Goal: Task Accomplishment & Management: Manage account settings

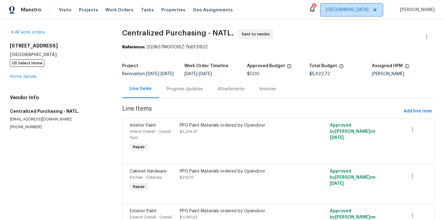
click at [365, 11] on span "[GEOGRAPHIC_DATA]" at bounding box center [347, 10] width 43 height 6
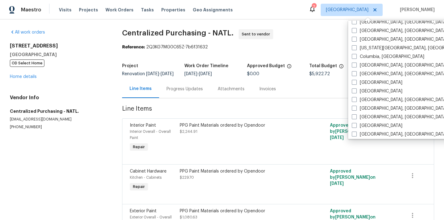
scroll to position [120, 0]
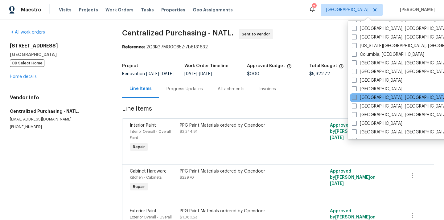
click at [366, 98] on label "[GEOGRAPHIC_DATA], [GEOGRAPHIC_DATA]" at bounding box center [400, 98] width 96 height 6
click at [356, 98] on input "[GEOGRAPHIC_DATA], [GEOGRAPHIC_DATA]" at bounding box center [354, 97] width 4 height 4
checkbox input "true"
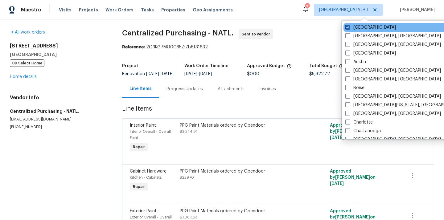
click at [361, 26] on label "[GEOGRAPHIC_DATA]" at bounding box center [371, 27] width 51 height 6
click at [350, 26] on input "[GEOGRAPHIC_DATA]" at bounding box center [348, 26] width 4 height 4
checkbox input "false"
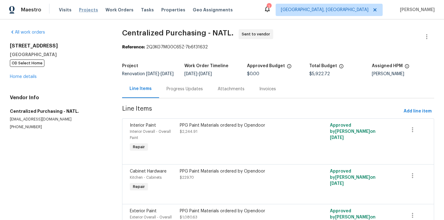
click at [87, 11] on span "Projects" at bounding box center [88, 10] width 19 height 6
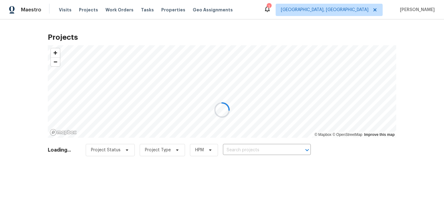
click at [279, 149] on div at bounding box center [222, 110] width 444 height 220
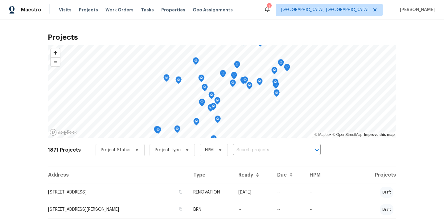
click at [279, 150] on input "text" at bounding box center [268, 151] width 71 height 10
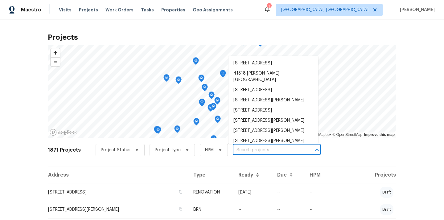
paste input "21763 Hidden Rivers Dr N"
type input "21763 Hidden Rivers Dr N"
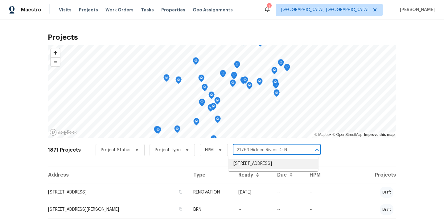
click at [273, 163] on li "21763 Hidden Rivers Dr N, Southfield, MI 48075" at bounding box center [274, 164] width 90 height 10
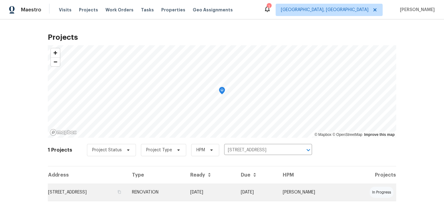
click at [127, 196] on td "21763 Hidden Rivers Dr N, Southfield, MI 48075" at bounding box center [87, 192] width 79 height 17
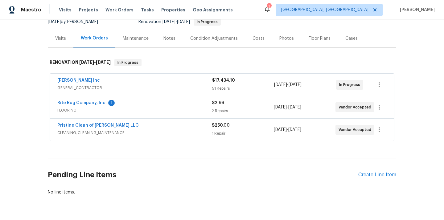
scroll to position [81, 0]
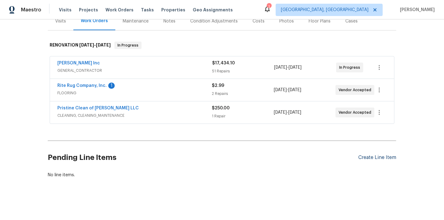
click at [371, 156] on div "Create Line Item" at bounding box center [378, 158] width 38 height 6
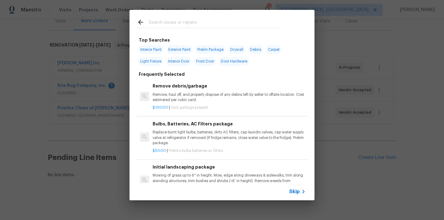
click at [228, 22] on input "text" at bounding box center [214, 23] width 131 height 9
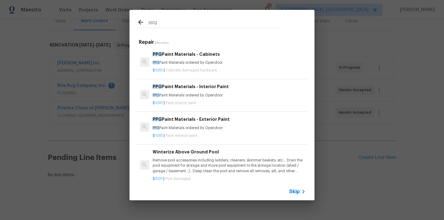
type input "ppg"
click at [201, 95] on p "PPG Paint Materials ordered by Opendoor" at bounding box center [229, 95] width 153 height 5
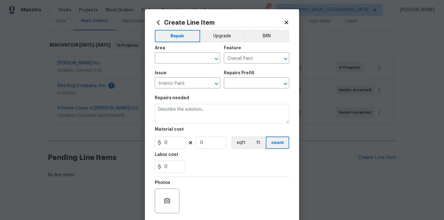
type input "PPG Paint Materials - Interior Paint $1.00"
type textarea "PPG Paint Materials ordered by Opendoor"
type input "1"
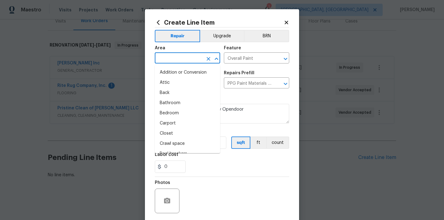
click at [189, 62] on input "text" at bounding box center [179, 59] width 48 height 10
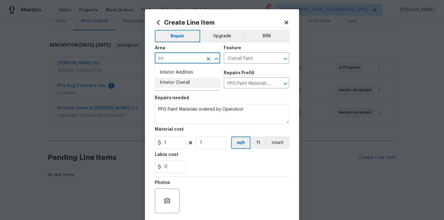
click at [187, 85] on li "Interior Overall" at bounding box center [187, 83] width 65 height 10
type input "Interior Overall"
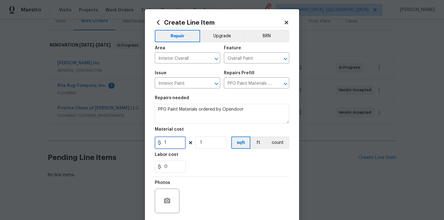
drag, startPoint x: 176, startPoint y: 144, endPoint x: 151, endPoint y: 143, distance: 25.3
click at [151, 143] on div "Create Line Item Repair Upgrade BRN Area Interior Overall ​ Feature Overall Pai…" at bounding box center [222, 132] width 154 height 247
paste input "610.03"
type input "610.03"
click at [204, 157] on div "Labor cost" at bounding box center [222, 157] width 135 height 8
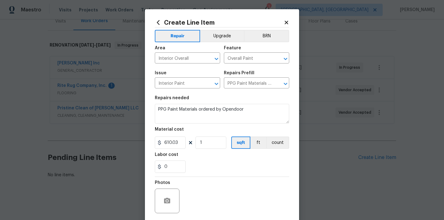
scroll to position [46, 0]
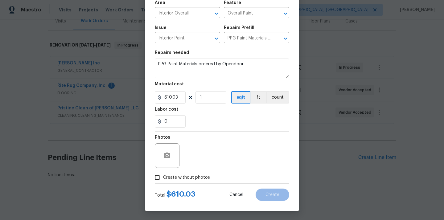
click at [199, 175] on span "Create without photos" at bounding box center [186, 178] width 47 height 6
click at [163, 175] on input "Create without photos" at bounding box center [158, 178] width 12 height 12
checkbox input "true"
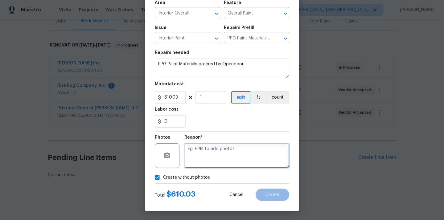
click at [210, 149] on textarea at bounding box center [237, 156] width 105 height 25
type textarea "N/A"
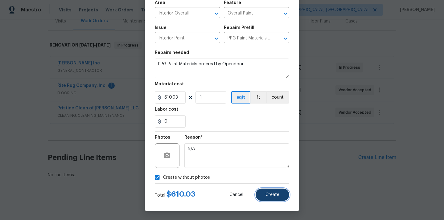
click at [259, 197] on button "Create" at bounding box center [273, 195] width 34 height 12
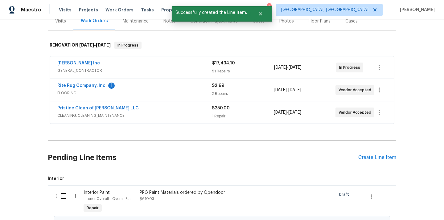
click at [67, 198] on input "checkbox" at bounding box center [66, 196] width 18 height 13
checkbox input "true"
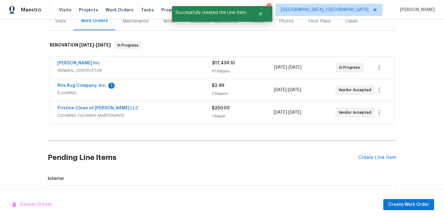
scroll to position [152, 0]
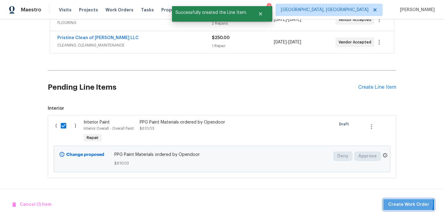
click at [408, 203] on span "Create Work Order" at bounding box center [409, 205] width 41 height 8
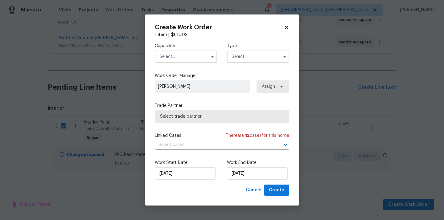
click at [182, 58] on input "text" at bounding box center [186, 57] width 62 height 12
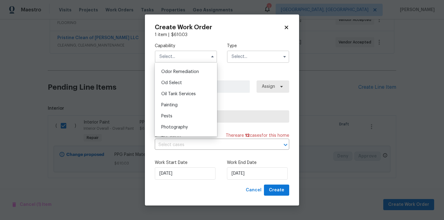
scroll to position [488, 0]
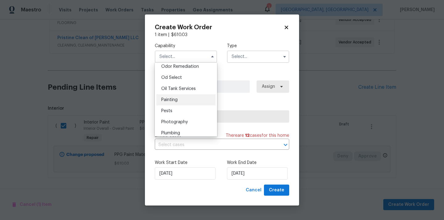
click at [195, 97] on div "Painting" at bounding box center [185, 99] width 59 height 11
type input "Painting"
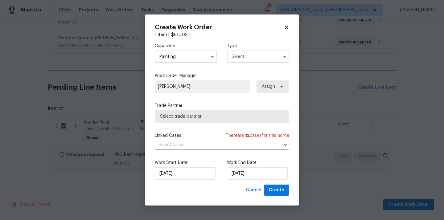
click at [253, 54] on input "text" at bounding box center [258, 57] width 62 height 12
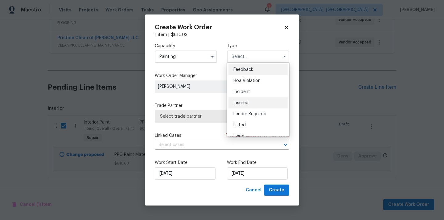
scroll to position [73, 0]
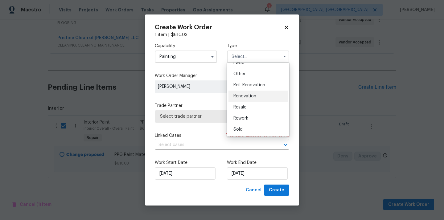
click at [259, 99] on div "Renovation" at bounding box center [258, 96] width 59 height 11
type input "Renovation"
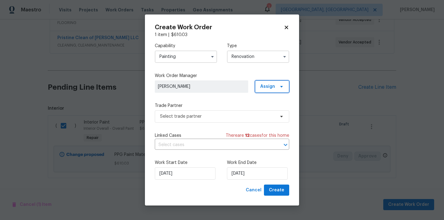
click at [274, 88] on span "Assign" at bounding box center [267, 87] width 15 height 6
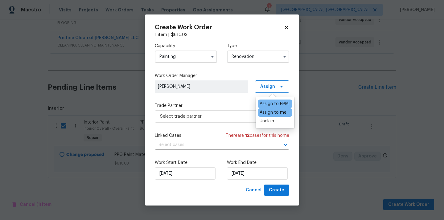
click at [271, 115] on div "Assign to me" at bounding box center [273, 113] width 27 height 6
click at [223, 121] on span "Select trade partner" at bounding box center [222, 116] width 135 height 12
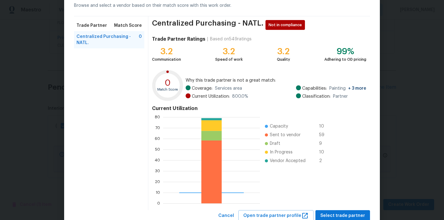
scroll to position [52, 0]
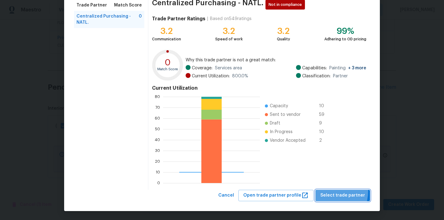
click at [329, 191] on button "Select trade partner" at bounding box center [343, 195] width 55 height 11
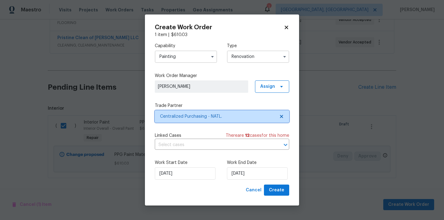
scroll to position [0, 0]
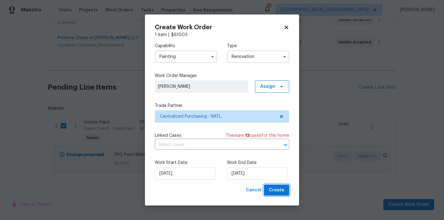
click at [285, 191] on button "Create" at bounding box center [276, 190] width 25 height 11
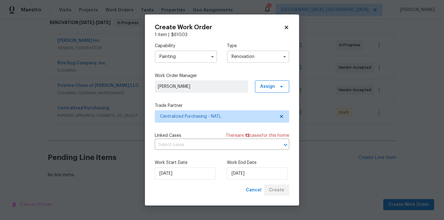
scroll to position [104, 0]
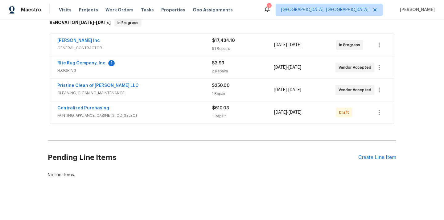
click at [388, 113] on div "Centralized Purchasing PAINTING, APPLIANCE, CABINETS, OD_SELECT $610.03 1 Repai…" at bounding box center [222, 113] width 344 height 22
click at [378, 114] on icon "button" at bounding box center [379, 112] width 7 height 7
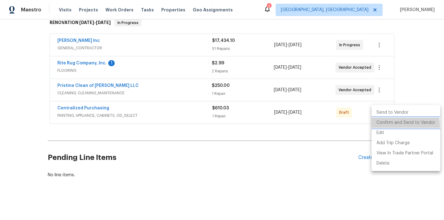
click at [383, 127] on li "Confirm and Send to Vendor" at bounding box center [406, 123] width 69 height 10
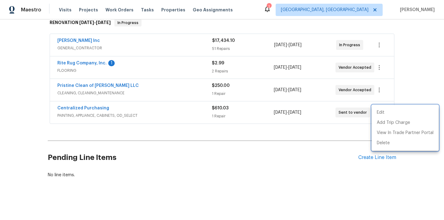
click at [86, 109] on div at bounding box center [222, 110] width 444 height 220
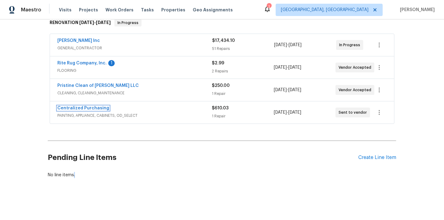
click at [86, 109] on link "Centralized Purchasing" at bounding box center [83, 108] width 52 height 4
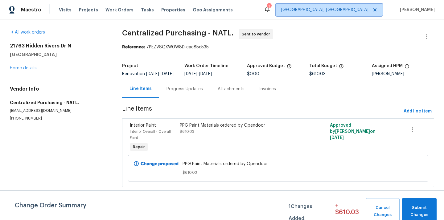
click at [361, 7] on span "[GEOGRAPHIC_DATA], [GEOGRAPHIC_DATA]" at bounding box center [325, 10] width 88 height 6
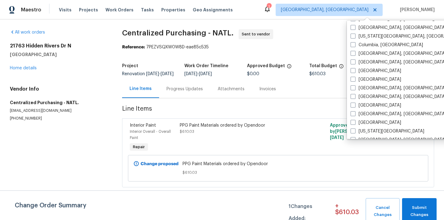
scroll to position [132, 0]
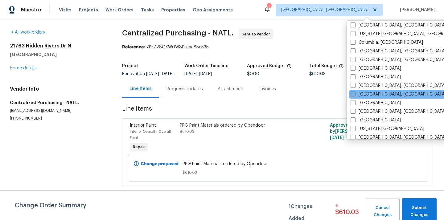
click at [366, 96] on label "[GEOGRAPHIC_DATA], [GEOGRAPHIC_DATA]" at bounding box center [399, 94] width 96 height 6
click at [355, 95] on input "[GEOGRAPHIC_DATA], [GEOGRAPHIC_DATA]" at bounding box center [353, 93] width 4 height 4
checkbox input "true"
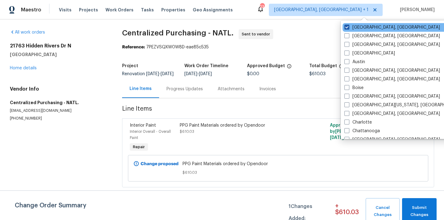
click at [357, 26] on label "[GEOGRAPHIC_DATA], [GEOGRAPHIC_DATA]" at bounding box center [393, 27] width 96 height 6
click at [349, 26] on input "[GEOGRAPHIC_DATA], [GEOGRAPHIC_DATA]" at bounding box center [347, 26] width 4 height 4
checkbox input "false"
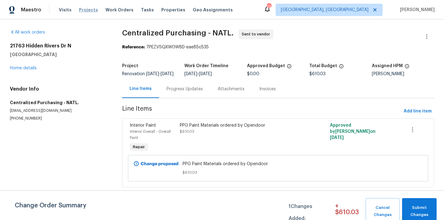
click at [87, 9] on span "Projects" at bounding box center [88, 10] width 19 height 6
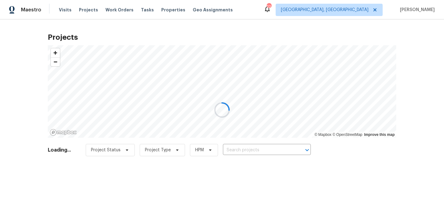
click at [246, 152] on div at bounding box center [222, 110] width 444 height 220
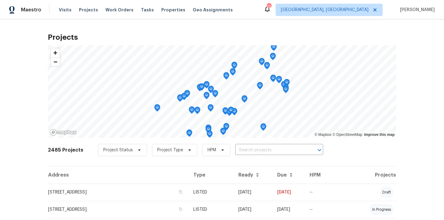
click at [246, 152] on input "text" at bounding box center [270, 151] width 71 height 10
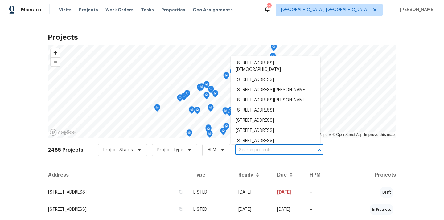
paste input "3626"
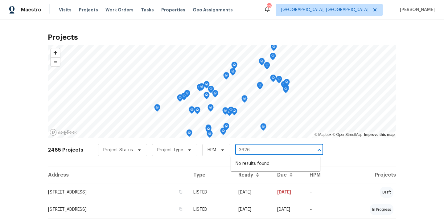
type input "3626"
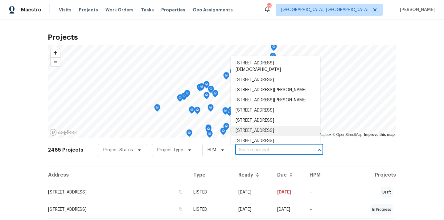
paste input "917 Garnet Cir, Chesnee, SC 29323"
type input "917 Garnet Cir, Chesnee, SC 29323"
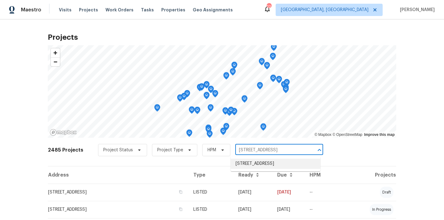
click at [270, 161] on li "917 Garnet Cir, Chesnee, SC 29323" at bounding box center [276, 164] width 90 height 10
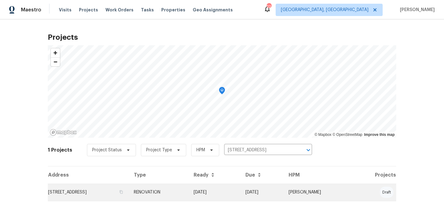
click at [129, 196] on td "917 Garnet Cir, Chesnee, SC 29323" at bounding box center [88, 192] width 81 height 17
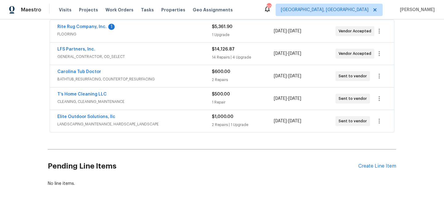
scroll to position [121, 0]
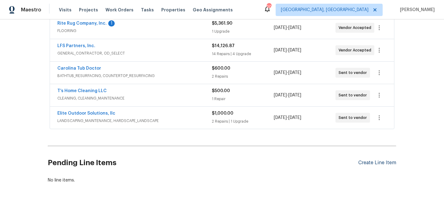
click at [367, 160] on div "Create Line Item" at bounding box center [378, 163] width 38 height 6
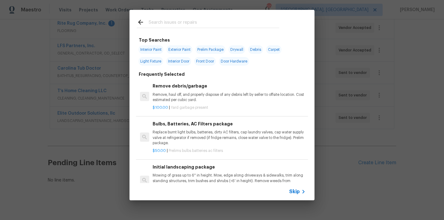
click at [217, 24] on input "text" at bounding box center [214, 23] width 131 height 9
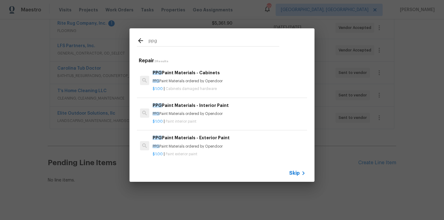
type input "ppg"
click at [202, 87] on span "Cabinets damaged hardware" at bounding box center [191, 89] width 51 height 4
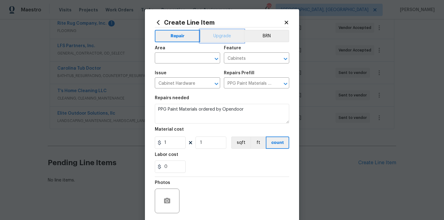
click at [213, 35] on button "Upgrade" at bounding box center [222, 36] width 44 height 12
click at [188, 61] on input "text" at bounding box center [179, 59] width 48 height 10
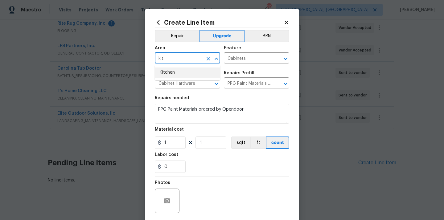
click at [184, 74] on li "Kitchen" at bounding box center [187, 73] width 65 height 10
type input "Kitchen"
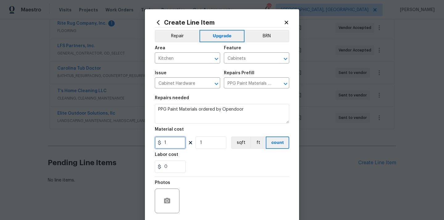
drag, startPoint x: 169, startPoint y: 144, endPoint x: 157, endPoint y: 143, distance: 11.8
click at [161, 144] on div "1" at bounding box center [170, 143] width 31 height 12
paste input "426.58"
type input "426.58"
click at [211, 169] on div "0" at bounding box center [222, 167] width 135 height 12
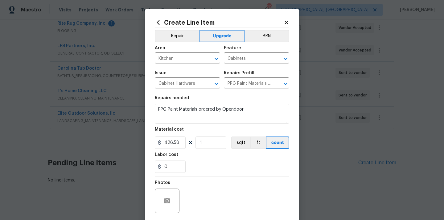
scroll to position [46, 0]
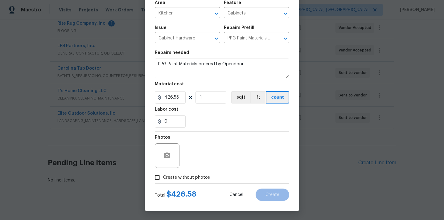
click at [205, 177] on span "Create without photos" at bounding box center [186, 178] width 47 height 6
click at [163, 177] on input "Create without photos" at bounding box center [158, 178] width 12 height 12
checkbox input "true"
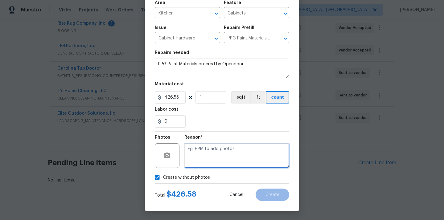
click at [215, 148] on textarea at bounding box center [237, 156] width 105 height 25
type textarea "N/A"
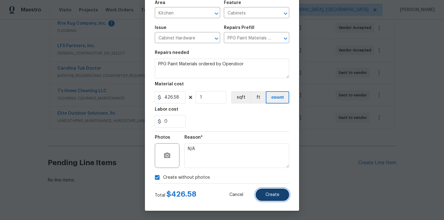
click at [275, 194] on span "Create" at bounding box center [273, 195] width 14 height 5
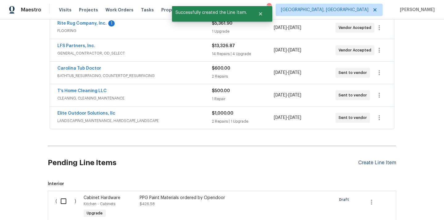
click at [371, 163] on div "Create Line Item" at bounding box center [378, 163] width 38 height 6
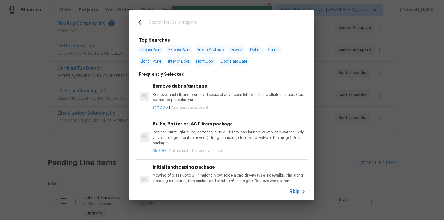
click at [233, 26] on input "text" at bounding box center [214, 23] width 131 height 9
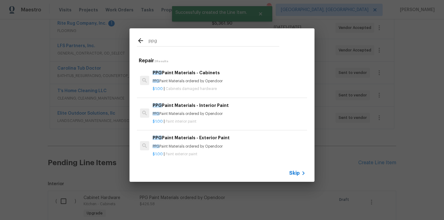
type input "ppg"
click at [193, 118] on div "$1.00 | Paint interior paint" at bounding box center [229, 121] width 153 height 8
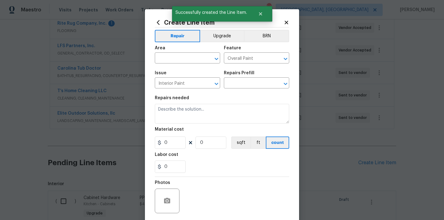
type textarea "PPG Paint Materials ordered by Opendoor"
type input "1"
type input "PPG Paint Materials - Interior Paint $1.00"
type input "1"
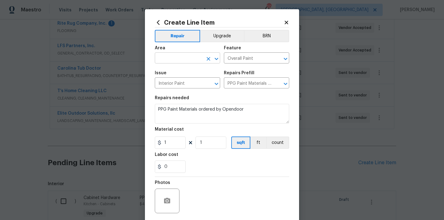
click at [201, 63] on input "text" at bounding box center [179, 59] width 48 height 10
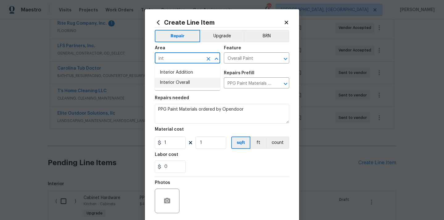
click at [193, 80] on li "Interior Overall" at bounding box center [187, 83] width 65 height 10
type input "Interior Overall"
drag, startPoint x: 172, startPoint y: 142, endPoint x: 152, endPoint y: 142, distance: 19.8
click at [152, 142] on div "Create Line Item Repair Upgrade BRN Area Interior Overall ​ Feature Overall Pai…" at bounding box center [222, 132] width 154 height 247
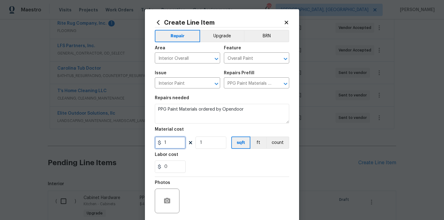
paste input "380.62"
type input "1380.62"
click at [199, 154] on div "Labor cost" at bounding box center [222, 157] width 135 height 8
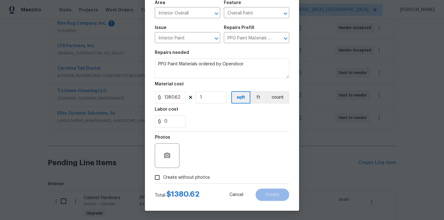
click at [196, 173] on label "Create without photos" at bounding box center [181, 178] width 59 height 12
click at [163, 173] on input "Create without photos" at bounding box center [158, 178] width 12 height 12
checkbox input "true"
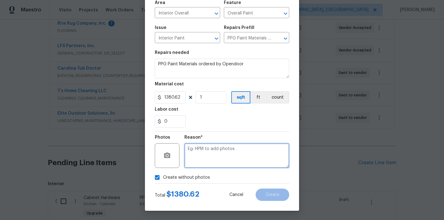
drag, startPoint x: 205, startPoint y: 157, endPoint x: 205, endPoint y: 151, distance: 6.5
click at [205, 157] on textarea at bounding box center [237, 156] width 105 height 25
type textarea "N/A"
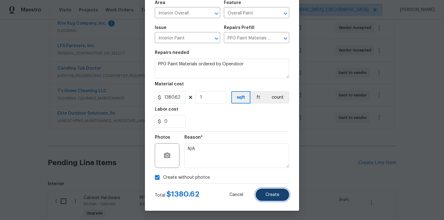
click at [273, 196] on span "Create" at bounding box center [273, 195] width 14 height 5
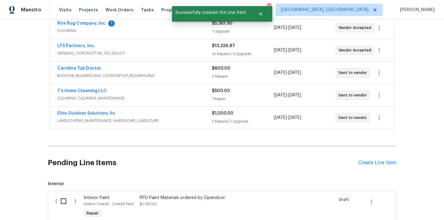
scroll to position [260, 0]
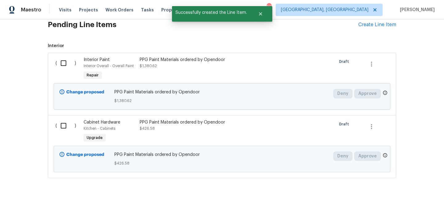
click at [59, 59] on input "checkbox" at bounding box center [66, 63] width 18 height 13
checkbox input "true"
drag, startPoint x: 67, startPoint y: 114, endPoint x: 67, endPoint y: 120, distance: 5.9
click at [67, 117] on div "( ) Interior Paint Interior Overall - Overall Paint Repair PPG Paint Materials …" at bounding box center [222, 116] width 349 height 126
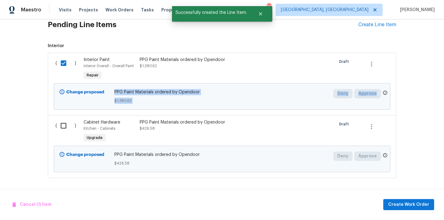
click at [67, 124] on input "checkbox" at bounding box center [66, 125] width 18 height 13
checkbox input "true"
click at [396, 203] on span "Create Work Order" at bounding box center [409, 205] width 41 height 8
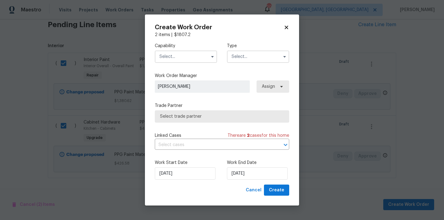
click at [184, 56] on input "text" at bounding box center [186, 57] width 62 height 12
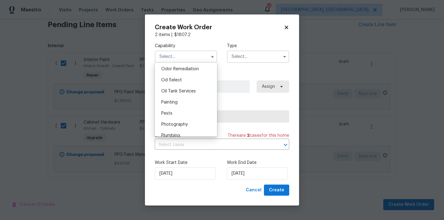
scroll to position [487, 0]
click at [188, 99] on div "Painting" at bounding box center [185, 101] width 59 height 11
type input "Painting"
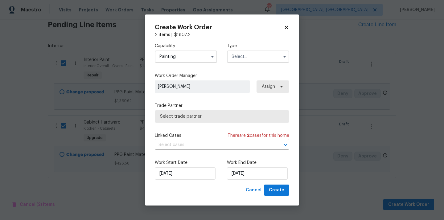
click at [260, 57] on input "text" at bounding box center [258, 57] width 62 height 12
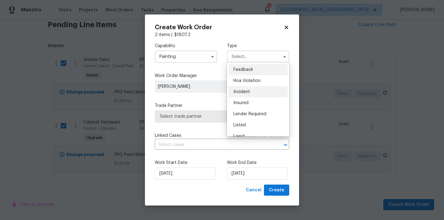
scroll to position [73, 0]
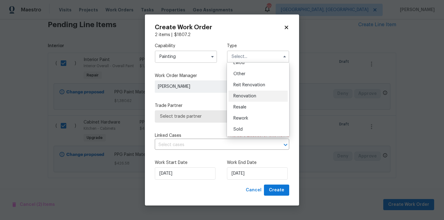
click at [255, 97] on span "Renovation" at bounding box center [245, 96] width 23 height 4
type input "Renovation"
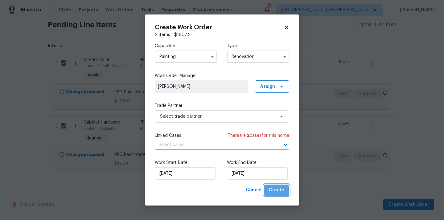
click at [280, 192] on span "Create" at bounding box center [276, 191] width 15 height 8
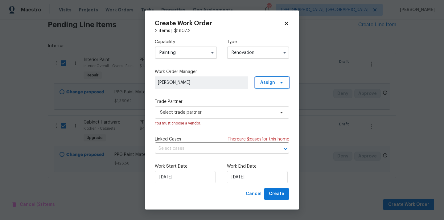
click at [271, 83] on span "Assign" at bounding box center [267, 83] width 15 height 6
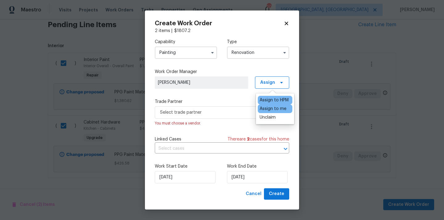
click at [267, 108] on div "Assign to me" at bounding box center [273, 109] width 27 height 6
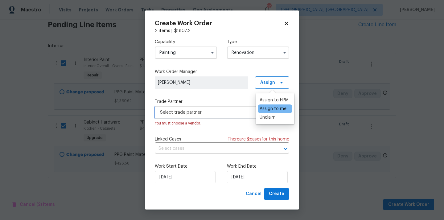
click at [225, 114] on span "Select trade partner" at bounding box center [217, 113] width 115 height 6
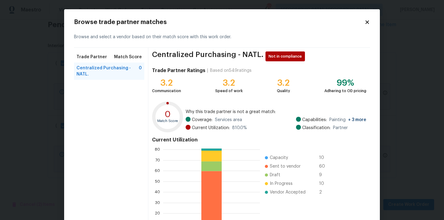
scroll to position [52, 0]
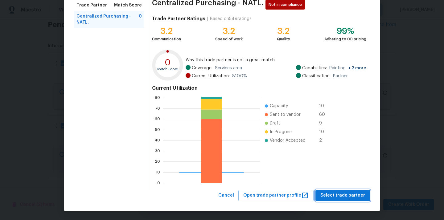
click at [332, 195] on span "Select trade partner" at bounding box center [343, 196] width 45 height 8
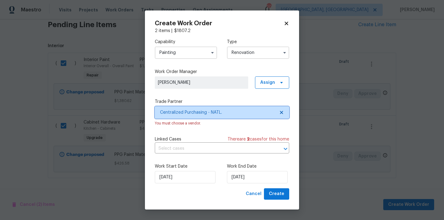
scroll to position [0, 0]
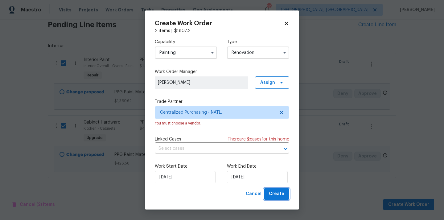
click at [274, 192] on span "Create" at bounding box center [276, 194] width 15 height 8
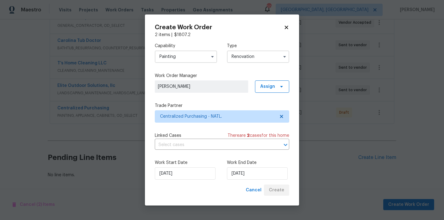
scroll to position [149, 0]
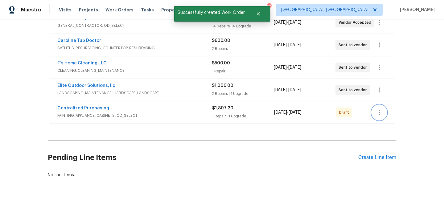
click at [381, 110] on icon "button" at bounding box center [379, 112] width 7 height 7
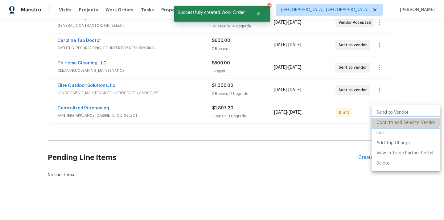
click at [381, 120] on li "Confirm and Send to Vendor" at bounding box center [406, 123] width 69 height 10
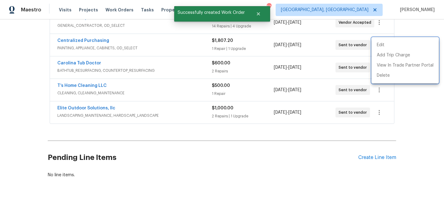
click at [119, 47] on div at bounding box center [222, 110] width 444 height 220
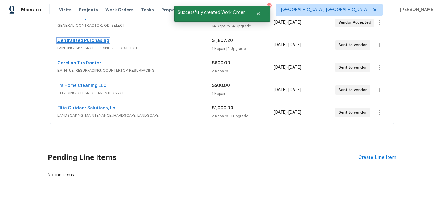
click at [96, 41] on link "Centralized Purchasing" at bounding box center [83, 41] width 52 height 4
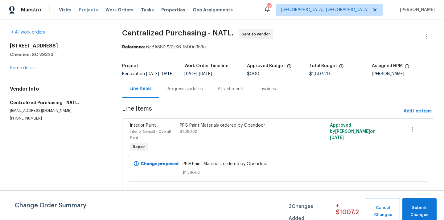
click at [91, 13] on span "Projects" at bounding box center [88, 10] width 19 height 6
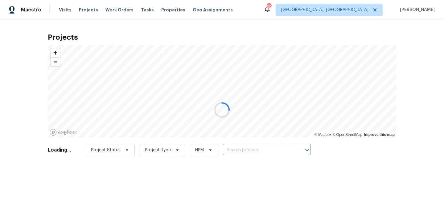
click at [363, 10] on div at bounding box center [222, 110] width 444 height 220
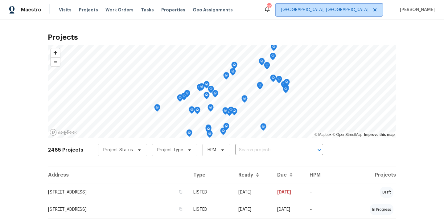
click at [363, 10] on span "[GEOGRAPHIC_DATA], [GEOGRAPHIC_DATA]" at bounding box center [325, 10] width 88 height 6
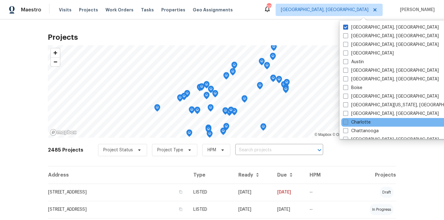
click at [360, 120] on label "Charlotte" at bounding box center [357, 122] width 27 height 6
click at [348, 120] on input "Charlotte" at bounding box center [346, 121] width 4 height 4
checkbox input "true"
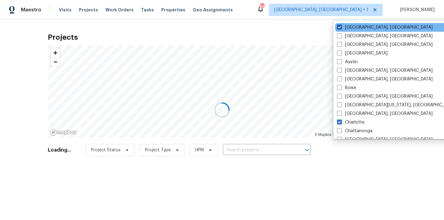
click at [356, 27] on label "[GEOGRAPHIC_DATA], [GEOGRAPHIC_DATA]" at bounding box center [385, 27] width 96 height 6
click at [341, 27] on input "[GEOGRAPHIC_DATA], [GEOGRAPHIC_DATA]" at bounding box center [339, 26] width 4 height 4
checkbox input "false"
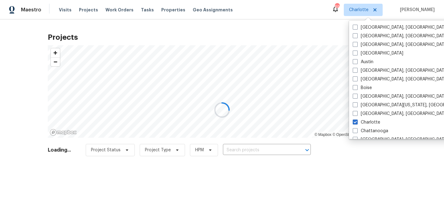
click at [87, 10] on div at bounding box center [222, 110] width 444 height 220
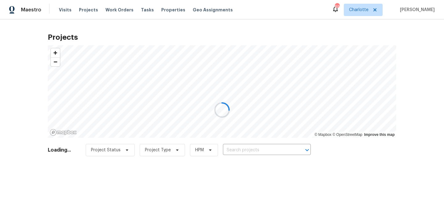
click at [87, 10] on div at bounding box center [222, 110] width 444 height 220
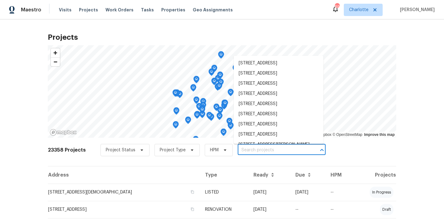
click at [300, 153] on input "text" at bounding box center [273, 151] width 71 height 10
paste input "431 Ranelagh Dr, Waxhaw, NC 28173"
type input "431 Ranelagh Dr, Waxhaw, NC 28173"
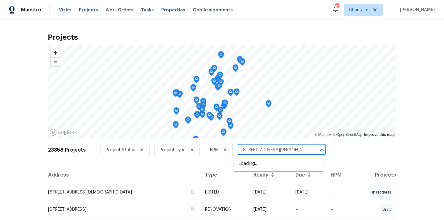
scroll to position [0, 4]
click at [281, 165] on li "431 Ranelagh Dr, Waxhaw, NC 28173" at bounding box center [279, 164] width 90 height 10
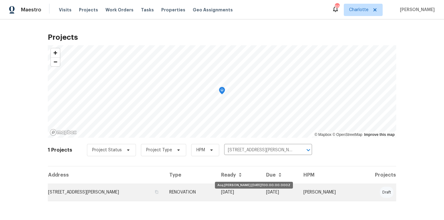
click at [252, 190] on td "[DATE]" at bounding box center [238, 192] width 45 height 17
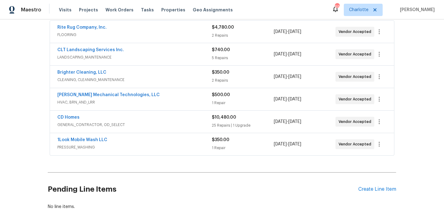
scroll to position [125, 0]
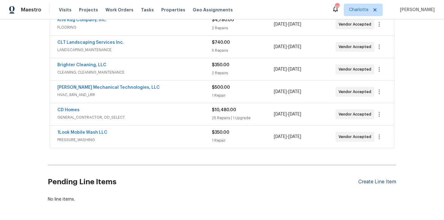
click at [375, 183] on div "Create Line Item" at bounding box center [378, 182] width 38 height 6
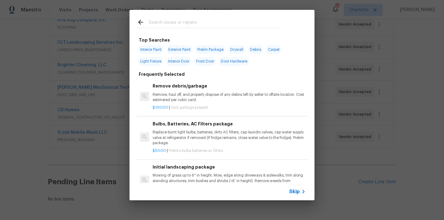
click at [243, 27] on input "text" at bounding box center [214, 23] width 131 height 9
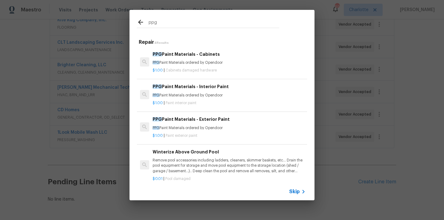
type input "ppg"
click at [192, 67] on div "$1.00 | Cabinets damaged hardware" at bounding box center [229, 69] width 153 height 8
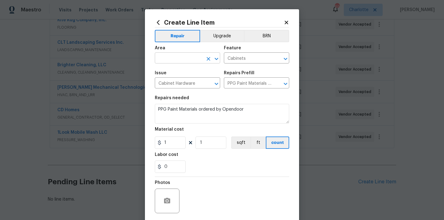
click at [186, 61] on input "text" at bounding box center [179, 59] width 48 height 10
click at [178, 72] on li "Kitchen" at bounding box center [187, 73] width 65 height 10
type input "Kitchen"
drag, startPoint x: 166, startPoint y: 143, endPoint x: 159, endPoint y: 143, distance: 7.4
click at [159, 143] on div "1" at bounding box center [170, 143] width 31 height 12
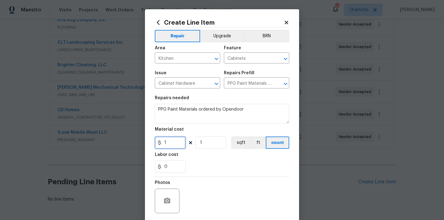
paste input "242.7"
type input "242.7"
click at [196, 155] on div "Labor cost" at bounding box center [222, 157] width 135 height 8
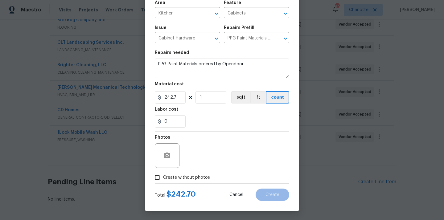
click at [187, 180] on span "Create without photos" at bounding box center [186, 178] width 47 height 6
click at [163, 180] on input "Create without photos" at bounding box center [158, 178] width 12 height 12
checkbox input "true"
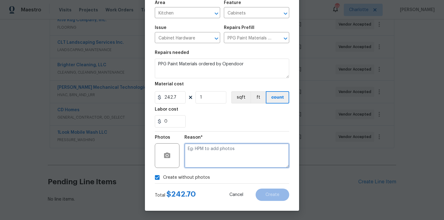
click at [205, 146] on textarea at bounding box center [237, 156] width 105 height 25
type textarea "N/A"
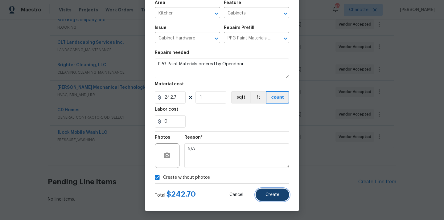
click at [274, 193] on span "Create" at bounding box center [273, 195] width 14 height 5
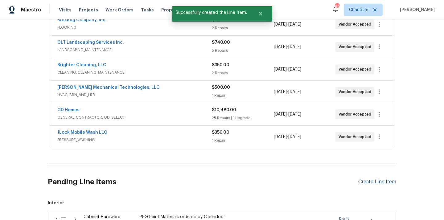
click at [378, 182] on div "Create Line Item" at bounding box center [378, 182] width 38 height 6
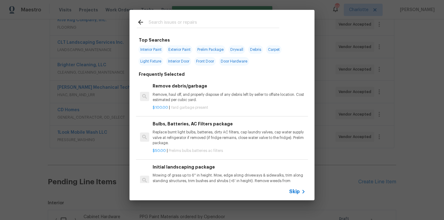
click at [216, 25] on input "text" at bounding box center [214, 23] width 131 height 9
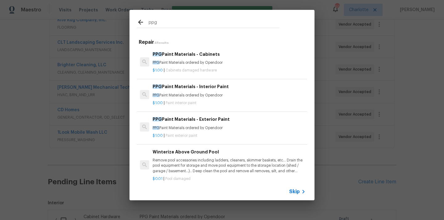
type input "ppg"
click at [197, 91] on div "PPG Paint Materials - Interior Paint PPG Paint Materials ordered by Opendoor" at bounding box center [229, 90] width 153 height 15
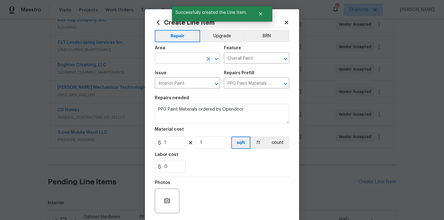
click at [186, 57] on input "text" at bounding box center [179, 59] width 48 height 10
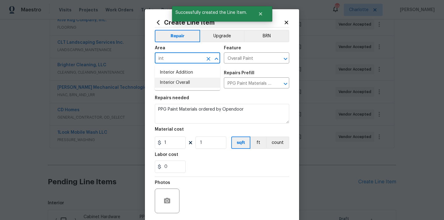
click at [179, 85] on li "Interior Overall" at bounding box center [187, 83] width 65 height 10
type input "Interior Overall"
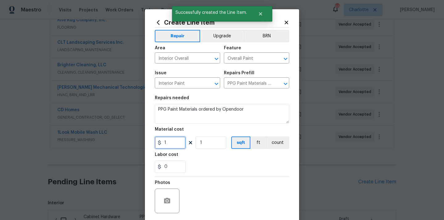
drag, startPoint x: 171, startPoint y: 140, endPoint x: 153, endPoint y: 142, distance: 18.0
click at [154, 141] on div "Create Line Item Repair Upgrade BRN Area Interior Overall ​ Feature Overall Pai…" at bounding box center [222, 132] width 154 height 247
paste input "929.42"
type input "929.42"
click at [214, 163] on div "0" at bounding box center [222, 167] width 135 height 12
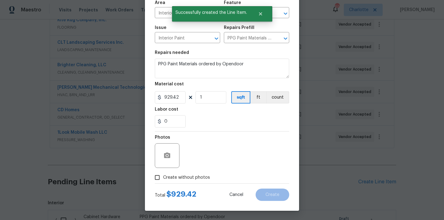
click at [205, 173] on label "Create without photos" at bounding box center [181, 178] width 59 height 12
click at [163, 173] on input "Create without photos" at bounding box center [158, 178] width 12 height 12
checkbox input "true"
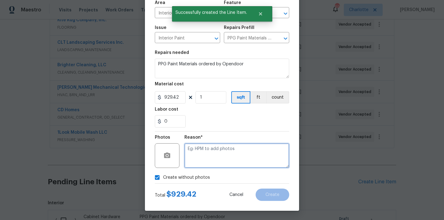
click at [218, 151] on textarea at bounding box center [237, 156] width 105 height 25
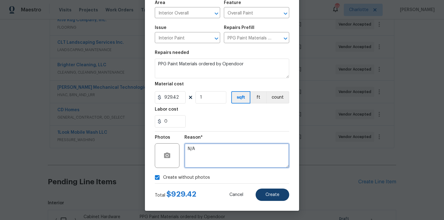
type textarea "N/A"
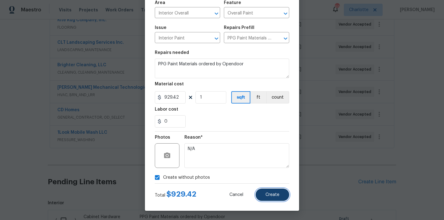
click at [278, 195] on span "Create" at bounding box center [273, 195] width 14 height 5
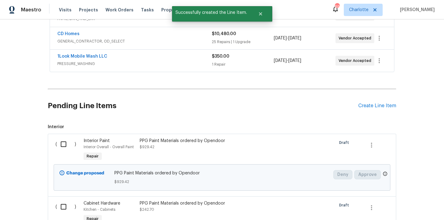
scroll to position [232, 0]
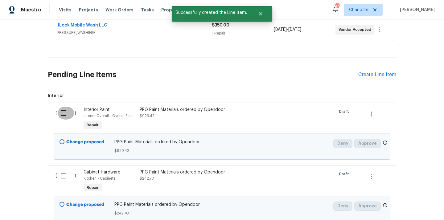
click at [65, 117] on input "checkbox" at bounding box center [66, 113] width 18 height 13
checkbox input "true"
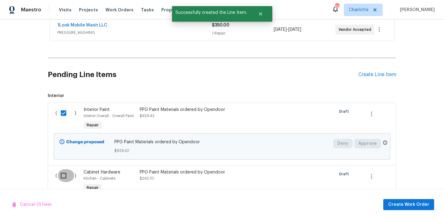
click at [65, 181] on input "checkbox" at bounding box center [66, 175] width 18 height 13
checkbox input "true"
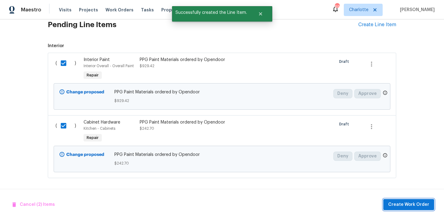
click at [406, 210] on button "Create Work Order" at bounding box center [409, 204] width 51 height 11
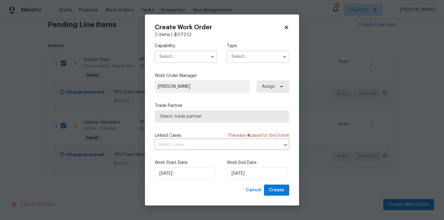
click at [196, 52] on input "text" at bounding box center [186, 57] width 62 height 12
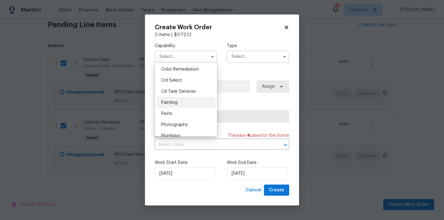
scroll to position [484, 0]
click at [190, 104] on div "Painting" at bounding box center [185, 103] width 59 height 11
type input "Painting"
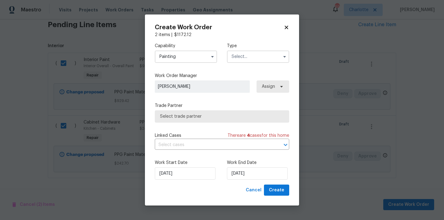
click at [246, 54] on input "text" at bounding box center [258, 57] width 62 height 12
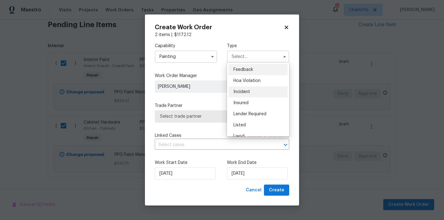
scroll to position [73, 0]
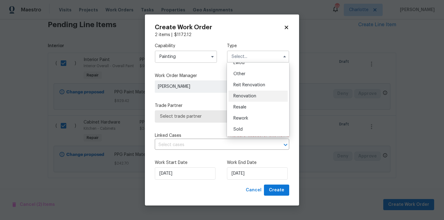
click at [251, 94] on span "Renovation" at bounding box center [245, 96] width 23 height 4
type input "Renovation"
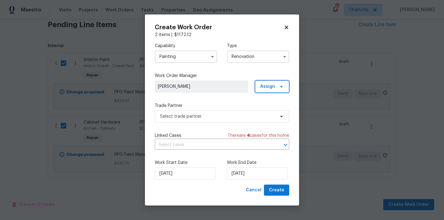
click at [269, 86] on span "Assign" at bounding box center [267, 87] width 15 height 6
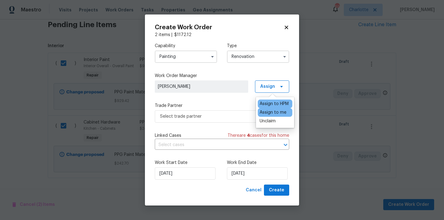
click at [268, 112] on div "Assign to me" at bounding box center [273, 113] width 27 height 6
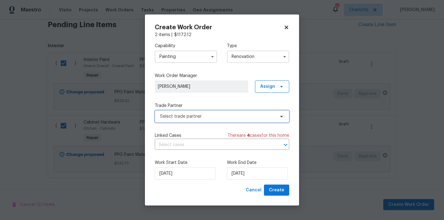
click at [223, 114] on span "Select trade partner" at bounding box center [217, 117] width 115 height 6
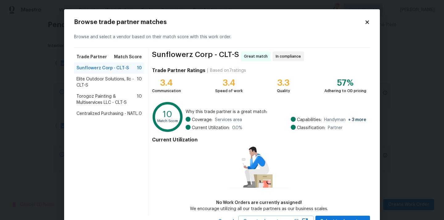
click at [105, 115] on span "Centralized Purchasing - NATL." at bounding box center [108, 114] width 62 height 6
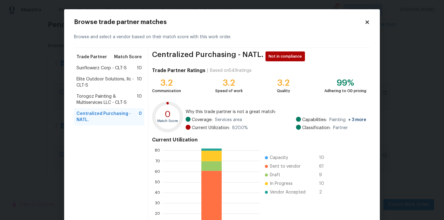
scroll to position [52, 0]
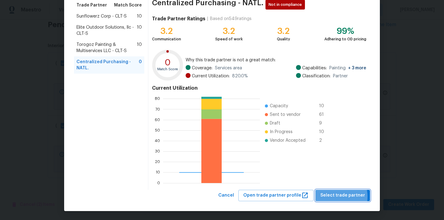
click at [341, 197] on span "Select trade partner" at bounding box center [343, 196] width 45 height 8
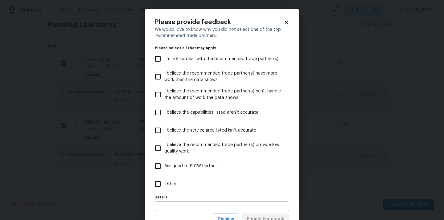
scroll to position [0, 0]
click at [275, 188] on label "Other" at bounding box center [218, 184] width 133 height 18
click at [165, 188] on input "Other" at bounding box center [158, 184] width 13 height 13
checkbox input "true"
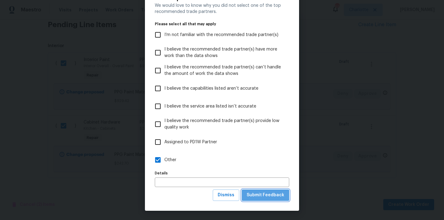
click at [274, 191] on button "Submit Feedback" at bounding box center [266, 195] width 48 height 11
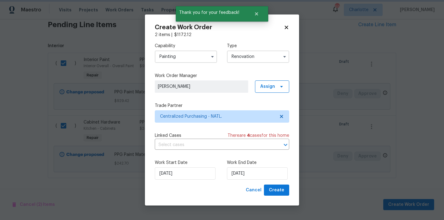
scroll to position [0, 0]
click at [277, 185] on button "Create" at bounding box center [276, 190] width 25 height 11
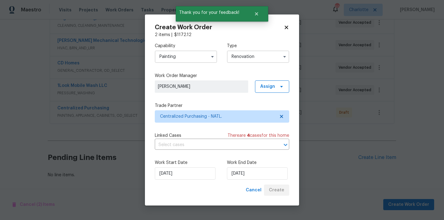
scroll to position [172, 0]
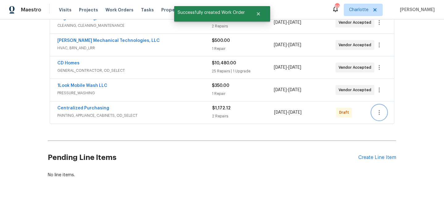
click at [382, 108] on button "button" at bounding box center [379, 112] width 15 height 15
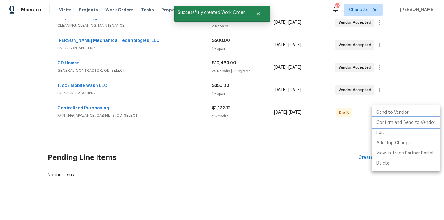
click at [382, 121] on li "Confirm and Send to Vendor" at bounding box center [406, 123] width 69 height 10
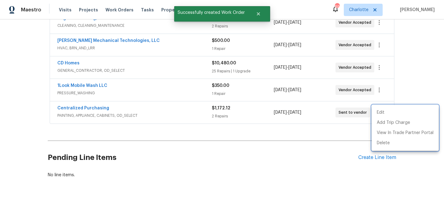
click at [126, 107] on div at bounding box center [222, 110] width 444 height 220
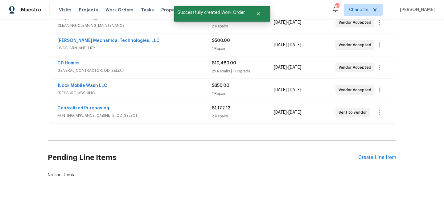
click at [97, 110] on span "Centralized Purchasing" at bounding box center [83, 108] width 52 height 6
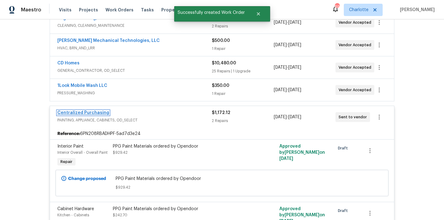
click at [96, 111] on link "Centralized Purchasing" at bounding box center [83, 113] width 52 height 4
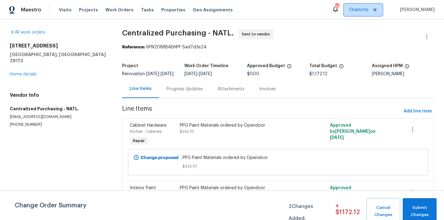
click at [369, 10] on span "Charlotte" at bounding box center [358, 10] width 19 height 6
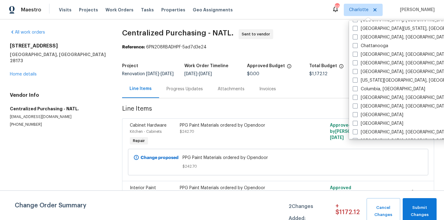
scroll to position [84, 0]
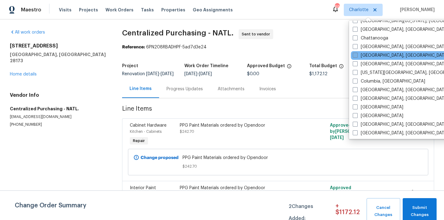
click at [368, 55] on label "Cincinnati, OH" at bounding box center [401, 55] width 96 height 6
click at [357, 55] on input "Cincinnati, OH" at bounding box center [355, 54] width 4 height 4
checkbox input "true"
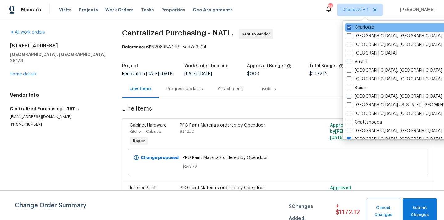
click at [364, 27] on label "Charlotte" at bounding box center [360, 27] width 27 height 6
click at [351, 27] on input "Charlotte" at bounding box center [349, 26] width 4 height 4
checkbox input "false"
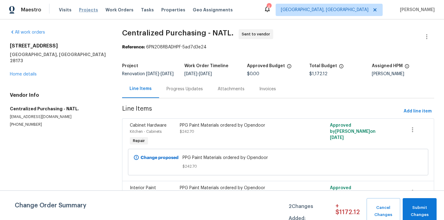
click at [79, 11] on span "Projects" at bounding box center [88, 10] width 19 height 6
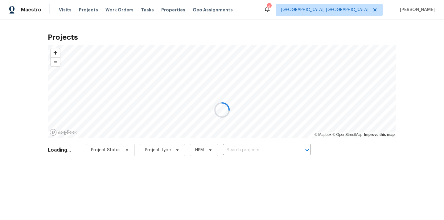
click at [258, 152] on div at bounding box center [222, 110] width 444 height 220
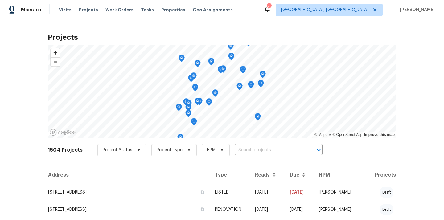
click at [258, 152] on input "text" at bounding box center [270, 151] width 71 height 10
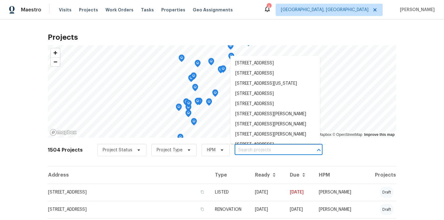
paste input "7795 Rock Port Way, West Chester, OH 45069"
type input "7795 Rock Port Way, West Chester, OH 45069"
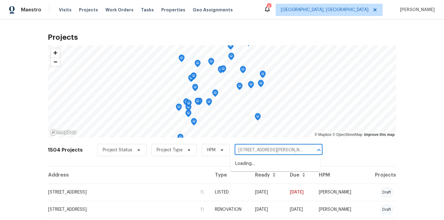
scroll to position [0, 23]
click at [257, 161] on li "7795 Rock Port Way, West Chester, OH 45069" at bounding box center [276, 164] width 90 height 10
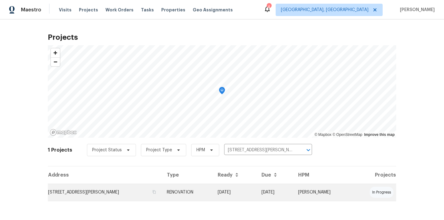
click at [213, 197] on td "RENOVATION" at bounding box center [187, 192] width 51 height 17
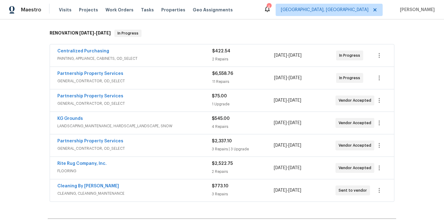
scroll to position [94, 0]
drag, startPoint x: 125, startPoint y: 72, endPoint x: 57, endPoint y: 73, distance: 67.6
click at [57, 73] on div "Partnership Property Services" at bounding box center [134, 73] width 155 height 7
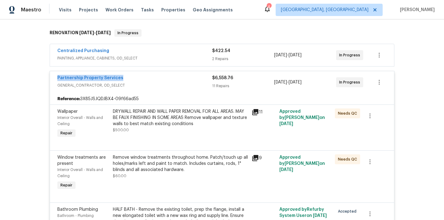
copy link "Partnership Property Services"
click at [171, 56] on span "PAINTING, APPLIANCE, CABINETS, OD_SELECT" at bounding box center [134, 58] width 155 height 6
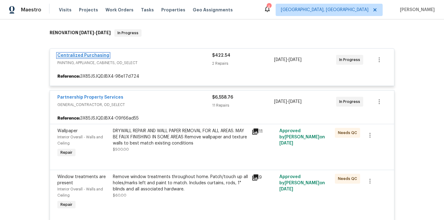
click at [87, 56] on link "Centralized Purchasing" at bounding box center [83, 55] width 52 height 4
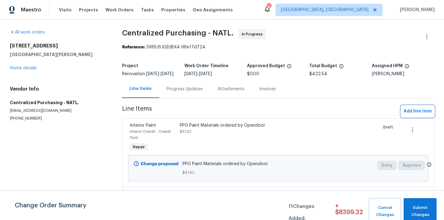
click at [411, 114] on span "Add line item" at bounding box center [418, 112] width 28 height 8
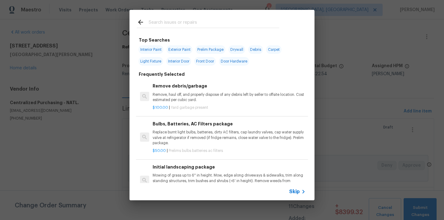
click at [242, 27] on input "text" at bounding box center [214, 23] width 131 height 9
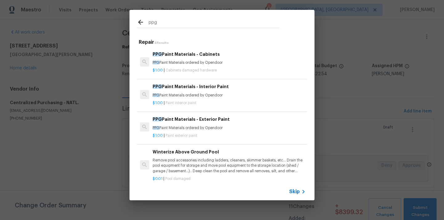
type input "ppg"
click at [223, 91] on div "PPG Paint Materials - Interior Paint PPG Paint Materials ordered by Opendoor" at bounding box center [229, 90] width 153 height 15
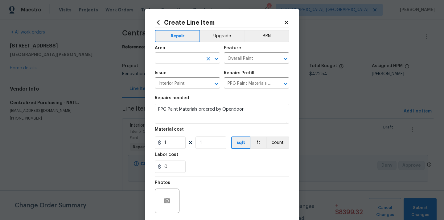
click at [197, 58] on input "text" at bounding box center [179, 59] width 48 height 10
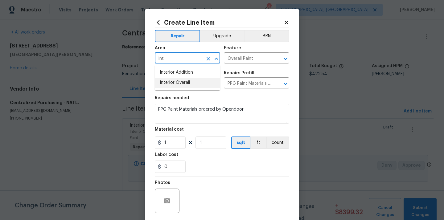
click at [191, 84] on li "Interior Overall" at bounding box center [187, 83] width 65 height 10
type input "Interior Overall"
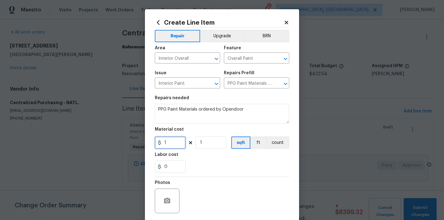
drag, startPoint x: 174, startPoint y: 144, endPoint x: 145, endPoint y: 141, distance: 28.9
click at [145, 141] on div "Create Line Item Repair Upgrade BRN Area Interior Overall ​ Feature Overall Pai…" at bounding box center [222, 132] width 154 height 247
paste input "68.66"
type input "68.66"
click at [205, 166] on div "0" at bounding box center [222, 167] width 135 height 12
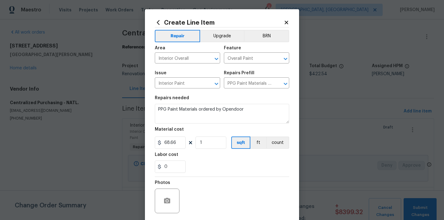
scroll to position [46, 0]
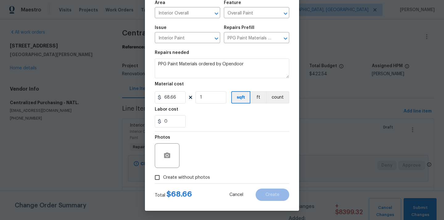
click at [199, 190] on div "Total $ 68.66 Cancel Create" at bounding box center [222, 192] width 135 height 17
click at [198, 178] on span "Create without photos" at bounding box center [186, 178] width 47 height 6
click at [163, 178] on input "Create without photos" at bounding box center [158, 178] width 12 height 12
checkbox input "true"
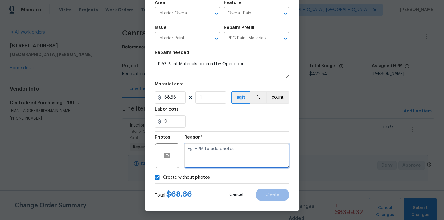
click at [207, 158] on textarea at bounding box center [237, 156] width 105 height 25
type textarea "N/A"
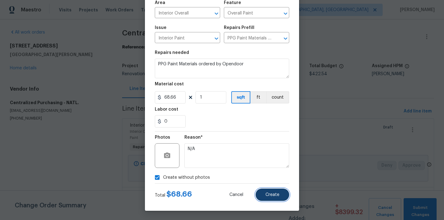
click at [271, 194] on span "Create" at bounding box center [273, 195] width 14 height 5
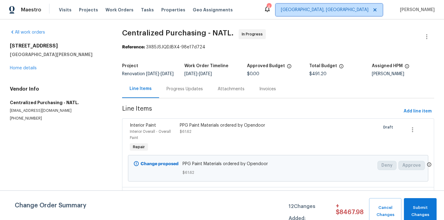
click at [374, 10] on span "Cincinnati, OH" at bounding box center [329, 10] width 107 height 12
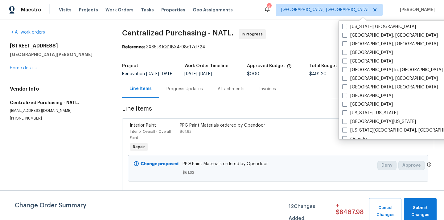
scroll to position [237, 0]
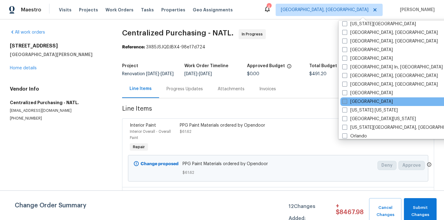
click at [362, 102] on label "Nashville" at bounding box center [368, 102] width 51 height 6
click at [347, 102] on input "Nashville" at bounding box center [345, 101] width 4 height 4
checkbox input "true"
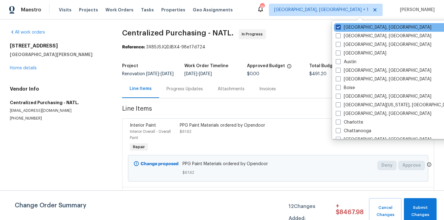
click at [353, 26] on label "Cincinnati, OH" at bounding box center [384, 27] width 96 height 6
click at [340, 26] on input "Cincinnati, OH" at bounding box center [338, 26] width 4 height 4
checkbox input "false"
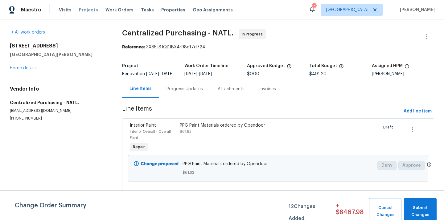
click at [81, 10] on span "Projects" at bounding box center [88, 10] width 19 height 6
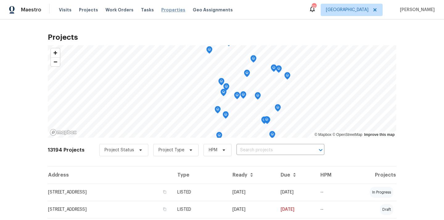
click at [162, 10] on span "Properties" at bounding box center [173, 10] width 24 height 6
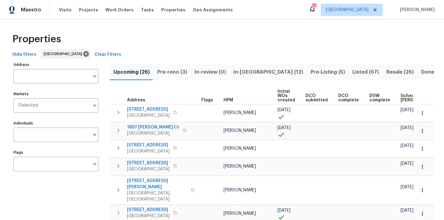
click at [244, 72] on span "In-reno (12)" at bounding box center [269, 72] width 70 height 9
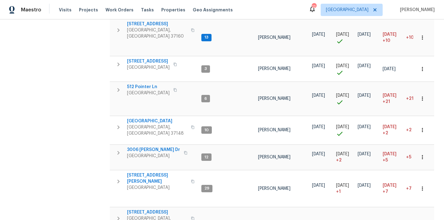
scroll to position [231, 0]
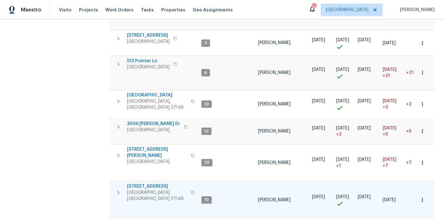
click at [191, 191] on icon "button" at bounding box center [192, 192] width 3 height 3
click at [141, 184] on span "1202 52E Hwy" at bounding box center [157, 187] width 60 height 6
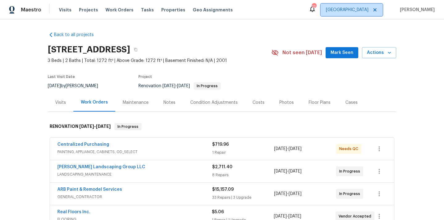
click at [359, 13] on span "[GEOGRAPHIC_DATA]" at bounding box center [352, 10] width 62 height 12
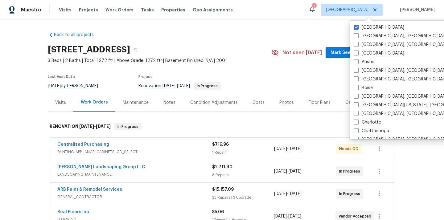
click at [240, 31] on div "Back to all projects 1202 52E Hwy, Portland, TN 37148 3 Beds | 2 Baths | Total:…" at bounding box center [222, 191] width 349 height 328
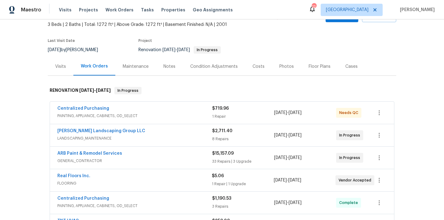
scroll to position [42, 0]
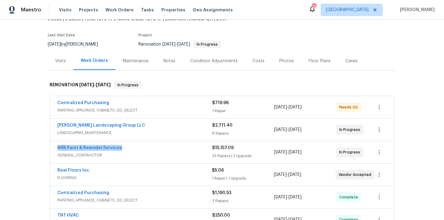
drag, startPoint x: 126, startPoint y: 147, endPoint x: 57, endPoint y: 147, distance: 68.8
click at [57, 147] on div "ARB Paint & Remodel Services GENERAL_CONTRACTOR $15,157.09 33 Repairs | 3 Upgra…" at bounding box center [222, 152] width 344 height 22
copy link "ARB Paint & Remodel Services"
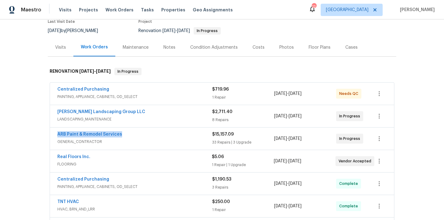
scroll to position [62, 0]
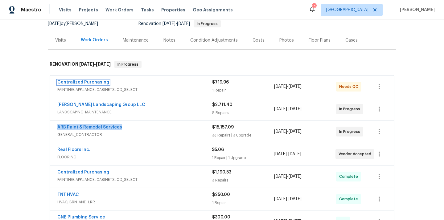
click at [89, 81] on link "Centralized Purchasing" at bounding box center [83, 82] width 52 height 4
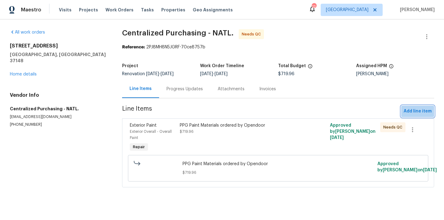
click at [419, 109] on span "Add line item" at bounding box center [418, 112] width 28 height 8
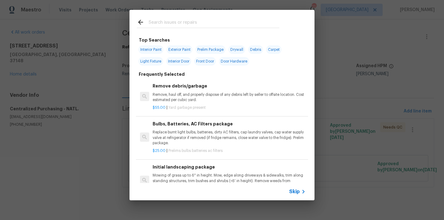
click at [269, 26] on input "text" at bounding box center [214, 23] width 131 height 9
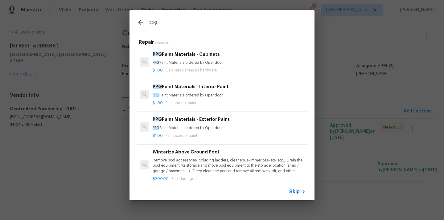
type input "ppg"
click at [224, 93] on p "PPG Paint Materials ordered by Opendoor" at bounding box center [229, 95] width 153 height 5
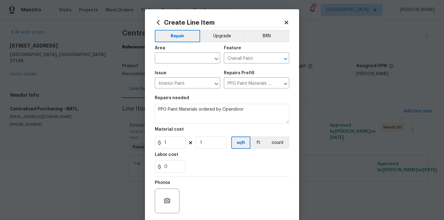
click at [157, 19] on icon at bounding box center [158, 22] width 7 height 7
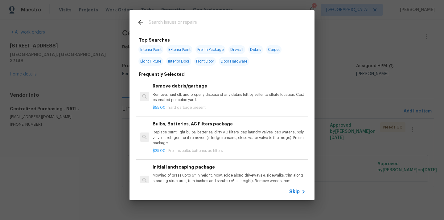
click at [185, 21] on input "text" at bounding box center [214, 23] width 131 height 9
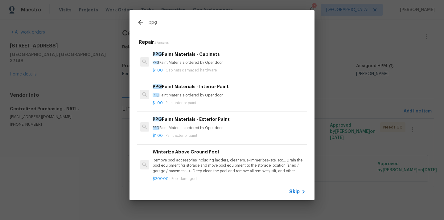
type input "ppg"
click at [185, 119] on h6 "PPG Paint Materials - Exterior Paint" at bounding box center [229, 119] width 153 height 7
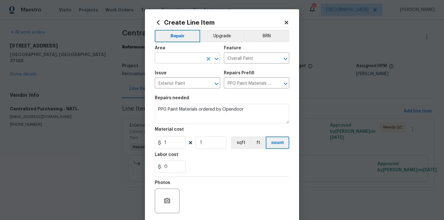
click at [182, 61] on input "text" at bounding box center [179, 59] width 48 height 10
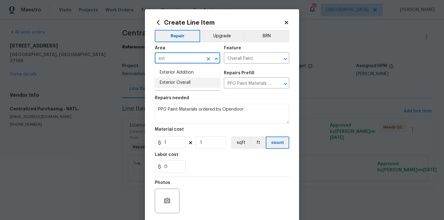
click at [179, 81] on li "Exterior Overall" at bounding box center [187, 83] width 65 height 10
type input "Exterior Overall"
drag, startPoint x: 172, startPoint y: 147, endPoint x: 156, endPoint y: 146, distance: 15.8
click at [158, 147] on input "1" at bounding box center [170, 143] width 31 height 12
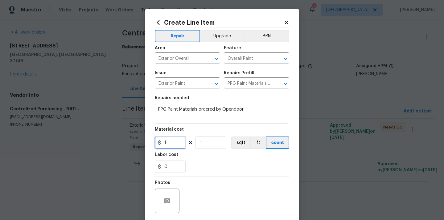
paste input "08.38"
type input "108.38"
click at [196, 167] on div "0" at bounding box center [222, 167] width 135 height 12
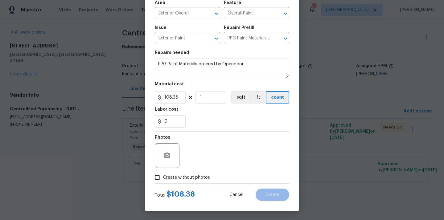
click at [191, 179] on span "Create without photos" at bounding box center [186, 178] width 47 height 6
click at [163, 179] on input "Create without photos" at bounding box center [158, 178] width 12 height 12
checkbox input "true"
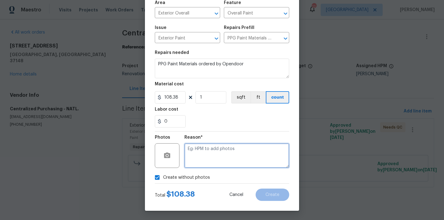
click at [202, 161] on textarea at bounding box center [237, 156] width 105 height 25
type textarea "N/A"
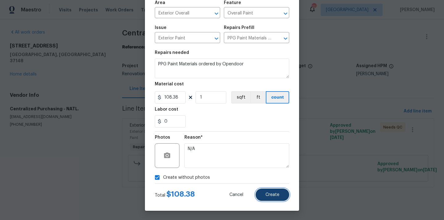
click at [273, 196] on span "Create" at bounding box center [273, 195] width 14 height 5
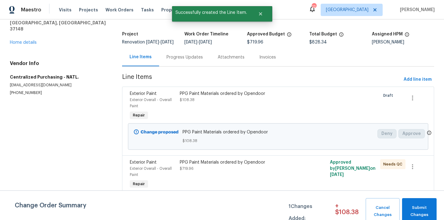
scroll to position [37, 0]
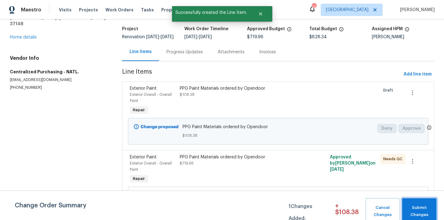
click at [421, 202] on button "Submit Changes" at bounding box center [419, 211] width 35 height 27
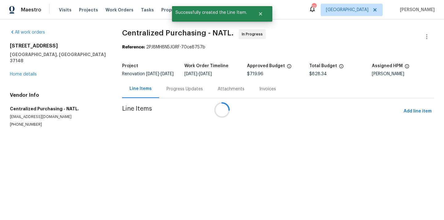
scroll to position [0, 0]
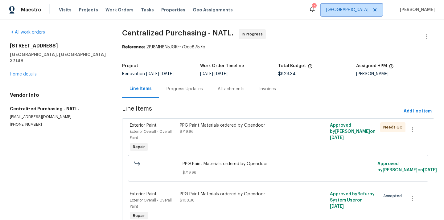
click at [357, 11] on span "[GEOGRAPHIC_DATA]" at bounding box center [347, 10] width 43 height 6
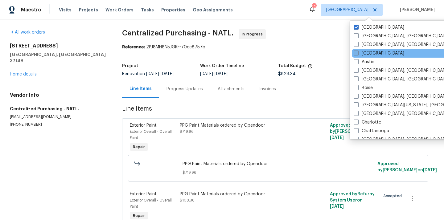
click at [366, 56] on label "[GEOGRAPHIC_DATA]" at bounding box center [379, 53] width 51 height 6
click at [358, 54] on input "[GEOGRAPHIC_DATA]" at bounding box center [356, 52] width 4 height 4
checkbox input "true"
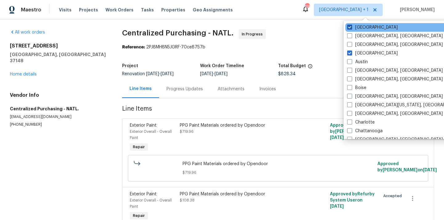
click at [361, 30] on label "[GEOGRAPHIC_DATA]" at bounding box center [373, 27] width 51 height 6
click at [352, 28] on input "[GEOGRAPHIC_DATA]" at bounding box center [350, 26] width 4 height 4
checkbox input "false"
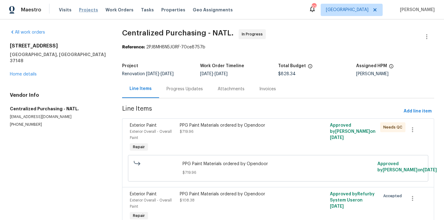
click at [82, 11] on span "Projects" at bounding box center [88, 10] width 19 height 6
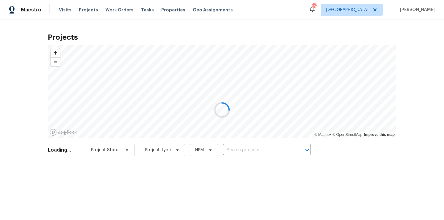
click at [246, 152] on div at bounding box center [222, 110] width 444 height 220
click at [250, 151] on div at bounding box center [222, 110] width 444 height 220
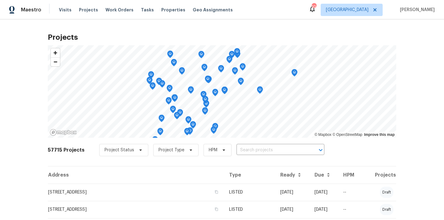
click at [250, 151] on input "text" at bounding box center [272, 151] width 71 height 10
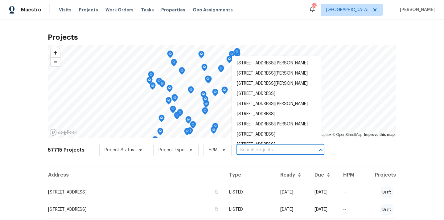
paste input "230 Oak Meadows Pl, Covington, GA 30016"
type input "230 Oak Meadows Pl, Covington, GA 30016"
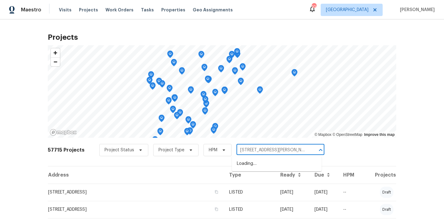
scroll to position [0, 19]
click at [251, 163] on li "230 Oak Meadows Pl, Covington, GA 30016" at bounding box center [277, 164] width 90 height 10
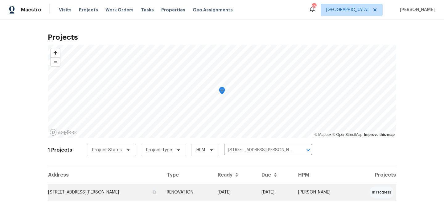
click at [207, 196] on td "RENOVATION" at bounding box center [187, 192] width 51 height 17
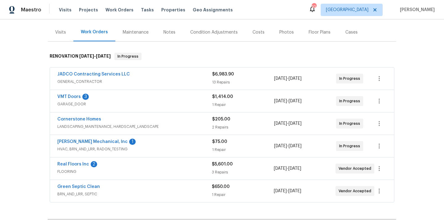
scroll to position [149, 0]
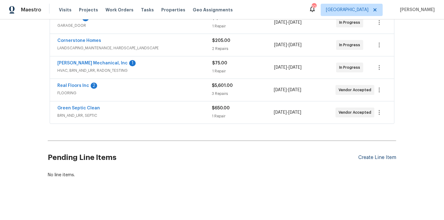
click at [362, 156] on div "Create Line Item" at bounding box center [378, 158] width 38 height 6
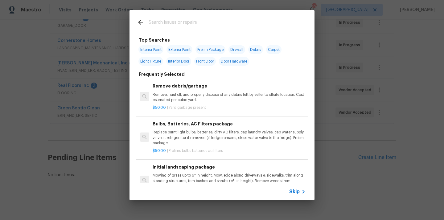
click at [194, 19] on input "text" at bounding box center [214, 23] width 131 height 9
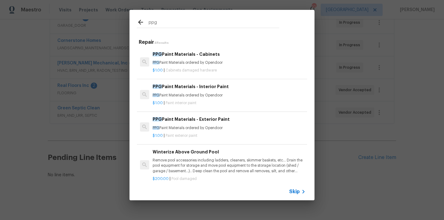
type input "ppg"
click at [196, 93] on div "PPG Paint Materials - Interior Paint PPG Paint Materials ordered by Opendoor" at bounding box center [229, 90] width 153 height 15
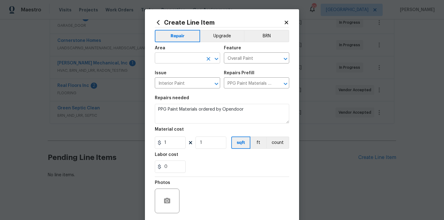
click at [194, 62] on input "text" at bounding box center [179, 59] width 48 height 10
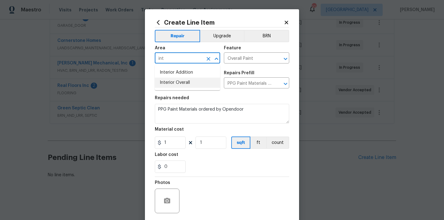
click at [192, 80] on li "Interior Overall" at bounding box center [187, 83] width 65 height 10
type input "Interior Overall"
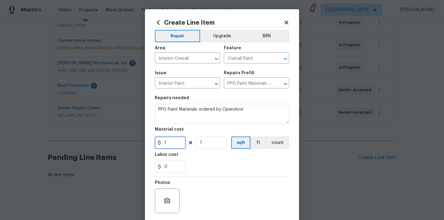
drag, startPoint x: 171, startPoint y: 148, endPoint x: 159, endPoint y: 144, distance: 12.8
click at [159, 144] on div "1" at bounding box center [170, 143] width 31 height 12
paste input "049"
type input "1049"
click at [215, 173] on div "0" at bounding box center [222, 167] width 135 height 12
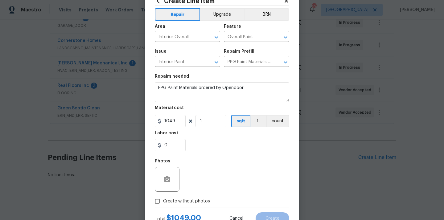
scroll to position [46, 0]
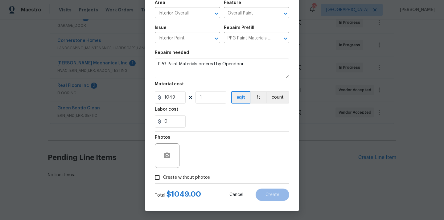
click at [194, 180] on span "Create without photos" at bounding box center [186, 178] width 47 height 6
click at [163, 180] on input "Create without photos" at bounding box center [158, 178] width 12 height 12
checkbox input "true"
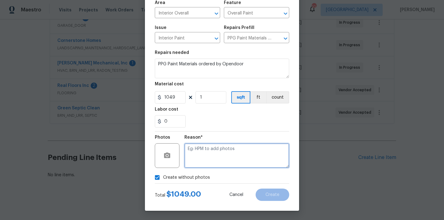
drag, startPoint x: 203, startPoint y: 151, endPoint x: 203, endPoint y: 147, distance: 4.0
click at [203, 151] on textarea at bounding box center [237, 156] width 105 height 25
type textarea "N/A"
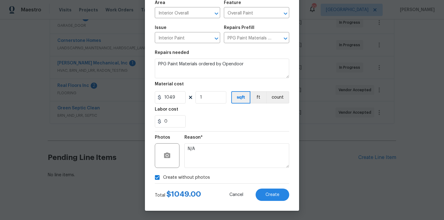
click at [288, 202] on div "Create Line Item Repair Upgrade BRN Area Interior Overall ​ Feature Overall Pai…" at bounding box center [222, 87] width 154 height 247
click at [281, 195] on button "Create" at bounding box center [273, 195] width 34 height 12
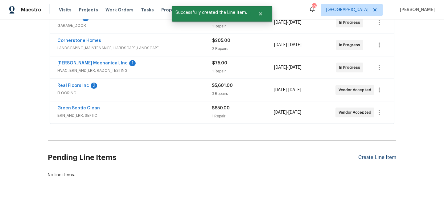
click at [388, 158] on div "Create Line Item" at bounding box center [378, 158] width 38 height 6
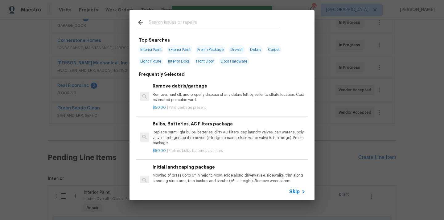
click at [238, 26] on input "text" at bounding box center [214, 23] width 131 height 9
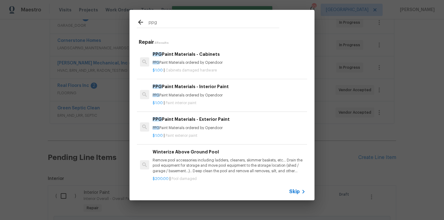
type input "ppg"
click at [211, 130] on p "PPG Paint Materials ordered by Opendoor" at bounding box center [229, 128] width 153 height 5
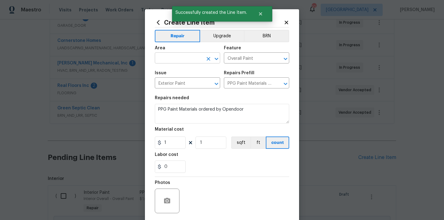
click at [197, 56] on input "text" at bounding box center [179, 59] width 48 height 10
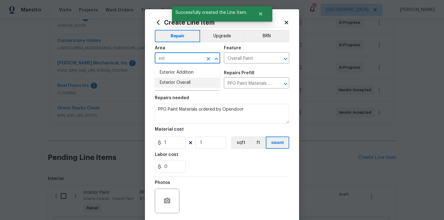
click at [180, 84] on li "Exterior Overall" at bounding box center [187, 83] width 65 height 10
type input "Exterior Overall"
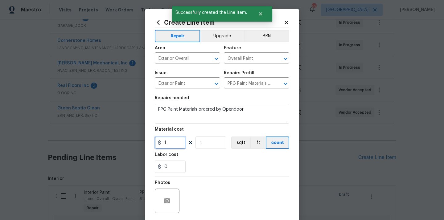
drag, startPoint x: 173, startPoint y: 143, endPoint x: 157, endPoint y: 141, distance: 15.2
click at [158, 141] on div "1" at bounding box center [170, 143] width 31 height 12
paste input "222.87"
type input "222.87"
click at [222, 168] on div "0" at bounding box center [222, 167] width 135 height 12
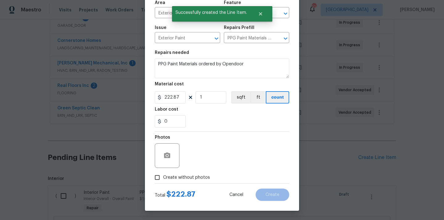
click at [196, 176] on span "Create without photos" at bounding box center [186, 178] width 47 height 6
click at [163, 176] on input "Create without photos" at bounding box center [158, 178] width 12 height 12
checkbox input "true"
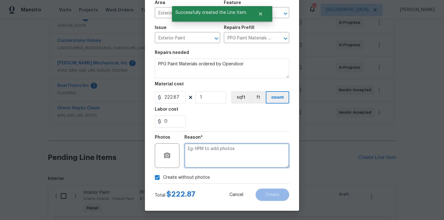
click at [210, 152] on textarea at bounding box center [237, 156] width 105 height 25
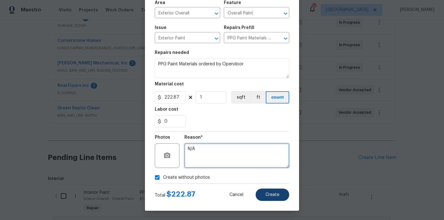
type textarea "N/A"
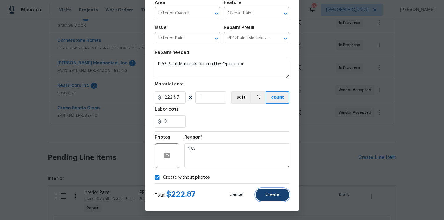
click at [269, 194] on span "Create" at bounding box center [273, 195] width 14 height 5
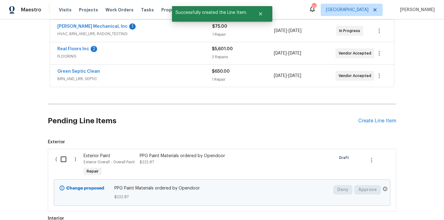
scroll to position [258, 0]
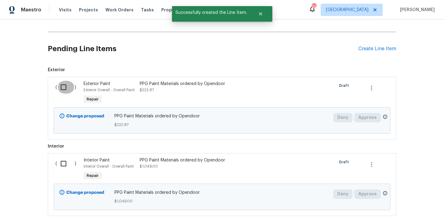
click at [60, 91] on input "checkbox" at bounding box center [66, 87] width 18 height 13
checkbox input "true"
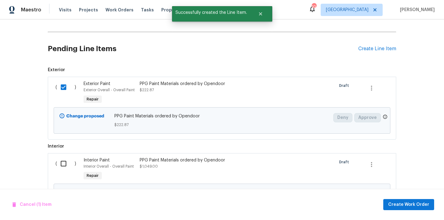
click at [67, 171] on div "( )" at bounding box center [68, 170] width 28 height 28
click at [65, 167] on input "checkbox" at bounding box center [66, 163] width 18 height 13
checkbox input "true"
click at [406, 204] on span "Create Work Order" at bounding box center [409, 205] width 41 height 8
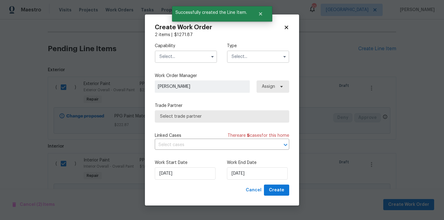
click at [180, 56] on input "text" at bounding box center [186, 57] width 62 height 12
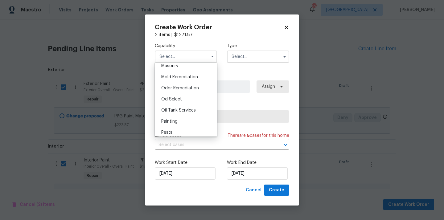
scroll to position [468, 0]
click at [181, 118] on div "Painting" at bounding box center [185, 120] width 59 height 11
type input "Painting"
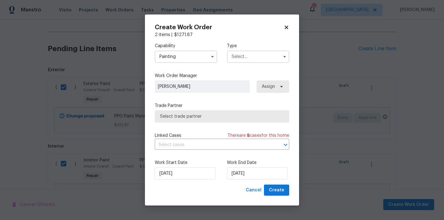
click at [244, 56] on input "text" at bounding box center [258, 57] width 62 height 12
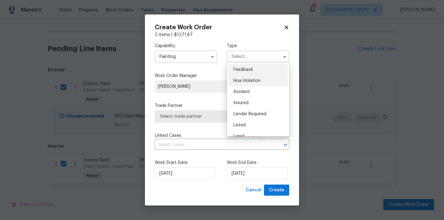
scroll to position [73, 0]
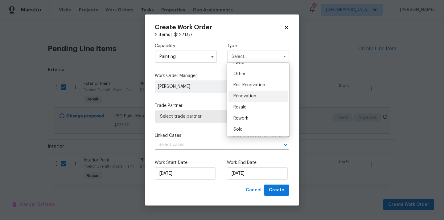
click at [250, 98] on span "Renovation" at bounding box center [245, 96] width 23 height 4
type input "Renovation"
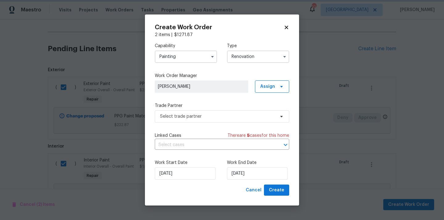
scroll to position [0, 0]
click at [267, 85] on span "Assign" at bounding box center [267, 87] width 15 height 6
click at [273, 115] on div "Assign to me" at bounding box center [273, 113] width 27 height 6
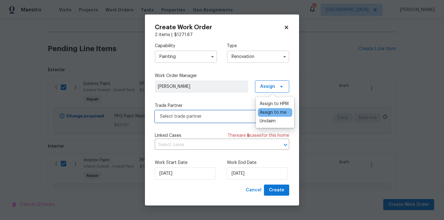
click at [244, 117] on span "Select trade partner" at bounding box center [217, 117] width 115 height 6
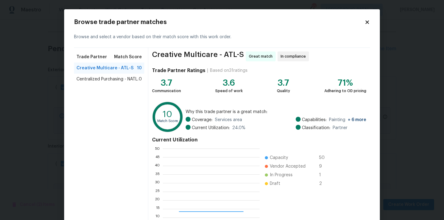
scroll to position [86, 97]
click at [119, 81] on span "Centralized Purchasing - NATL." at bounding box center [108, 79] width 62 height 6
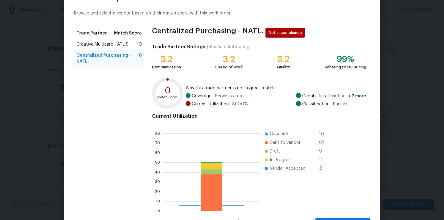
scroll to position [52, 0]
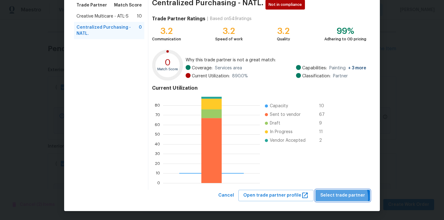
click at [344, 198] on span "Select trade partner" at bounding box center [343, 196] width 45 height 8
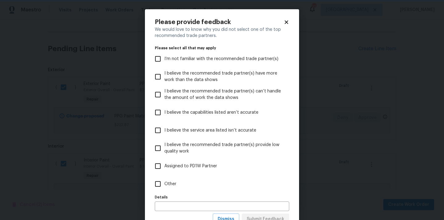
scroll to position [0, 0]
click at [244, 175] on label "Assigned to PD1W Partner" at bounding box center [218, 166] width 133 height 18
click at [165, 173] on input "Assigned to PD1W Partner" at bounding box center [158, 166] width 13 height 13
checkbox input "true"
click at [239, 185] on label "Other" at bounding box center [218, 184] width 133 height 18
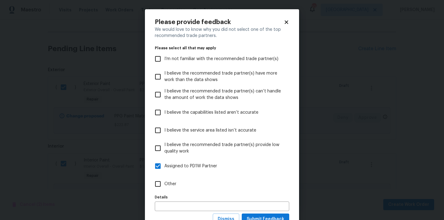
click at [165, 185] on input "Other" at bounding box center [158, 184] width 13 height 13
checkbox input "true"
click at [239, 166] on label "Assigned to PD1W Partner" at bounding box center [218, 166] width 133 height 18
click at [165, 166] on input "Assigned to PD1W Partner" at bounding box center [158, 166] width 13 height 13
checkbox input "false"
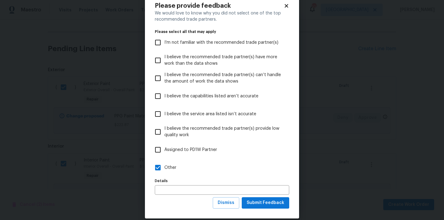
scroll to position [24, 0]
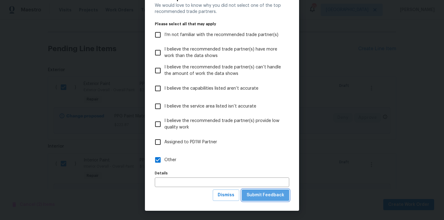
click at [268, 199] on span "Submit Feedback" at bounding box center [266, 196] width 38 height 8
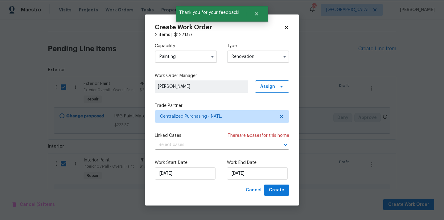
scroll to position [0, 0]
click at [277, 185] on div "Work Start Date 9/10/2025 Work End Date 9/10/2025" at bounding box center [222, 170] width 135 height 30
click at [278, 187] on span "Create" at bounding box center [276, 191] width 15 height 8
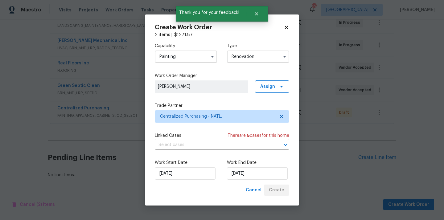
scroll to position [172, 0]
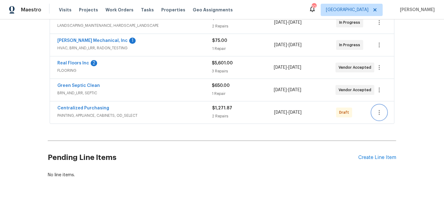
click at [379, 107] on button "button" at bounding box center [379, 112] width 15 height 15
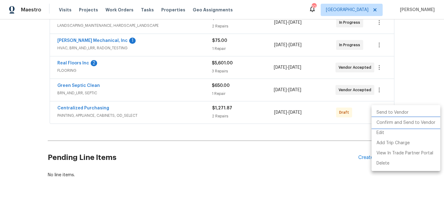
click at [381, 121] on li "Confirm and Send to Vendor" at bounding box center [406, 123] width 69 height 10
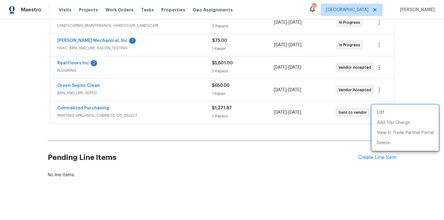
click at [80, 106] on div at bounding box center [222, 110] width 444 height 220
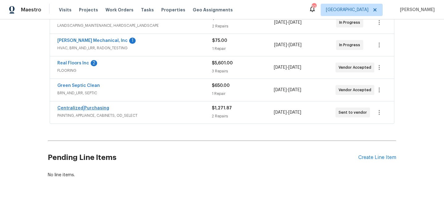
click at [80, 106] on span "Centralized Purchasing" at bounding box center [83, 108] width 52 height 6
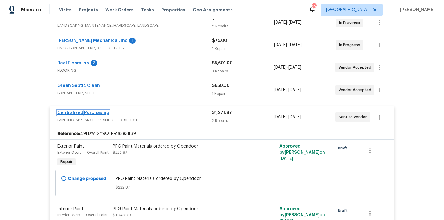
click at [79, 111] on link "Centralized Purchasing" at bounding box center [83, 113] width 52 height 4
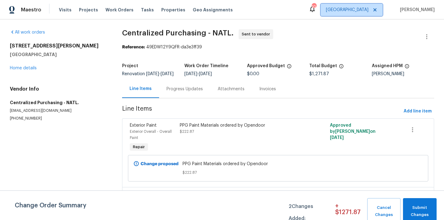
click at [368, 7] on span "[GEOGRAPHIC_DATA]" at bounding box center [347, 10] width 43 height 6
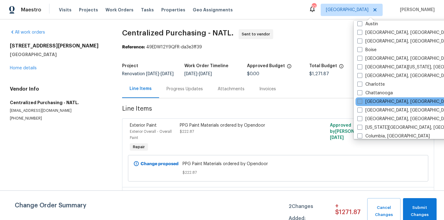
scroll to position [34, 0]
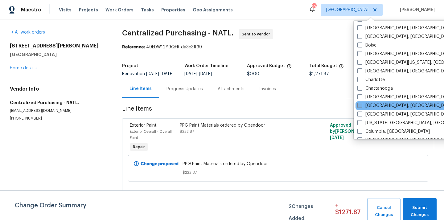
click at [378, 104] on label "[GEOGRAPHIC_DATA], [GEOGRAPHIC_DATA]" at bounding box center [406, 106] width 96 height 6
click at [362, 104] on input "[GEOGRAPHIC_DATA], [GEOGRAPHIC_DATA]" at bounding box center [360, 105] width 4 height 4
checkbox input "true"
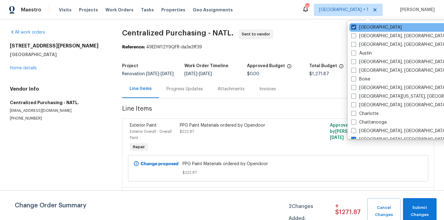
click at [362, 29] on label "[GEOGRAPHIC_DATA]" at bounding box center [377, 27] width 51 height 6
click at [356, 28] on input "[GEOGRAPHIC_DATA]" at bounding box center [354, 26] width 4 height 4
checkbox input "false"
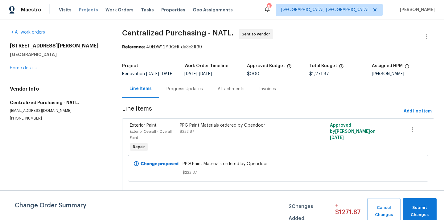
click at [84, 10] on span "Projects" at bounding box center [88, 10] width 19 height 6
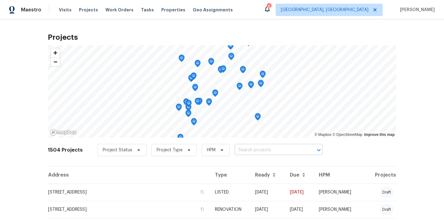
click at [258, 149] on input "text" at bounding box center [270, 151] width 71 height 10
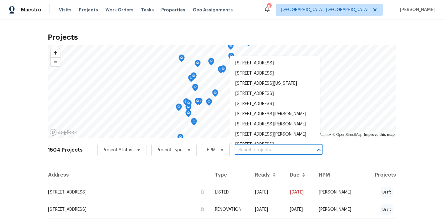
paste input "801 Prescott Cir, Trenton, OH 45067"
type input "801 Prescott Cir, Trenton, OH 45067"
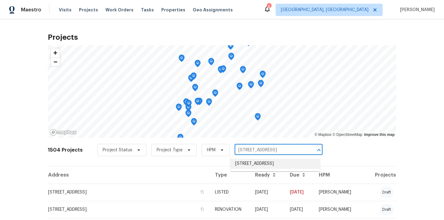
click at [256, 161] on li "801 Prescott Cir, Trenton, OH 45067" at bounding box center [276, 164] width 90 height 10
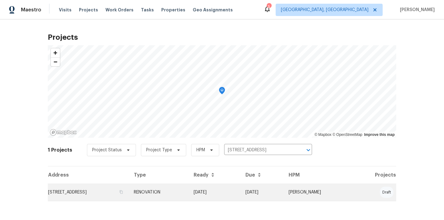
click at [231, 185] on td "[DATE]" at bounding box center [215, 192] width 52 height 17
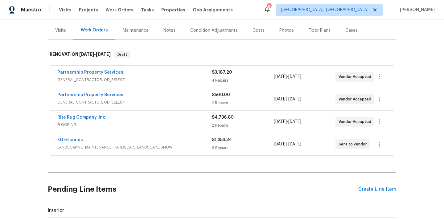
scroll to position [103, 0]
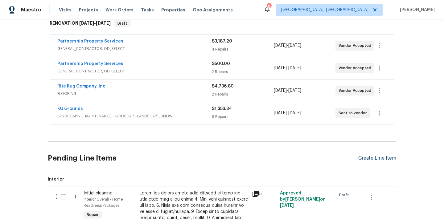
click at [372, 158] on div "Create Line Item" at bounding box center [378, 159] width 38 height 6
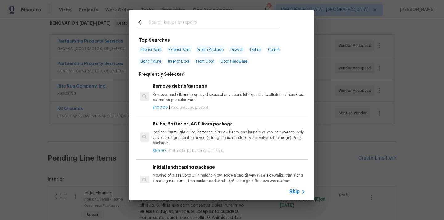
click at [219, 23] on input "text" at bounding box center [214, 23] width 131 height 9
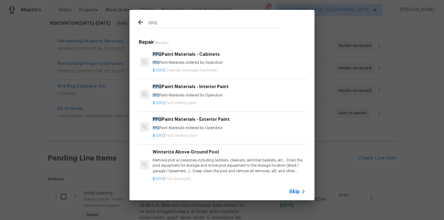
type input "ppg"
click at [202, 94] on p "PPG Paint Materials ordered by Opendoor" at bounding box center [229, 95] width 153 height 5
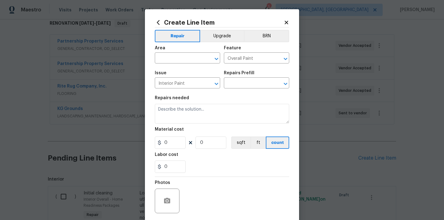
type input "PPG Paint Materials - Interior Paint $1.00"
type textarea "PPG Paint Materials ordered by Opendoor"
type input "1"
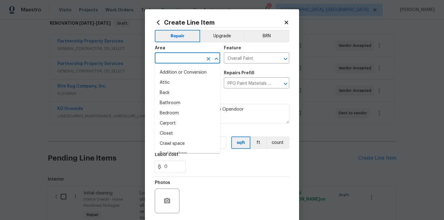
click at [192, 57] on input "text" at bounding box center [179, 59] width 48 height 10
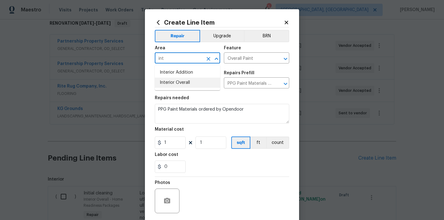
click at [184, 85] on li "Interior Overall" at bounding box center [187, 83] width 65 height 10
type input "Interior Overall"
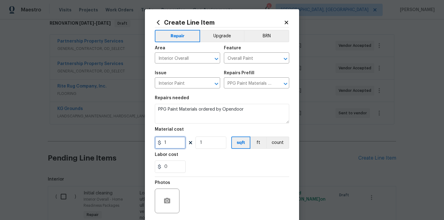
drag, startPoint x: 173, startPoint y: 143, endPoint x: 149, endPoint y: 142, distance: 23.5
click at [148, 142] on div "Create Line Item Repair Upgrade BRN Area Interior Overall ​ Feature Overall Pai…" at bounding box center [222, 132] width 154 height 247
paste input "265.19"
type input "265.19"
click at [203, 167] on div "0" at bounding box center [222, 167] width 135 height 12
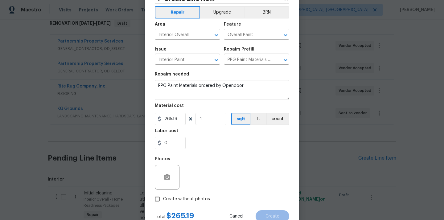
scroll to position [46, 0]
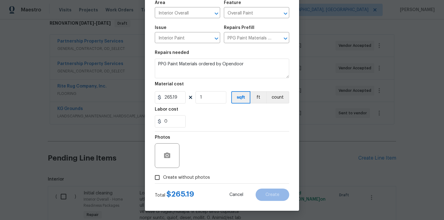
click at [188, 179] on span "Create without photos" at bounding box center [186, 178] width 47 height 6
click at [163, 179] on input "Create without photos" at bounding box center [158, 178] width 12 height 12
checkbox input "true"
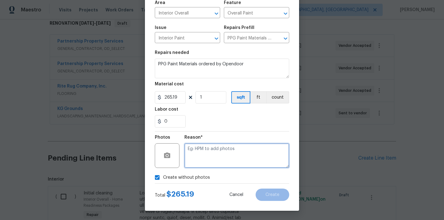
click at [204, 153] on textarea at bounding box center [237, 156] width 105 height 25
type textarea "N/A"
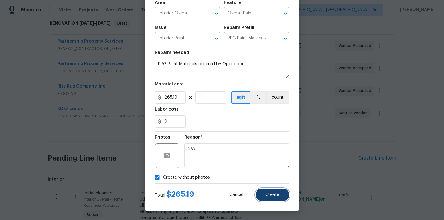
click at [269, 195] on span "Create" at bounding box center [273, 195] width 14 height 5
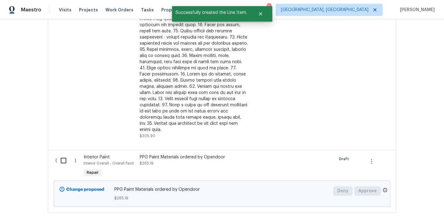
scroll to position [369, 0]
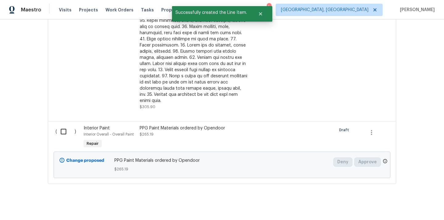
click at [62, 126] on input "checkbox" at bounding box center [66, 131] width 18 height 13
checkbox input "true"
click at [402, 202] on span "Create Work Order" at bounding box center [409, 205] width 41 height 8
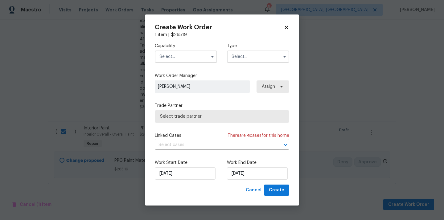
click at [184, 56] on input "text" at bounding box center [186, 57] width 62 height 12
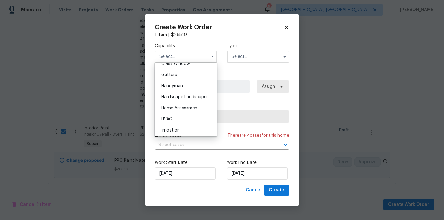
scroll to position [492, 0]
click at [187, 92] on div "Painting" at bounding box center [185, 95] width 59 height 11
type input "Painting"
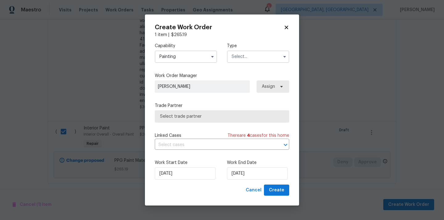
click at [252, 54] on input "text" at bounding box center [258, 57] width 62 height 12
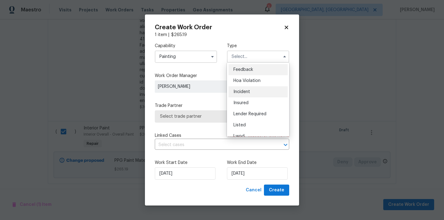
scroll to position [73, 0]
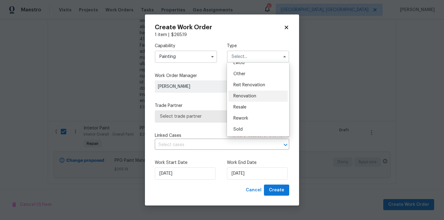
click at [250, 96] on span "Renovation" at bounding box center [245, 96] width 23 height 4
type input "Renovation"
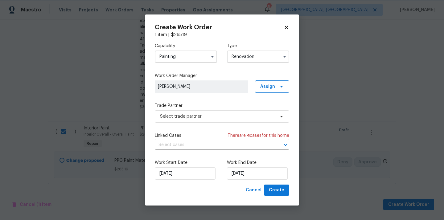
scroll to position [0, 0]
click at [262, 86] on span "Assign" at bounding box center [267, 87] width 15 height 6
click at [265, 113] on div "Assign to me" at bounding box center [273, 113] width 27 height 6
click at [211, 109] on div "Trade Partner Select trade partner" at bounding box center [222, 113] width 135 height 20
click at [210, 118] on span "Select trade partner" at bounding box center [217, 117] width 115 height 6
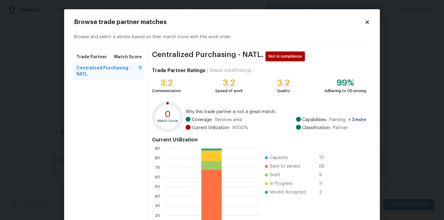
scroll to position [52, 0]
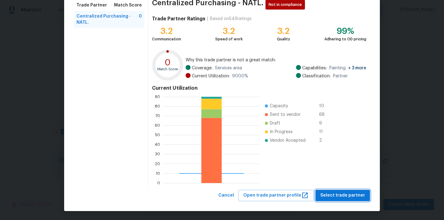
click at [336, 193] on span "Select trade partner" at bounding box center [343, 196] width 45 height 8
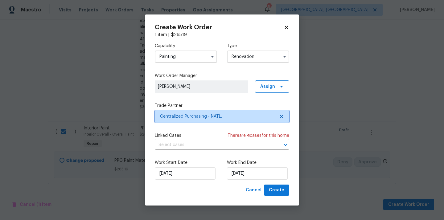
scroll to position [0, 0]
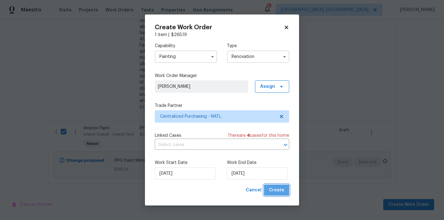
click at [278, 191] on span "Create" at bounding box center [276, 191] width 15 height 8
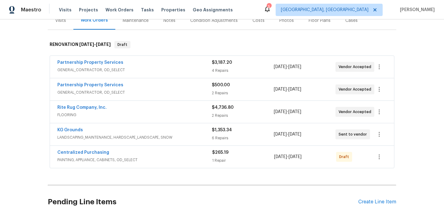
scroll to position [83, 0]
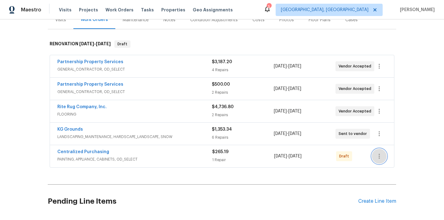
click at [380, 157] on icon "button" at bounding box center [379, 156] width 7 height 7
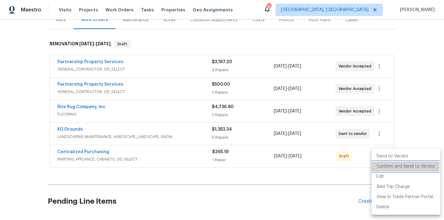
click at [386, 166] on li "Confirm and Send to Vendor" at bounding box center [406, 167] width 69 height 10
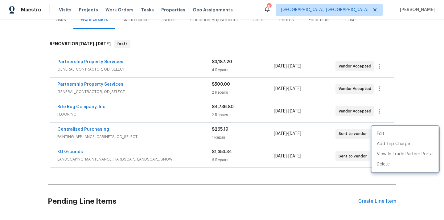
click at [203, 138] on div at bounding box center [222, 110] width 444 height 220
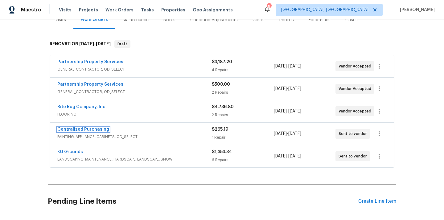
click at [85, 131] on link "Centralized Purchasing" at bounding box center [83, 129] width 52 height 4
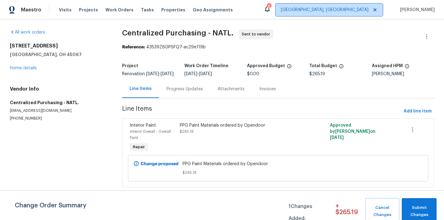
click at [361, 7] on span "Cincinnati, OH" at bounding box center [325, 10] width 88 height 6
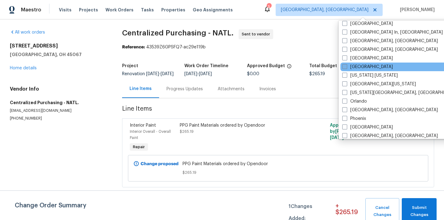
click at [359, 68] on label "Nashville" at bounding box center [368, 67] width 51 height 6
click at [347, 68] on input "Nashville" at bounding box center [345, 66] width 4 height 4
checkbox input "true"
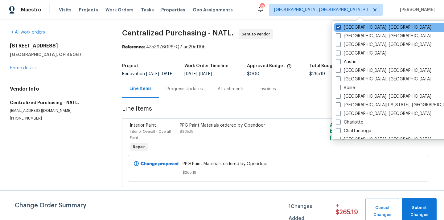
click at [352, 26] on label "Cincinnati, OH" at bounding box center [384, 27] width 96 height 6
click at [340, 26] on input "Cincinnati, OH" at bounding box center [338, 26] width 4 height 4
checkbox input "false"
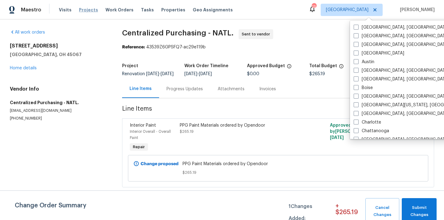
click at [86, 9] on span "Projects" at bounding box center [88, 10] width 19 height 6
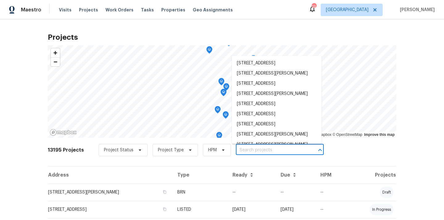
click at [262, 151] on input "text" at bounding box center [271, 151] width 71 height 10
paste input "513 W 5th St, Columbia, TN 38401"
type input "513 W 5th St, Columbia, TN 38401"
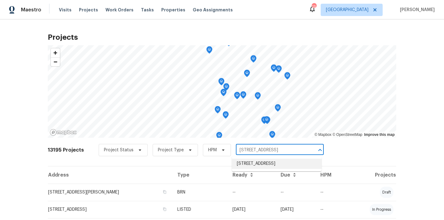
click at [262, 164] on li "513 W 5th St, Columbia, TN 38401" at bounding box center [277, 164] width 90 height 10
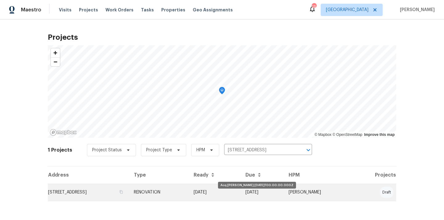
click at [241, 187] on td "[DATE]" at bounding box center [215, 192] width 52 height 17
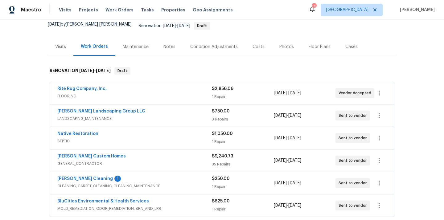
scroll to position [149, 0]
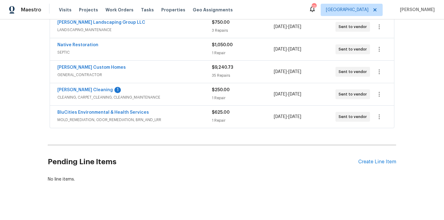
click at [370, 153] on div "Pending Line Items Create Line Item" at bounding box center [222, 162] width 349 height 29
click at [367, 159] on div "Create Line Item" at bounding box center [378, 162] width 38 height 6
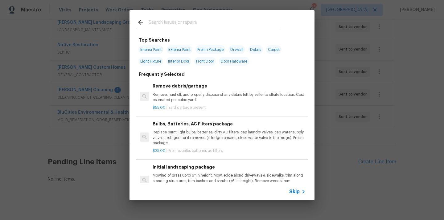
click at [265, 23] on input "text" at bounding box center [214, 23] width 131 height 9
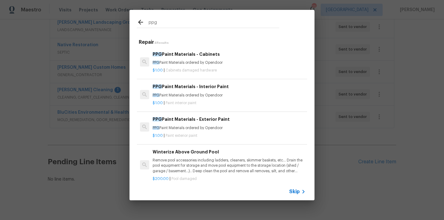
type input "ppg"
click at [208, 68] on p "$1.00 | Cabinets damaged hardware" at bounding box center [229, 70] width 153 height 5
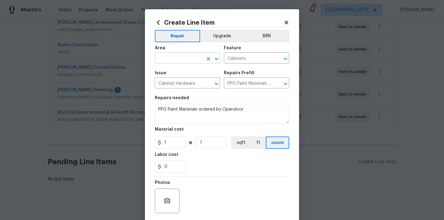
click at [180, 60] on input "text" at bounding box center [179, 59] width 48 height 10
click at [174, 71] on li "Kitchen" at bounding box center [187, 73] width 65 height 10
type input "Kitchen"
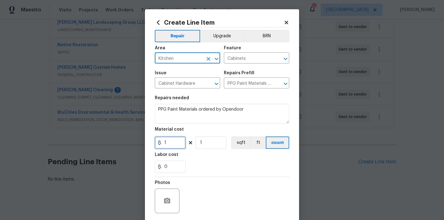
drag, startPoint x: 169, startPoint y: 142, endPoint x: 157, endPoint y: 142, distance: 12.0
click at [157, 142] on div "1" at bounding box center [170, 143] width 31 height 12
paste input "252.38"
type input "252.38"
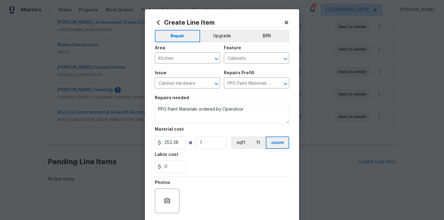
click at [196, 153] on div "Labor cost" at bounding box center [222, 157] width 135 height 8
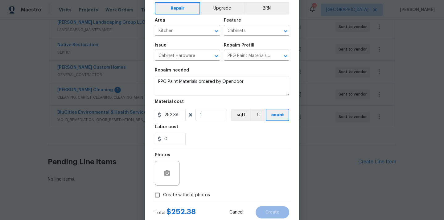
scroll to position [46, 0]
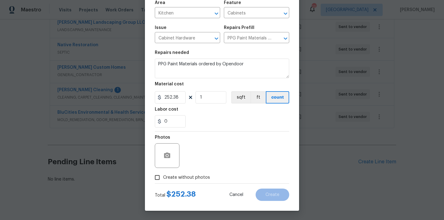
click at [187, 177] on span "Create without photos" at bounding box center [186, 178] width 47 height 6
click at [163, 177] on input "Create without photos" at bounding box center [158, 178] width 12 height 12
checkbox input "true"
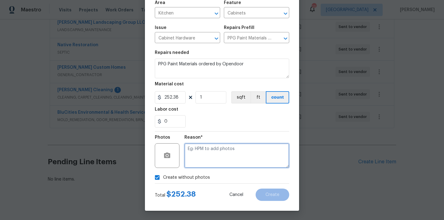
click at [195, 165] on textarea at bounding box center [237, 156] width 105 height 25
type textarea "N/A"
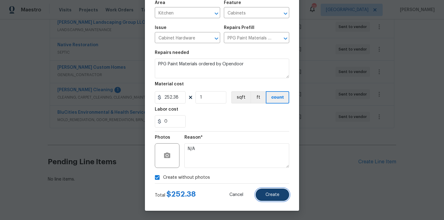
click at [275, 201] on button "Create" at bounding box center [273, 195] width 34 height 12
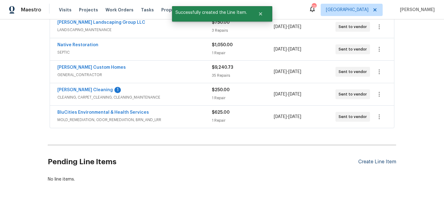
click at [368, 158] on section "Pending Line Items Create Line Item No line items." at bounding box center [222, 165] width 349 height 35
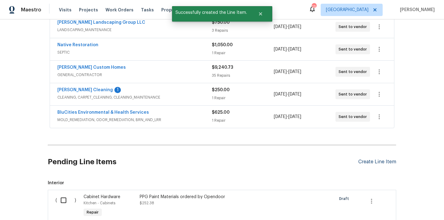
click at [378, 159] on div "Create Line Item" at bounding box center [378, 162] width 38 height 6
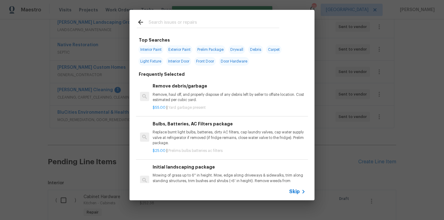
click at [229, 27] on input "text" at bounding box center [214, 23] width 131 height 9
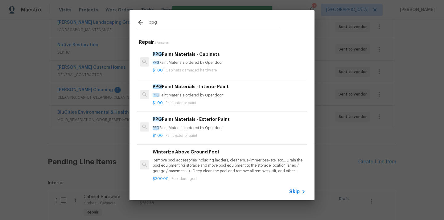
type input "ppg"
click at [215, 93] on p "PPG Paint Materials ordered by Opendoor" at bounding box center [229, 95] width 153 height 5
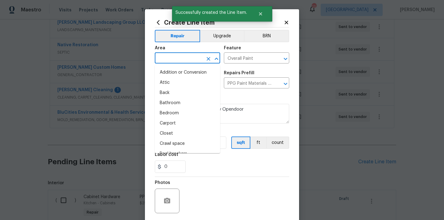
click at [189, 60] on input "text" at bounding box center [179, 59] width 48 height 10
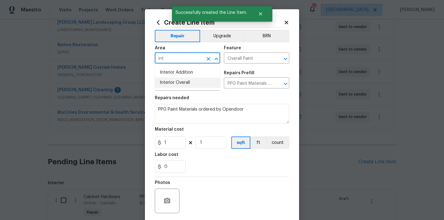
click at [184, 80] on li "Interior Overall" at bounding box center [187, 83] width 65 height 10
type input "Interior Overall"
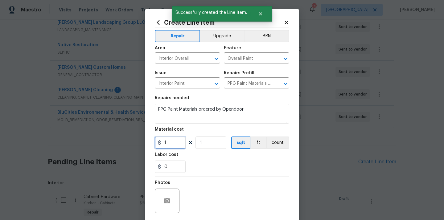
drag, startPoint x: 169, startPoint y: 145, endPoint x: 157, endPoint y: 145, distance: 12.7
click at [157, 145] on div "1" at bounding box center [170, 143] width 31 height 12
paste input "675.07"
type input "675.07"
click at [204, 162] on div "0" at bounding box center [222, 167] width 135 height 12
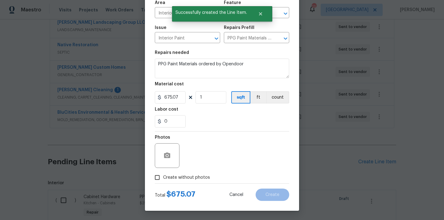
click at [191, 178] on span "Create without photos" at bounding box center [186, 178] width 47 height 6
click at [163, 178] on input "Create without photos" at bounding box center [158, 178] width 12 height 12
checkbox input "true"
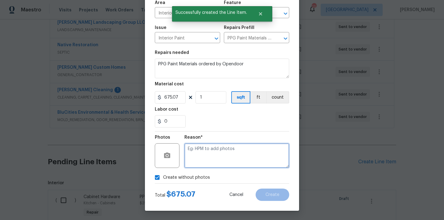
click at [206, 158] on textarea at bounding box center [237, 156] width 105 height 25
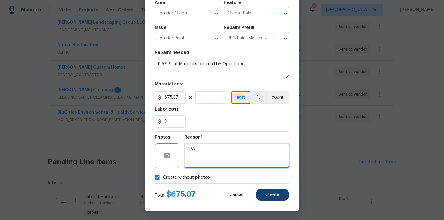
type textarea "N/A"
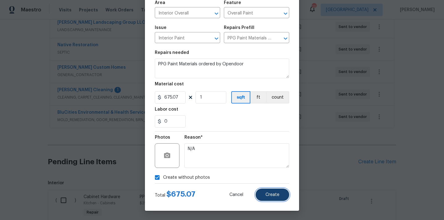
click at [272, 195] on span "Create" at bounding box center [273, 195] width 14 height 5
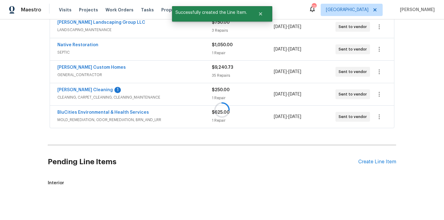
click at [373, 157] on div at bounding box center [222, 110] width 444 height 220
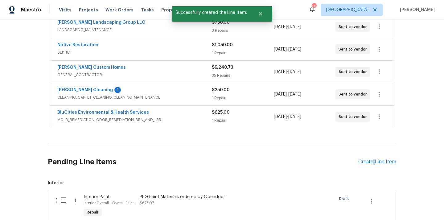
click at [373, 159] on div "Create Line Item" at bounding box center [378, 162] width 38 height 6
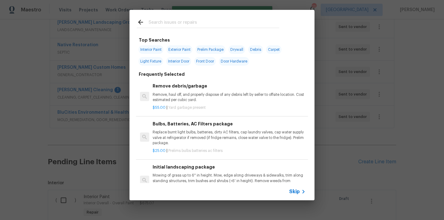
click at [232, 31] on div at bounding box center [208, 22] width 157 height 24
click at [231, 24] on input "text" at bounding box center [214, 23] width 131 height 9
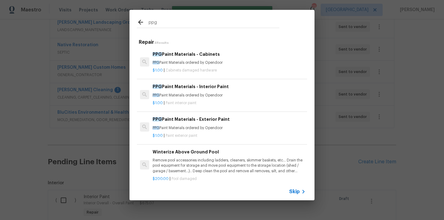
type input "ppg"
click at [220, 135] on p "$1.00 | Paint exterior paint" at bounding box center [229, 135] width 153 height 5
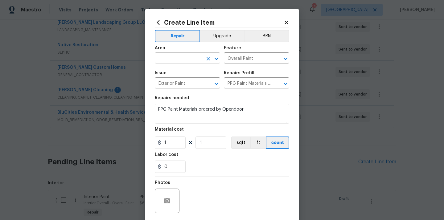
click at [199, 60] on input "text" at bounding box center [179, 59] width 48 height 10
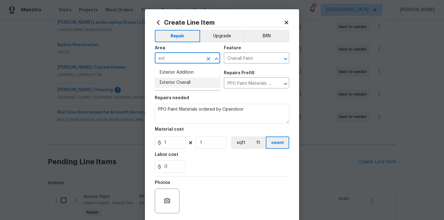
click at [185, 82] on li "Exterior Overall" at bounding box center [187, 83] width 65 height 10
type input "Exterior Overall"
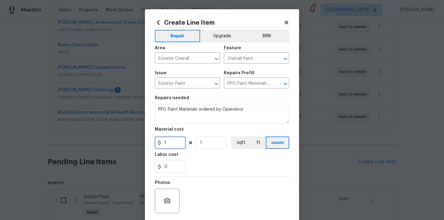
drag, startPoint x: 170, startPoint y: 140, endPoint x: 144, endPoint y: 138, distance: 26.3
click at [140, 138] on div "Create Line Item Repair Upgrade BRN Area Exterior Overall ​ Feature Overall Pai…" at bounding box center [222, 110] width 444 height 220
paste input "16.93"
type input "116.93"
click at [189, 163] on div "0" at bounding box center [222, 167] width 135 height 12
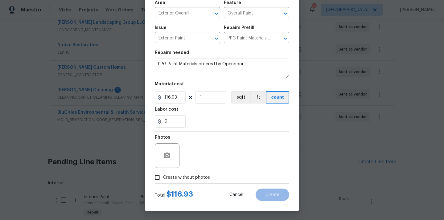
click at [187, 175] on span "Create without photos" at bounding box center [186, 178] width 47 height 6
click at [163, 175] on input "Create without photos" at bounding box center [158, 178] width 12 height 12
checkbox input "true"
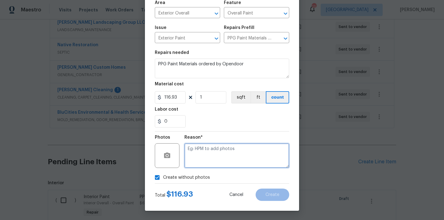
click at [199, 160] on textarea at bounding box center [237, 156] width 105 height 25
type textarea "N/A"
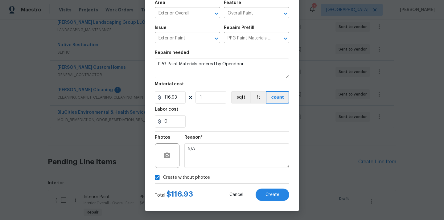
click at [268, 188] on div "Total $ 116.93 Cancel Create" at bounding box center [222, 192] width 135 height 17
click at [267, 192] on button "Create" at bounding box center [273, 195] width 34 height 12
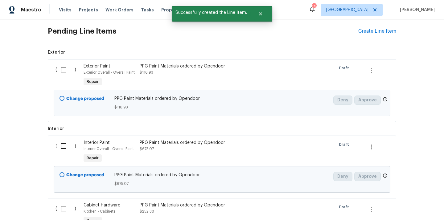
scroll to position [317, 0]
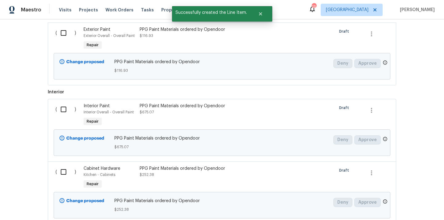
click at [66, 29] on input "checkbox" at bounding box center [66, 33] width 18 height 13
checkbox input "true"
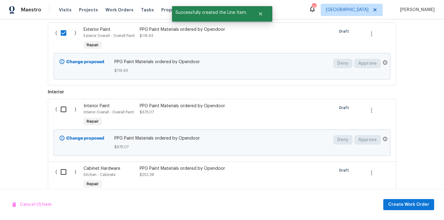
click at [65, 107] on input "checkbox" at bounding box center [66, 109] width 18 height 13
checkbox input "true"
click at [62, 168] on input "checkbox" at bounding box center [66, 172] width 18 height 13
checkbox input "true"
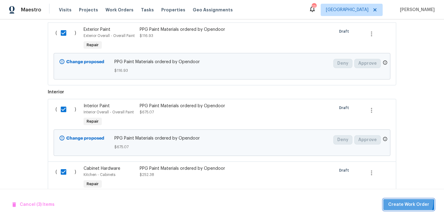
click at [403, 201] on button "Create Work Order" at bounding box center [409, 204] width 51 height 11
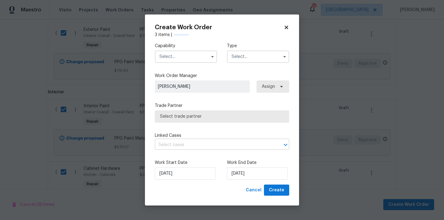
checkbox input "false"
click at [196, 58] on input "text" at bounding box center [186, 57] width 62 height 12
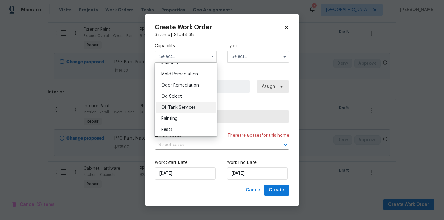
scroll to position [481, 0]
click at [183, 108] on div "Painting" at bounding box center [185, 107] width 59 height 11
type input "Painting"
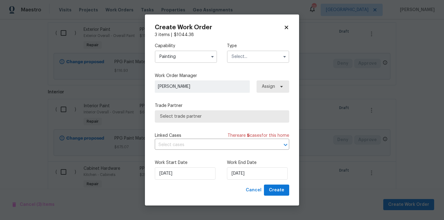
click at [254, 58] on input "text" at bounding box center [258, 57] width 62 height 12
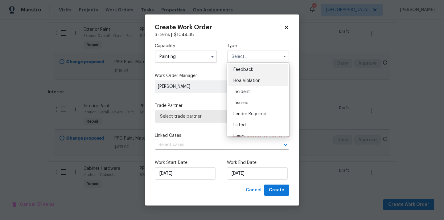
scroll to position [73, 0]
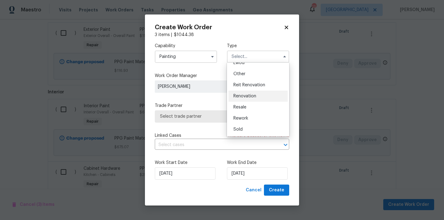
click at [254, 96] on span "Renovation" at bounding box center [245, 96] width 23 height 4
type input "Renovation"
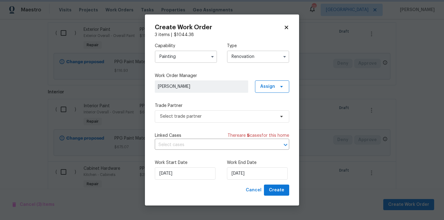
scroll to position [0, 0]
click at [270, 85] on span "Assign" at bounding box center [267, 87] width 15 height 6
click at [269, 109] on div "Assign to me" at bounding box center [275, 112] width 35 height 9
click at [265, 113] on div "Assign to me" at bounding box center [273, 113] width 27 height 6
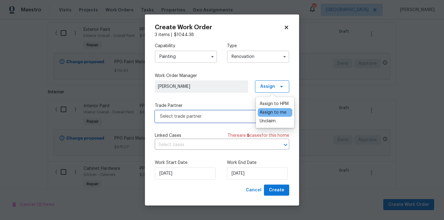
click at [223, 117] on span "Select trade partner" at bounding box center [217, 117] width 115 height 6
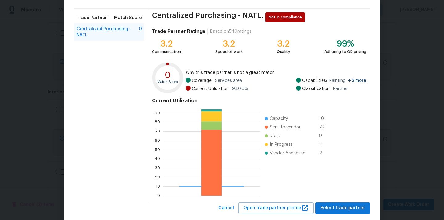
scroll to position [52, 0]
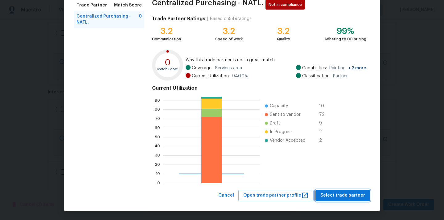
click at [353, 192] on span "Select trade partner" at bounding box center [343, 196] width 45 height 8
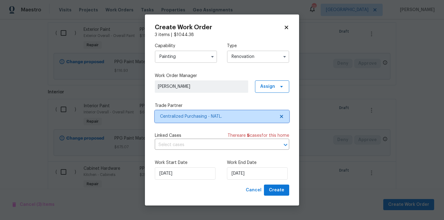
scroll to position [0, 0]
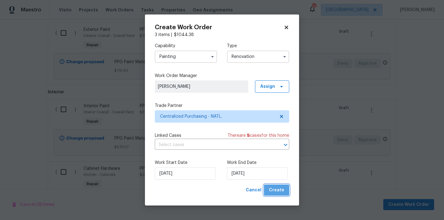
click at [279, 189] on span "Create" at bounding box center [276, 191] width 15 height 8
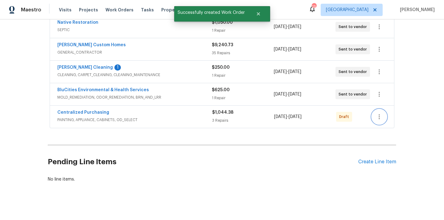
click at [380, 113] on icon "button" at bounding box center [379, 116] width 7 height 7
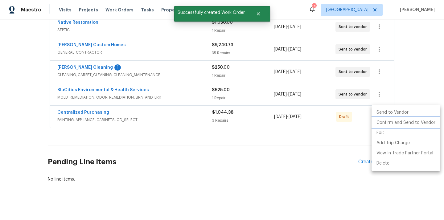
click at [381, 125] on li "Confirm and Send to Vendor" at bounding box center [406, 123] width 69 height 10
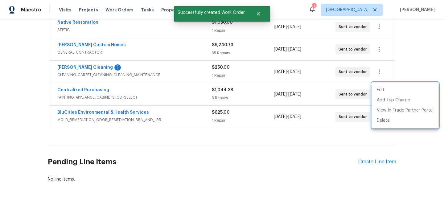
click at [182, 111] on div at bounding box center [222, 110] width 444 height 220
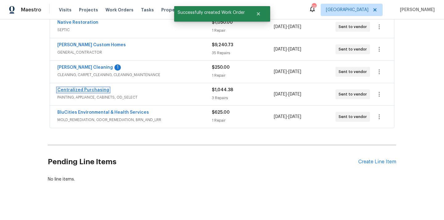
click at [97, 88] on link "Centralized Purchasing" at bounding box center [83, 90] width 52 height 4
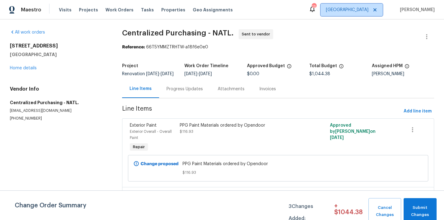
click at [361, 7] on span "Nashville" at bounding box center [347, 10] width 43 height 6
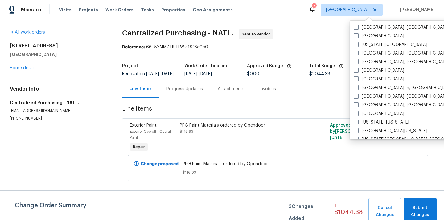
scroll to position [226, 0]
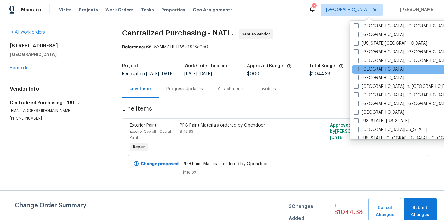
click at [365, 66] on div "[GEOGRAPHIC_DATA]" at bounding box center [414, 69] width 124 height 9
click at [364, 67] on label "[GEOGRAPHIC_DATA]" at bounding box center [379, 69] width 51 height 6
click at [358, 67] on input "[GEOGRAPHIC_DATA]" at bounding box center [356, 68] width 4 height 4
checkbox input "true"
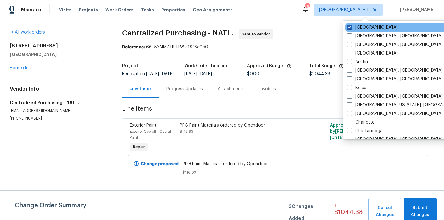
click at [359, 27] on label "Nashville" at bounding box center [373, 27] width 51 height 6
click at [352, 27] on input "Nashville" at bounding box center [350, 26] width 4 height 4
checkbox input "false"
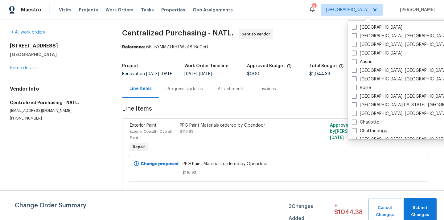
click at [92, 57] on h5 "Columbia, TN 38401" at bounding box center [59, 55] width 98 height 6
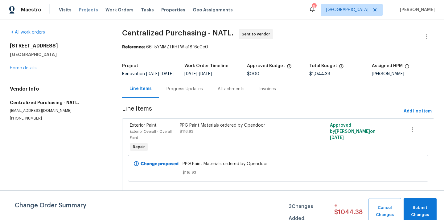
click at [79, 10] on span "Projects" at bounding box center [88, 10] width 19 height 6
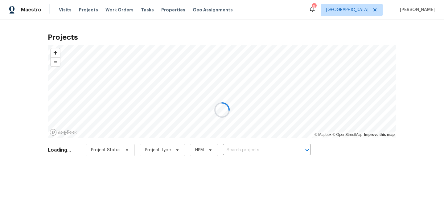
click at [255, 151] on div at bounding box center [222, 110] width 444 height 220
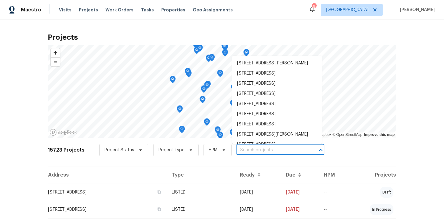
click at [254, 151] on input "text" at bounding box center [272, 151] width 71 height 10
paste input "[STREET_ADDRESS]"
type input "[STREET_ADDRESS]"
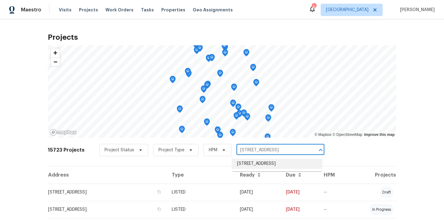
click at [253, 164] on li "[STREET_ADDRESS]" at bounding box center [277, 164] width 90 height 10
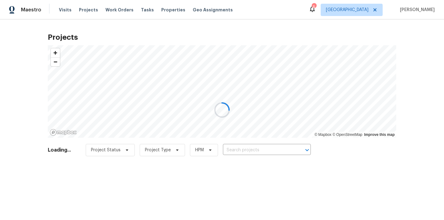
type input "[STREET_ADDRESS]"
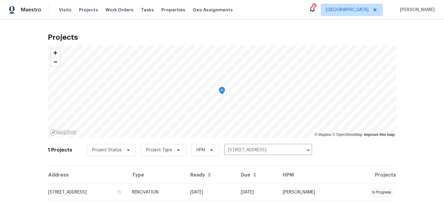
click at [185, 190] on td "RENOVATION" at bounding box center [156, 192] width 58 height 17
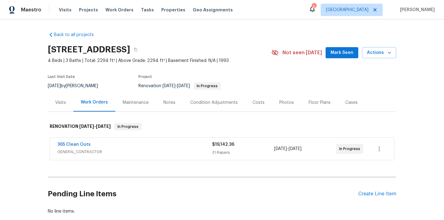
scroll to position [36, 0]
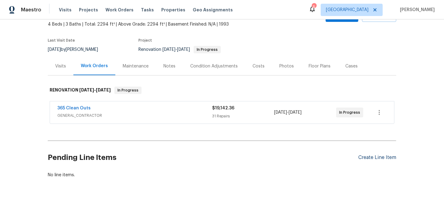
click at [370, 158] on div "Create Line Item" at bounding box center [378, 158] width 38 height 6
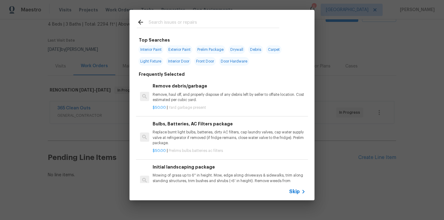
click at [232, 22] on input "text" at bounding box center [214, 23] width 131 height 9
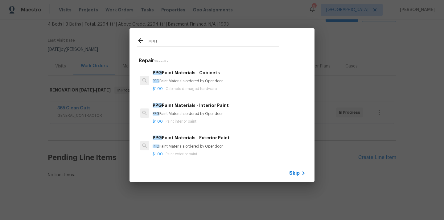
type input "ppg"
click at [204, 112] on p "PPG Paint Materials ordered by Opendoor" at bounding box center [229, 113] width 153 height 5
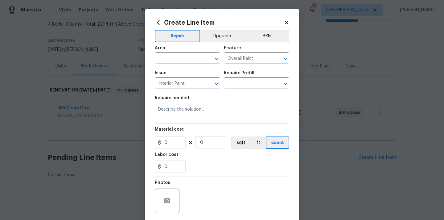
type input "PPG Paint Materials - Interior Paint $1.00"
type textarea "PPG Paint Materials ordered by Opendoor"
type input "1"
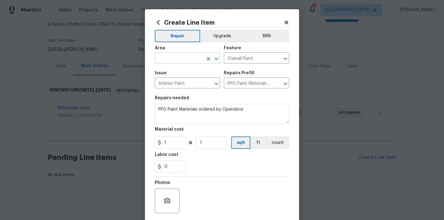
click at [174, 57] on input "text" at bounding box center [179, 59] width 48 height 10
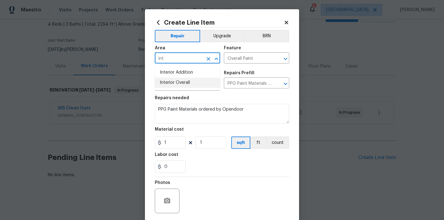
click at [172, 79] on li "Interior Overall" at bounding box center [187, 83] width 65 height 10
type input "Interior Overall"
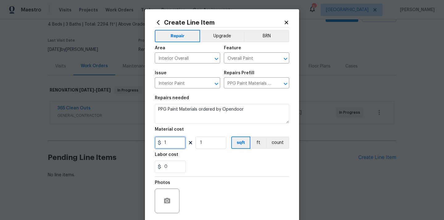
drag, startPoint x: 170, startPoint y: 146, endPoint x: 150, endPoint y: 146, distance: 19.8
click at [152, 146] on div "Create Line Item Repair Upgrade BRN Area Interior Overall ​ Feature Overall Pai…" at bounding box center [222, 132] width 154 height 247
paste input "153.09"
type input "1153.09"
click at [219, 170] on div "0" at bounding box center [222, 167] width 135 height 12
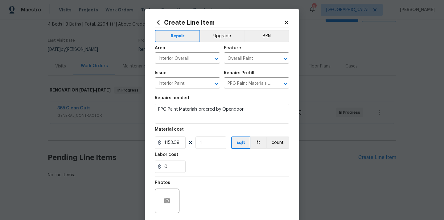
scroll to position [46, 0]
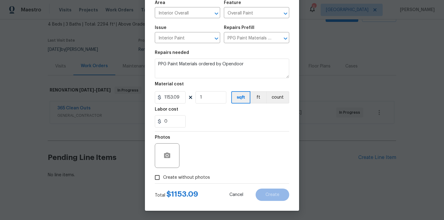
click at [204, 176] on span "Create without photos" at bounding box center [186, 178] width 47 height 6
click at [163, 176] on input "Create without photos" at bounding box center [158, 178] width 12 height 12
checkbox input "true"
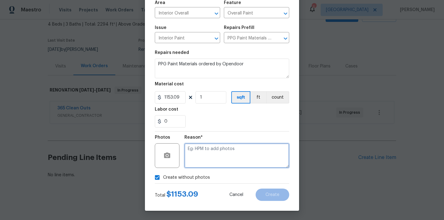
click at [215, 157] on textarea at bounding box center [237, 156] width 105 height 25
type textarea "N/A"
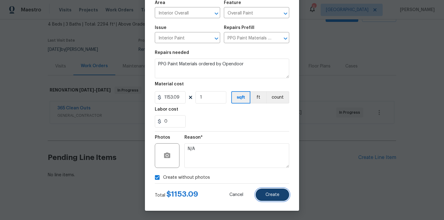
click at [274, 190] on button "Create" at bounding box center [273, 195] width 34 height 12
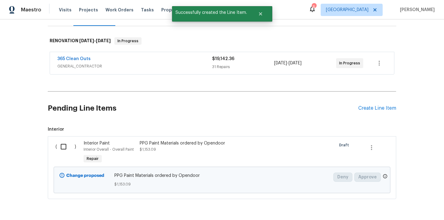
scroll to position [107, 0]
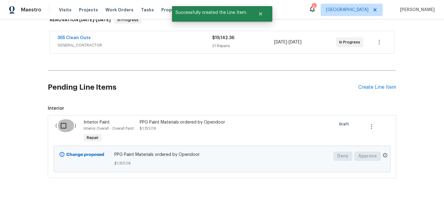
click at [69, 126] on input "checkbox" at bounding box center [66, 125] width 18 height 13
checkbox input "true"
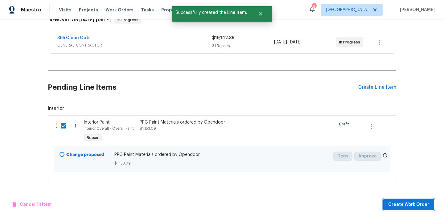
click at [406, 207] on span "Create Work Order" at bounding box center [409, 205] width 41 height 8
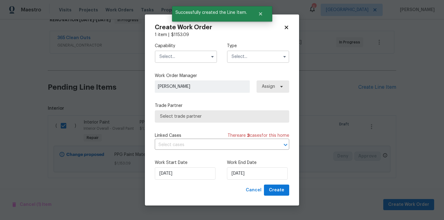
click at [201, 59] on input "text" at bounding box center [186, 57] width 62 height 12
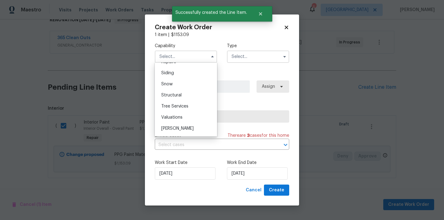
scroll to position [687, 0]
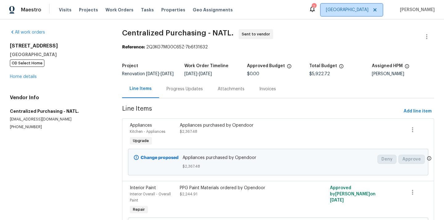
click at [360, 13] on span "[GEOGRAPHIC_DATA]" at bounding box center [347, 10] width 43 height 6
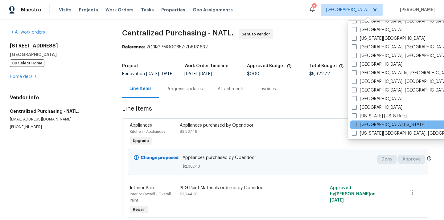
scroll to position [232, 0]
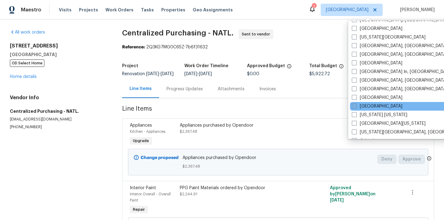
click at [364, 108] on label "[GEOGRAPHIC_DATA]" at bounding box center [377, 106] width 51 height 6
click at [356, 107] on input "[GEOGRAPHIC_DATA]" at bounding box center [354, 105] width 4 height 4
checkbox input "true"
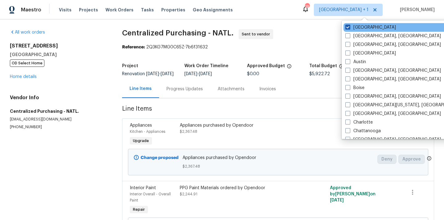
click at [363, 24] on label "[GEOGRAPHIC_DATA]" at bounding box center [371, 27] width 51 height 6
click at [350, 24] on input "[GEOGRAPHIC_DATA]" at bounding box center [348, 26] width 4 height 4
checkbox input "false"
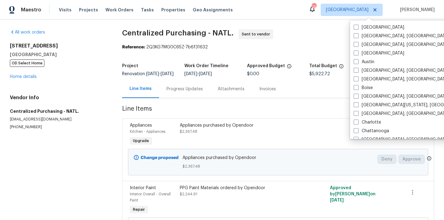
click at [83, 14] on div "Visits Projects Work Orders Tasks Properties Geo Assignments" at bounding box center [149, 10] width 181 height 12
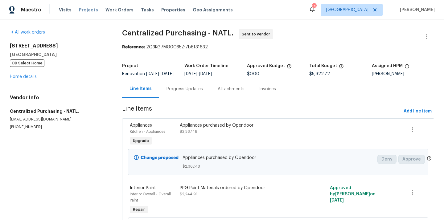
click at [83, 9] on span "Projects" at bounding box center [88, 10] width 19 height 6
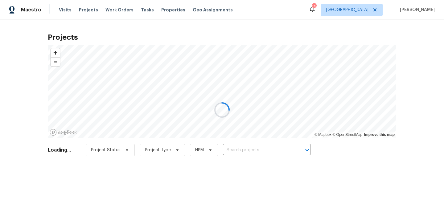
click at [255, 154] on div at bounding box center [222, 110] width 444 height 220
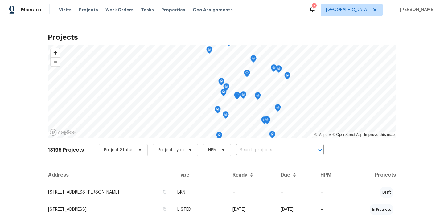
click at [257, 149] on input "text" at bounding box center [271, 151] width 71 height 10
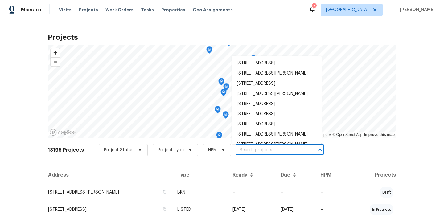
paste input "513 W 5th St, Columbia, TN 38401"
type input "513 W 5th St, Columbia, TN 38401"
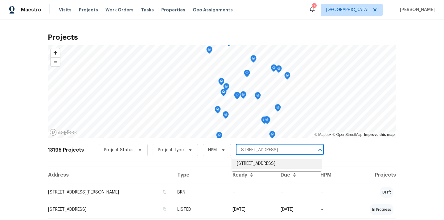
click at [251, 163] on li "513 W 5th St, Columbia, TN 38401" at bounding box center [277, 164] width 90 height 10
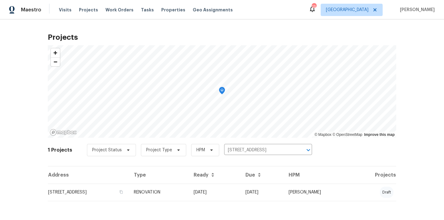
click at [110, 187] on td "513 W 5th St, Columbia, TN 38401" at bounding box center [88, 192] width 81 height 17
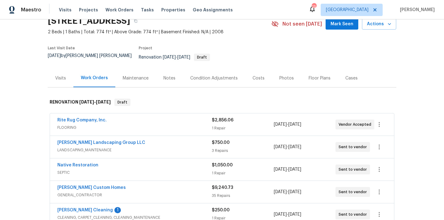
scroll to position [14, 0]
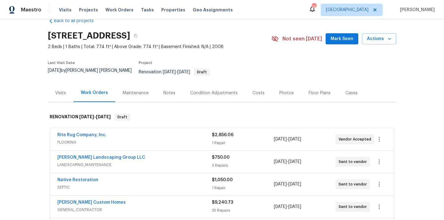
click at [130, 35] on h2 "513 W 5th St, Columbia, TN 38401" at bounding box center [89, 36] width 82 height 6
copy h2 "38401"
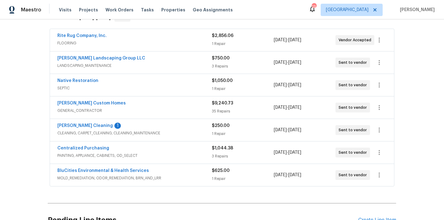
scroll to position [125, 0]
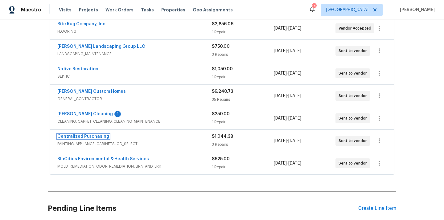
click at [89, 135] on link "Centralized Purchasing" at bounding box center [83, 137] width 52 height 4
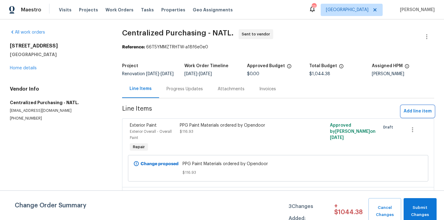
click at [411, 113] on span "Add line item" at bounding box center [418, 112] width 28 height 8
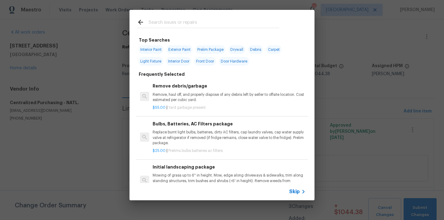
click at [261, 22] on input "text" at bounding box center [214, 23] width 131 height 9
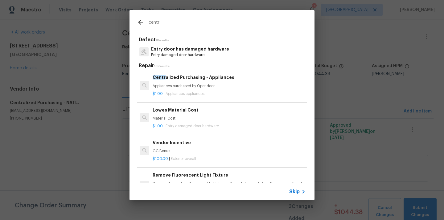
type input "centr"
click at [201, 89] on div "$1.00 | Appliances appliances" at bounding box center [229, 93] width 153 height 8
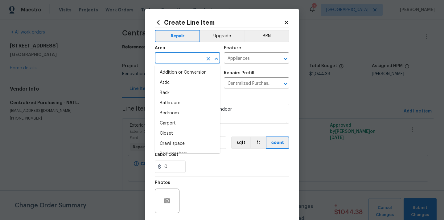
click at [176, 61] on input "text" at bounding box center [179, 59] width 48 height 10
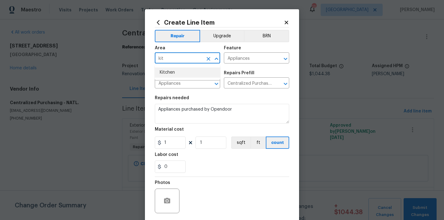
click at [172, 73] on li "Kitchen" at bounding box center [187, 73] width 65 height 10
type input "Kitchen"
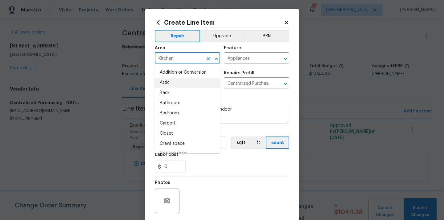
click at [234, 98] on div "Repairs needed" at bounding box center [222, 100] width 135 height 8
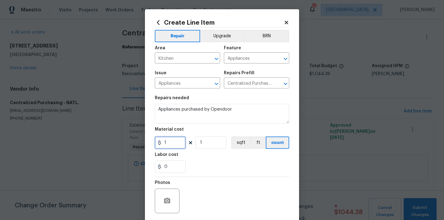
drag, startPoint x: 170, startPoint y: 141, endPoint x: 152, endPoint y: 141, distance: 17.9
click at [153, 141] on div "Create Line Item Repair Upgrade BRN Area Kitchen ​ Feature Appliances ​ Issue A…" at bounding box center [222, 132] width 154 height 247
paste input "96.98"
type input "96.98"
click at [196, 159] on div "Labor cost" at bounding box center [222, 157] width 135 height 8
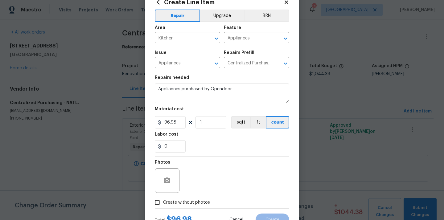
scroll to position [46, 0]
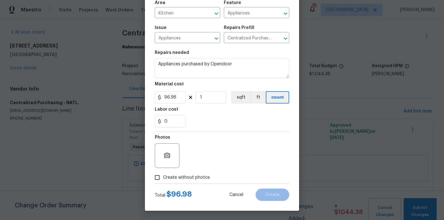
click at [189, 175] on span "Create without photos" at bounding box center [186, 178] width 47 height 6
click at [163, 175] on input "Create without photos" at bounding box center [158, 178] width 12 height 12
checkbox input "true"
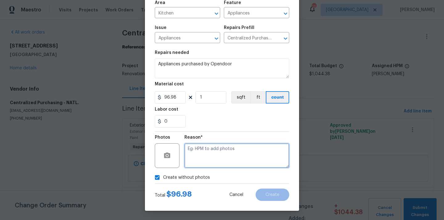
click at [202, 154] on textarea at bounding box center [237, 156] width 105 height 25
type textarea "N/A"
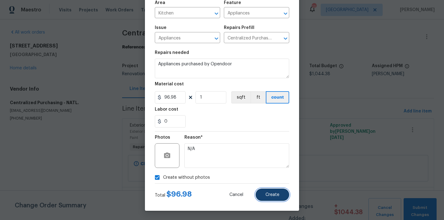
click at [272, 196] on span "Create" at bounding box center [273, 195] width 14 height 5
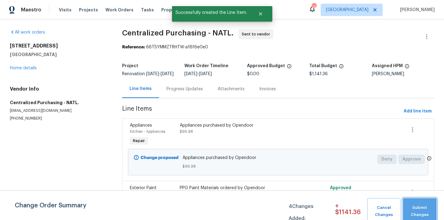
click at [420, 206] on span "Submit Changes" at bounding box center [419, 212] width 27 height 14
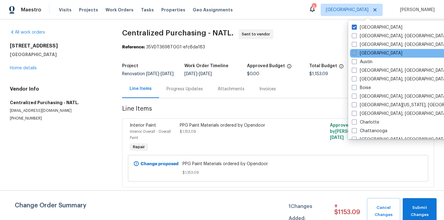
click at [365, 54] on label "[GEOGRAPHIC_DATA]" at bounding box center [377, 53] width 51 height 6
click at [356, 54] on input "[GEOGRAPHIC_DATA]" at bounding box center [354, 52] width 4 height 4
checkbox input "true"
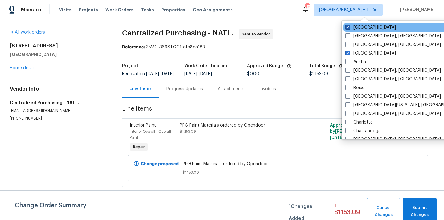
click at [364, 27] on label "[GEOGRAPHIC_DATA]" at bounding box center [371, 27] width 51 height 6
click at [350, 27] on input "[GEOGRAPHIC_DATA]" at bounding box center [348, 26] width 4 height 4
checkbox input "false"
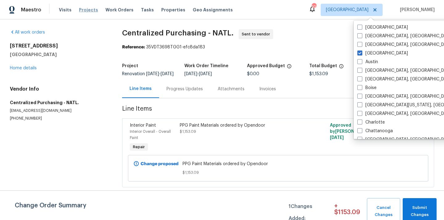
drag, startPoint x: 75, startPoint y: 14, endPoint x: 79, endPoint y: 12, distance: 4.1
click at [76, 14] on div "Visits Projects Work Orders Tasks Properties Geo Assignments" at bounding box center [149, 10] width 181 height 12
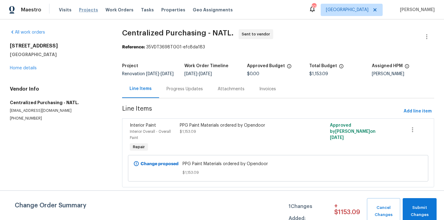
click at [79, 12] on span "Projects" at bounding box center [88, 10] width 19 height 6
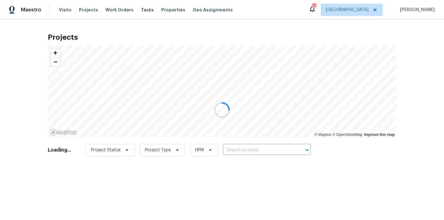
click at [252, 152] on div at bounding box center [222, 110] width 444 height 220
click at [253, 150] on div at bounding box center [222, 110] width 444 height 220
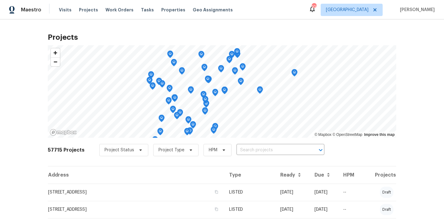
click at [253, 150] on input "text" at bounding box center [272, 151] width 71 height 10
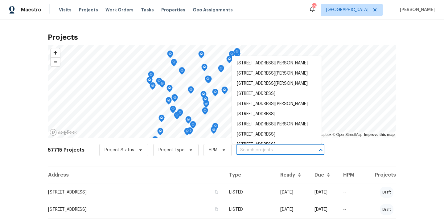
paste input "[STREET_ADDRESS]"
type input "[STREET_ADDRESS]"
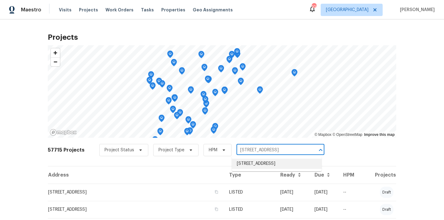
click at [251, 167] on li "[STREET_ADDRESS]" at bounding box center [277, 164] width 90 height 10
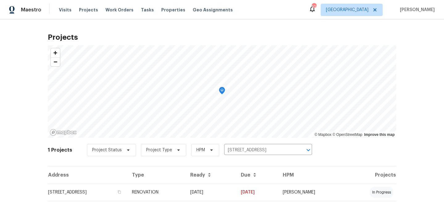
click at [113, 195] on td "[STREET_ADDRESS]" at bounding box center [87, 192] width 79 height 17
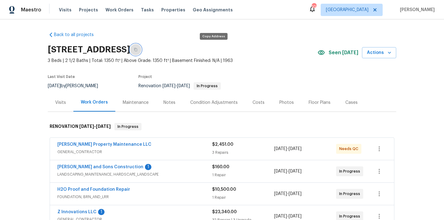
click at [138, 49] on icon "button" at bounding box center [136, 50] width 4 height 4
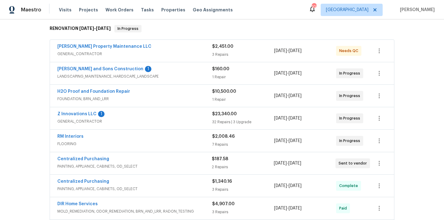
scroll to position [108, 0]
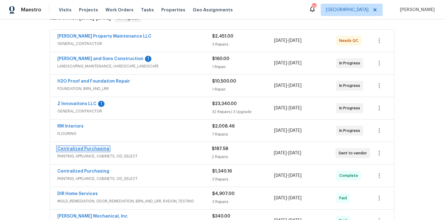
click at [91, 147] on link "Centralized Purchasing" at bounding box center [83, 149] width 52 height 4
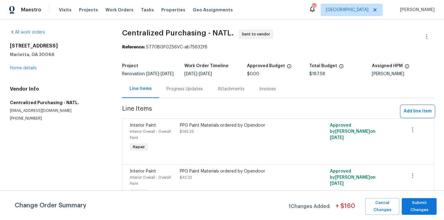
click at [425, 115] on span "Add line item" at bounding box center [418, 112] width 28 height 8
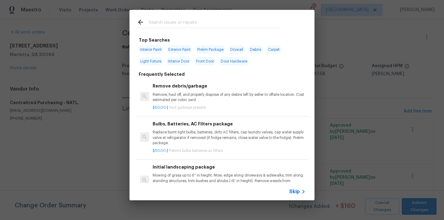
click at [242, 24] on input "text" at bounding box center [214, 23] width 131 height 9
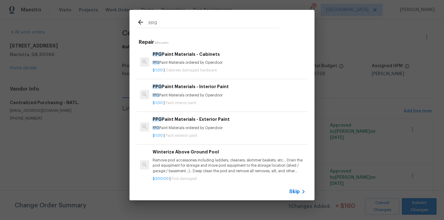
type input "ppg"
click at [230, 89] on h6 "PPG Paint Materials - Interior Paint" at bounding box center [229, 86] width 153 height 7
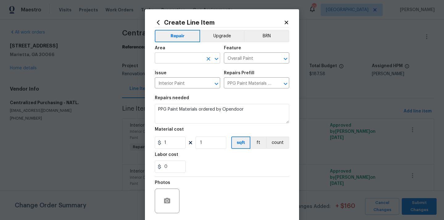
click at [187, 57] on input "text" at bounding box center [179, 59] width 48 height 10
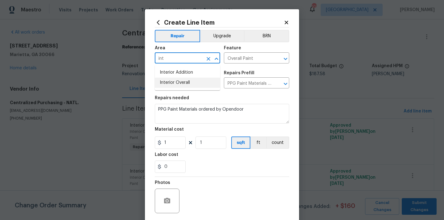
click at [184, 84] on li "Interior Overall" at bounding box center [187, 83] width 65 height 10
type input "Interior Overall"
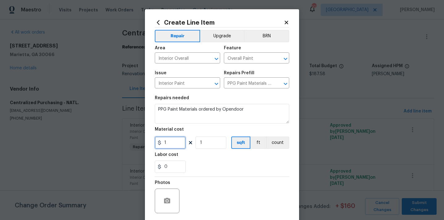
drag, startPoint x: 174, startPoint y: 143, endPoint x: 148, endPoint y: 143, distance: 26.2
click at [148, 143] on div "Create Line Item Repair Upgrade BRN Area Interior Overall ​ Feature Overall Pai…" at bounding box center [222, 132] width 154 height 247
paste input "4.73"
type input "14.73"
click at [199, 174] on section "Repairs needed PPG Paint Materials ordered by Opendoor Material cost 14.73 1 sq…" at bounding box center [222, 134] width 135 height 85
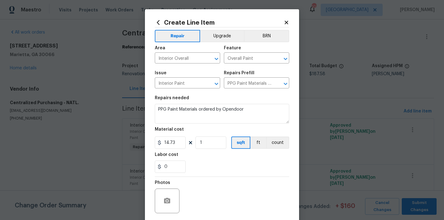
scroll to position [40, 0]
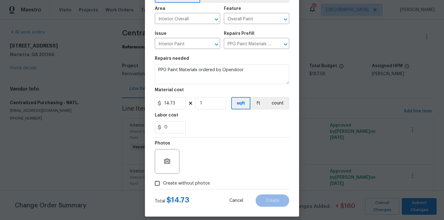
click at [196, 185] on span "Create without photos" at bounding box center [186, 184] width 47 height 6
click at [163, 185] on input "Create without photos" at bounding box center [158, 184] width 12 height 12
checkbox input "true"
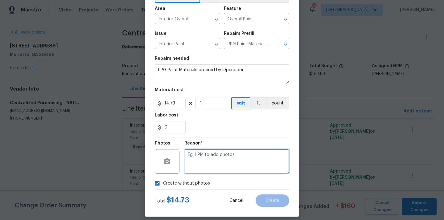
click at [206, 160] on textarea at bounding box center [237, 161] width 105 height 25
type textarea "N/A"
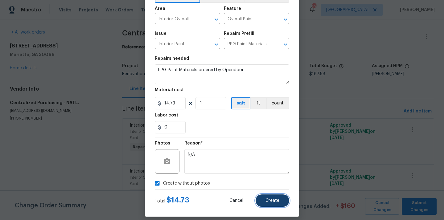
click at [270, 202] on span "Create" at bounding box center [273, 201] width 14 height 5
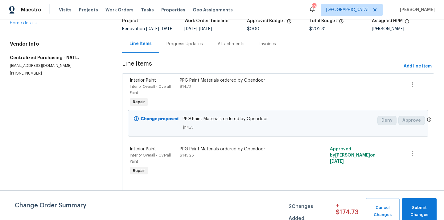
scroll to position [53, 0]
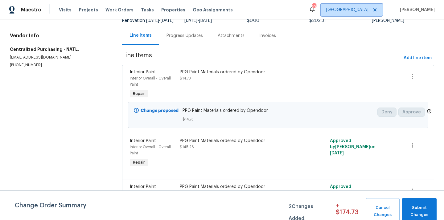
click at [369, 8] on span "[GEOGRAPHIC_DATA]" at bounding box center [347, 10] width 43 height 6
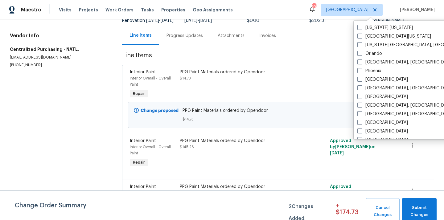
scroll to position [322, 0]
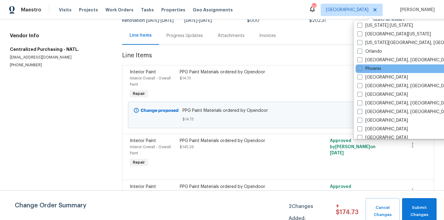
click at [365, 69] on label "Phoenix" at bounding box center [370, 69] width 24 height 6
click at [362, 69] on input "Phoenix" at bounding box center [360, 68] width 4 height 4
checkbox input "true"
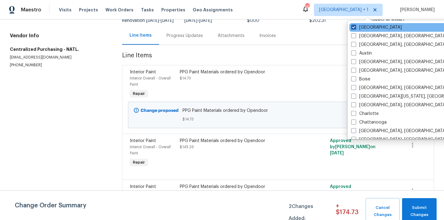
click at [364, 27] on label "[GEOGRAPHIC_DATA]" at bounding box center [377, 27] width 51 height 6
click at [356, 27] on input "[GEOGRAPHIC_DATA]" at bounding box center [354, 26] width 4 height 4
checkbox input "false"
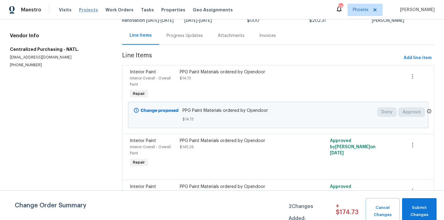
click at [92, 12] on span "Projects" at bounding box center [88, 10] width 19 height 6
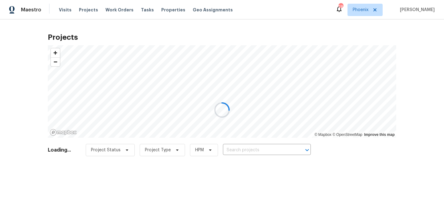
click at [261, 155] on div at bounding box center [222, 110] width 444 height 220
click at [260, 150] on div at bounding box center [222, 110] width 444 height 220
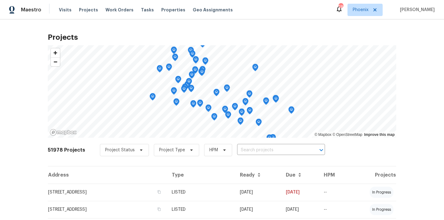
click at [260, 150] on input "text" at bounding box center [272, 151] width 71 height 10
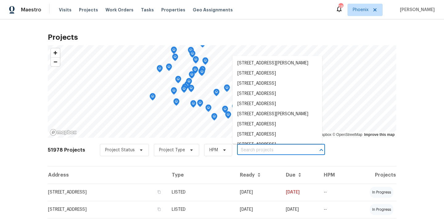
paste input "12406 W Rosewood Dr, El Mirage, AZ 85335"
type input "12406 W Rosewood Dr, El Mirage, AZ 85335"
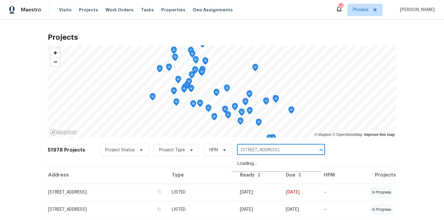
scroll to position [0, 19]
click at [252, 163] on li "12406 W Rosewood Dr, El Mirage, AZ 85335" at bounding box center [278, 164] width 90 height 10
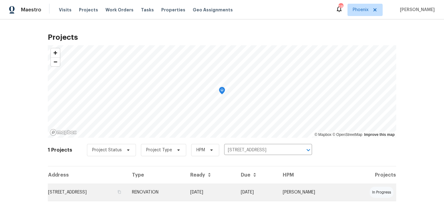
click at [125, 189] on td "12406 W Rosewood Dr, El Mirage, AZ 85335" at bounding box center [87, 192] width 79 height 17
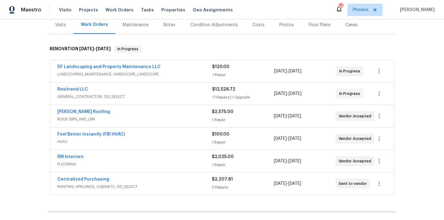
scroll to position [79, 0]
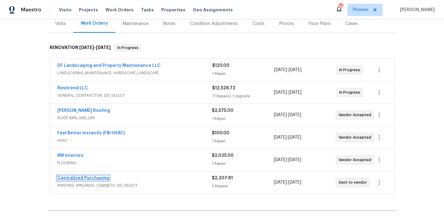
click at [93, 180] on link "Centralized Purchasing" at bounding box center [83, 178] width 52 height 4
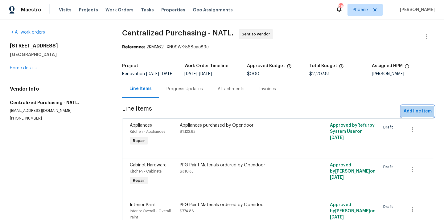
click at [411, 114] on span "Add line item" at bounding box center [418, 112] width 28 height 8
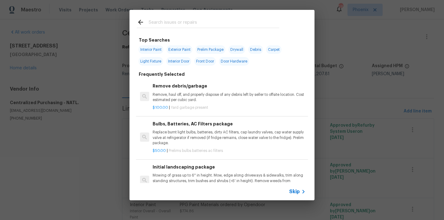
click at [270, 24] on input "text" at bounding box center [214, 23] width 131 height 9
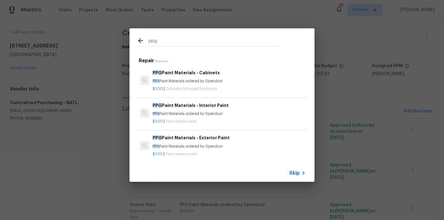
type input "ppg"
click at [205, 115] on p "PPG Paint Materials ordered by Opendoor" at bounding box center [229, 113] width 153 height 5
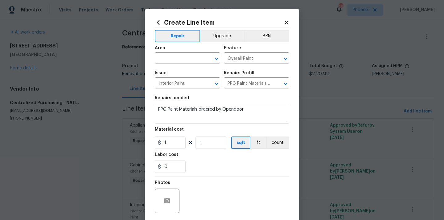
click at [158, 24] on icon at bounding box center [158, 22] width 3 height 5
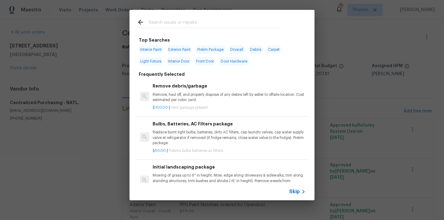
click at [199, 23] on input "text" at bounding box center [214, 23] width 131 height 9
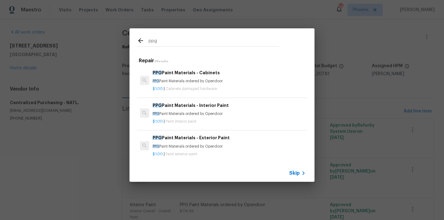
type input "ppg"
click at [184, 140] on h6 "PPG Paint Materials - Exterior Paint" at bounding box center [229, 138] width 153 height 7
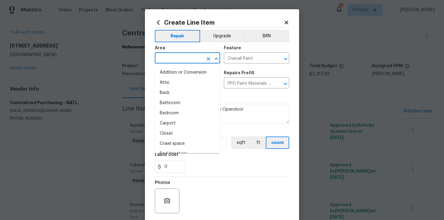
click at [180, 57] on input "text" at bounding box center [179, 59] width 48 height 10
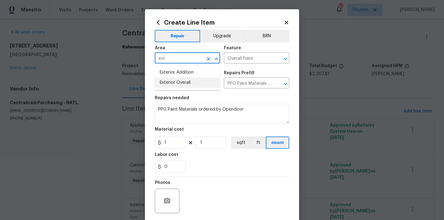
click at [173, 85] on li "Exterior Overall" at bounding box center [187, 83] width 65 height 10
type input "Exterior Overall"
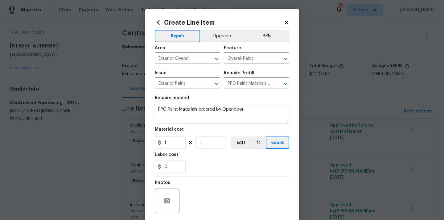
click at [238, 96] on section "Repairs needed PPG Paint Materials ordered by Opendoor Material cost 1 1 sqft f…" at bounding box center [222, 134] width 135 height 85
drag, startPoint x: 164, startPoint y: 147, endPoint x: 191, endPoint y: 142, distance: 28.2
click at [191, 142] on div "1 1 sqft ft count" at bounding box center [222, 143] width 135 height 12
paste input "188.11"
type input "1188.11"
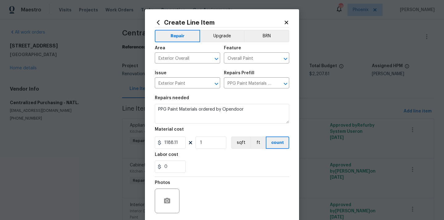
click at [201, 162] on div "0" at bounding box center [222, 167] width 135 height 12
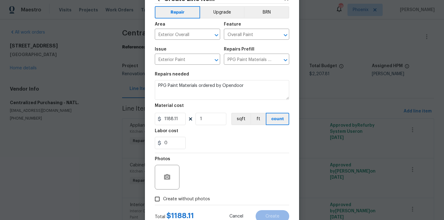
scroll to position [46, 0]
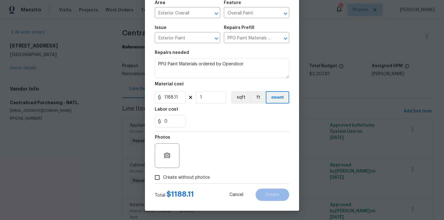
click at [190, 180] on span "Create without photos" at bounding box center [186, 178] width 47 height 6
click at [163, 180] on input "Create without photos" at bounding box center [158, 178] width 12 height 12
checkbox input "true"
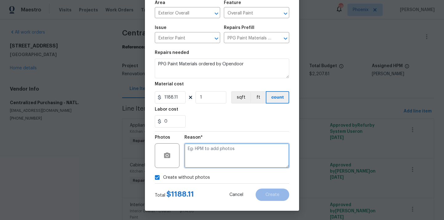
click at [201, 161] on textarea at bounding box center [237, 156] width 105 height 25
type textarea "N/A"
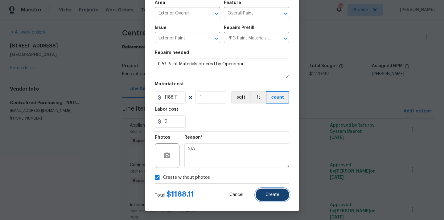
click at [270, 196] on span "Create" at bounding box center [273, 195] width 14 height 5
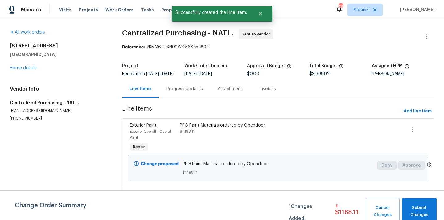
scroll to position [9, 0]
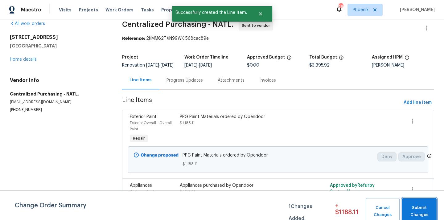
click at [421, 203] on button "Submit Changes" at bounding box center [419, 211] width 35 height 27
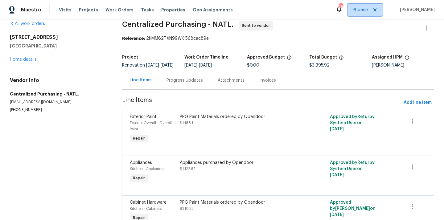
click at [364, 11] on span "Phoenix" at bounding box center [361, 10] width 16 height 6
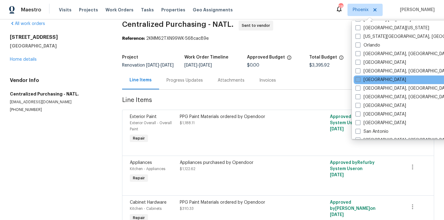
click at [367, 81] on label "[GEOGRAPHIC_DATA]" at bounding box center [381, 80] width 51 height 6
click at [360, 81] on input "[GEOGRAPHIC_DATA]" at bounding box center [358, 79] width 4 height 4
checkbox input "true"
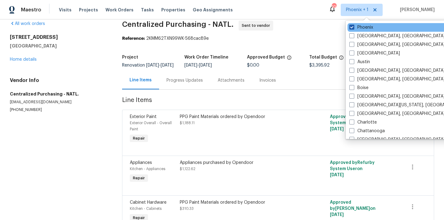
click at [362, 27] on label "Phoenix" at bounding box center [362, 27] width 24 height 6
click at [354, 27] on input "Phoenix" at bounding box center [352, 26] width 4 height 4
checkbox input "false"
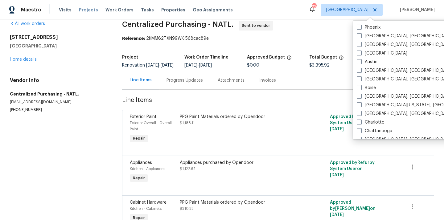
click at [84, 10] on span "Projects" at bounding box center [88, 10] width 19 height 6
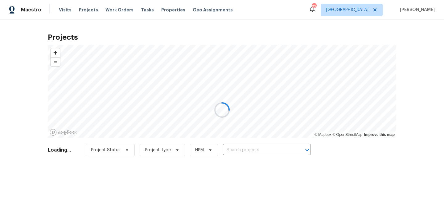
click at [240, 148] on div at bounding box center [222, 110] width 444 height 220
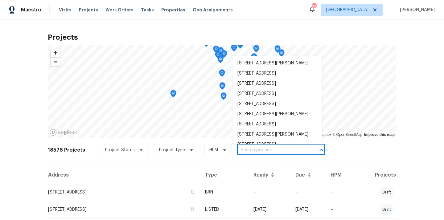
click at [240, 149] on input "text" at bounding box center [272, 151] width 71 height 10
paste input "[STREET_ADDRESS]"
type input "[STREET_ADDRESS]"
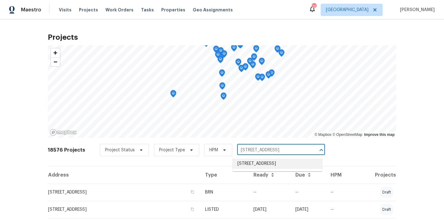
click at [242, 164] on li "[STREET_ADDRESS]" at bounding box center [278, 164] width 90 height 10
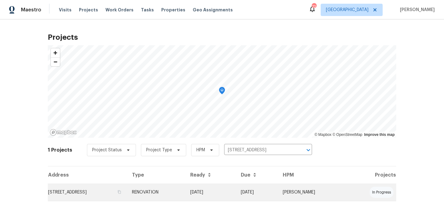
click at [185, 190] on td "RENOVATION" at bounding box center [156, 192] width 58 height 17
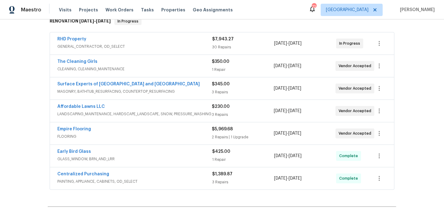
scroll to position [106, 0]
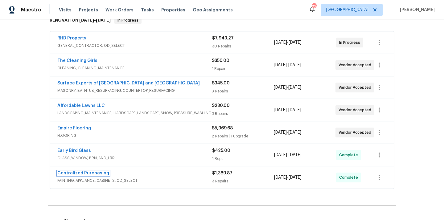
click at [92, 174] on link "Centralized Purchasing" at bounding box center [83, 173] width 52 height 4
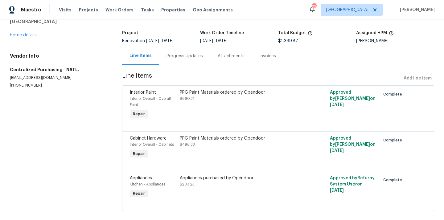
scroll to position [42, 0]
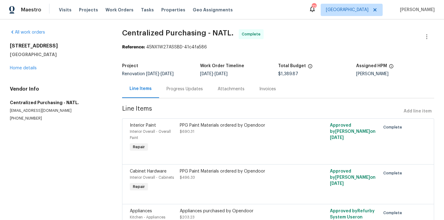
click at [28, 66] on div "[STREET_ADDRESS][PERSON_NAME] Home details" at bounding box center [59, 57] width 98 height 28
click at [30, 71] on div "[STREET_ADDRESS][PERSON_NAME] Home details" at bounding box center [59, 57] width 98 height 28
click at [29, 69] on link "Home details" at bounding box center [23, 68] width 27 height 4
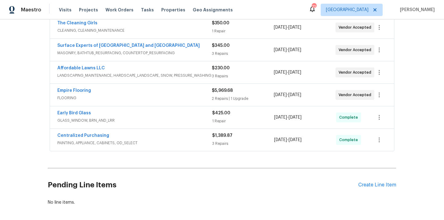
scroll to position [172, 0]
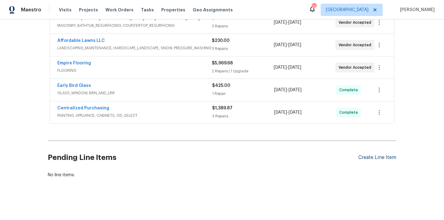
click at [381, 158] on div "Create Line Item" at bounding box center [378, 158] width 38 height 6
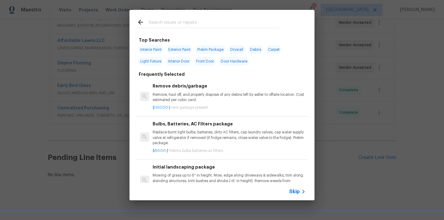
click at [227, 17] on div at bounding box center [208, 22] width 157 height 24
click at [222, 23] on input "text" at bounding box center [214, 23] width 131 height 9
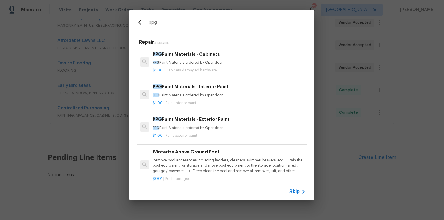
type input "ppg"
click at [193, 92] on div "PPG Paint Materials - Interior Paint PPG Paint Materials ordered by Opendoor" at bounding box center [229, 90] width 153 height 15
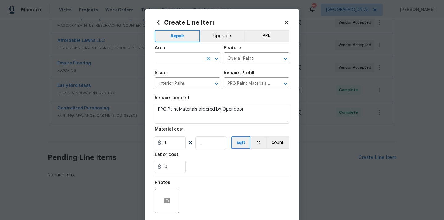
click at [180, 57] on input "text" at bounding box center [179, 59] width 48 height 10
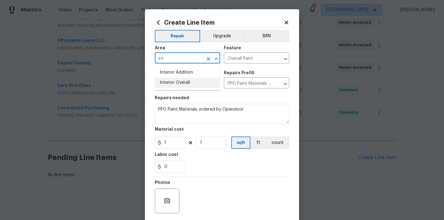
click at [178, 81] on li "Interior Overall" at bounding box center [187, 83] width 65 height 10
type input "Interior Overall"
drag, startPoint x: 169, startPoint y: 145, endPoint x: 154, endPoint y: 144, distance: 15.2
click at [160, 145] on div "1" at bounding box center [170, 143] width 31 height 12
paste input "62.2"
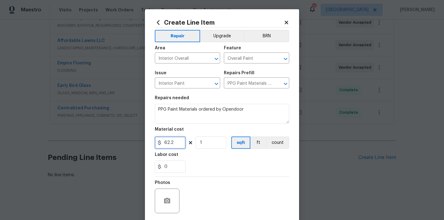
type input "62.2"
click at [215, 176] on section "Repairs needed PPG Paint Materials ordered by Opendoor Material cost 62.2 1 sqf…" at bounding box center [222, 134] width 135 height 85
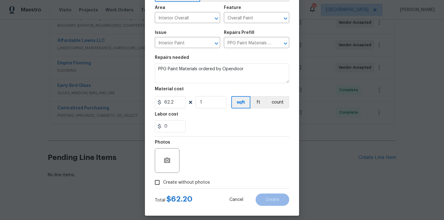
scroll to position [46, 0]
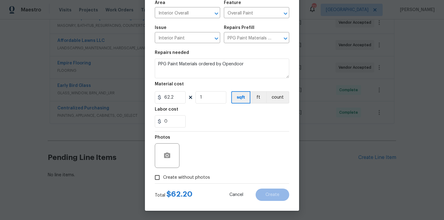
click at [205, 175] on span "Create without photos" at bounding box center [186, 178] width 47 height 6
click at [163, 175] on input "Create without photos" at bounding box center [158, 178] width 12 height 12
checkbox input "true"
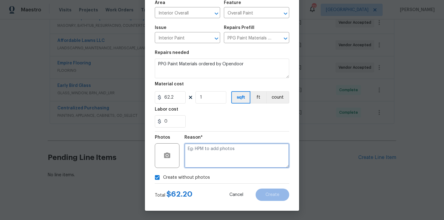
click at [214, 152] on textarea at bounding box center [237, 156] width 105 height 25
type textarea "N/A"
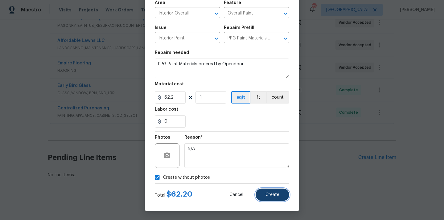
click at [276, 192] on button "Create" at bounding box center [273, 195] width 34 height 12
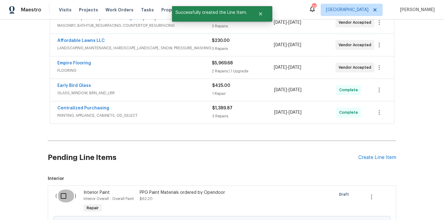
click at [60, 196] on input "checkbox" at bounding box center [66, 196] width 18 height 13
checkbox input "true"
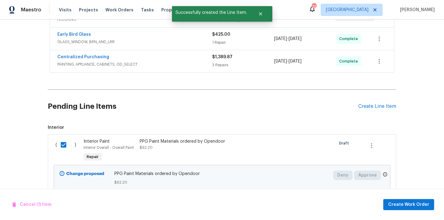
scroll to position [242, 0]
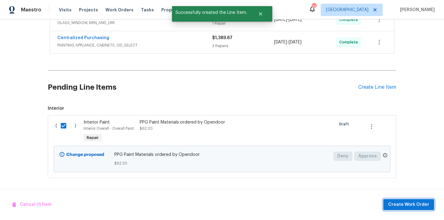
click at [407, 210] on button "Create Work Order" at bounding box center [409, 204] width 51 height 11
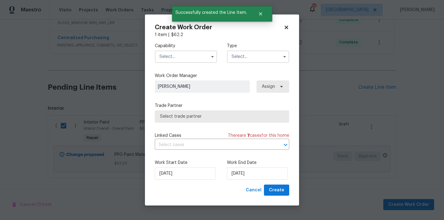
click at [193, 53] on input "text" at bounding box center [186, 57] width 62 height 12
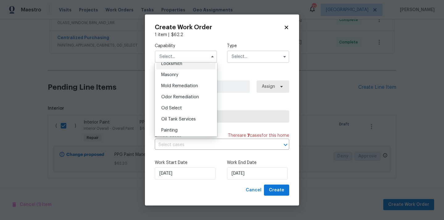
scroll to position [489, 0]
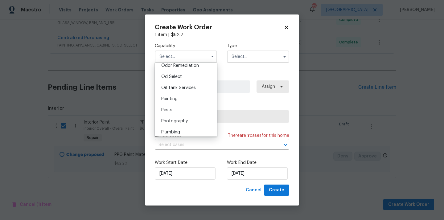
click at [187, 103] on div "Painting" at bounding box center [185, 99] width 59 height 11
type input "Painting"
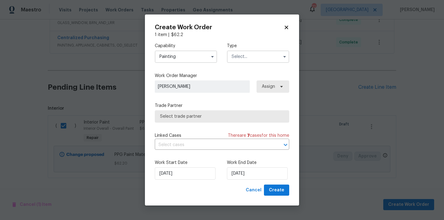
click at [263, 60] on input "text" at bounding box center [258, 57] width 62 height 12
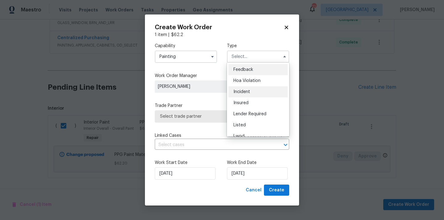
scroll to position [73, 0]
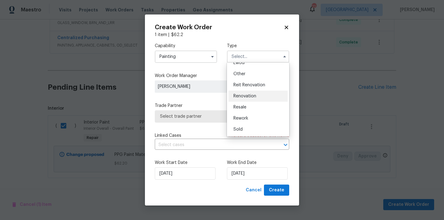
click at [259, 96] on div "Renovation" at bounding box center [258, 96] width 59 height 11
type input "Renovation"
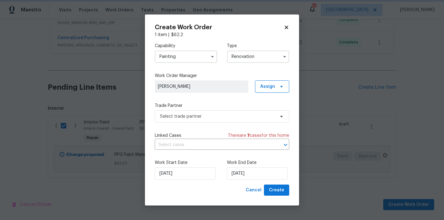
scroll to position [0, 0]
click at [271, 88] on span "Assign" at bounding box center [267, 87] width 15 height 6
click at [268, 115] on div "Assign to me" at bounding box center [273, 113] width 27 height 6
click at [196, 118] on span "Select trade partner" at bounding box center [217, 117] width 115 height 6
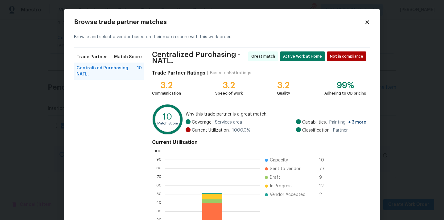
scroll to position [54, 0]
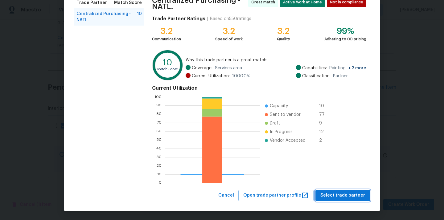
click at [348, 194] on span "Select trade partner" at bounding box center [343, 196] width 45 height 8
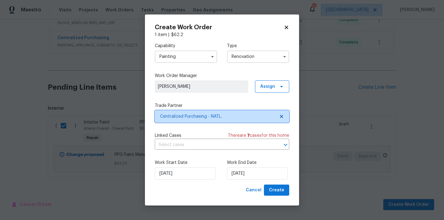
scroll to position [0, 0]
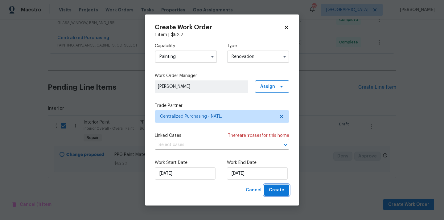
click at [280, 189] on span "Create" at bounding box center [276, 191] width 15 height 8
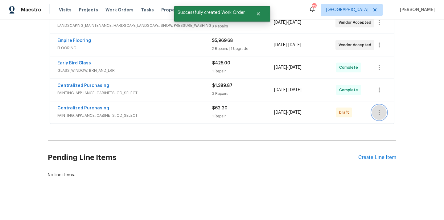
click at [375, 110] on button "button" at bounding box center [379, 112] width 15 height 15
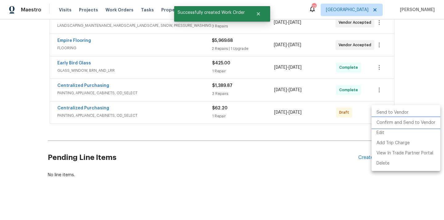
click at [383, 123] on li "Confirm and Send to Vendor" at bounding box center [406, 123] width 69 height 10
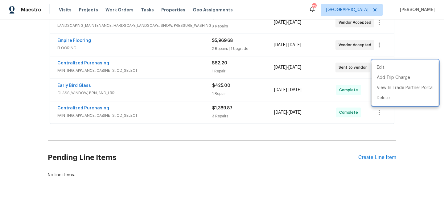
click at [206, 126] on div at bounding box center [222, 110] width 444 height 220
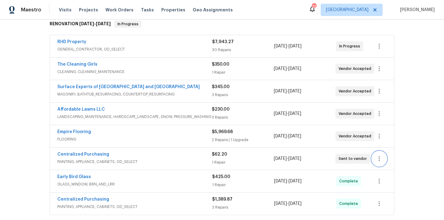
scroll to position [103, 0]
click at [96, 152] on link "Centralized Purchasing" at bounding box center [83, 154] width 52 height 4
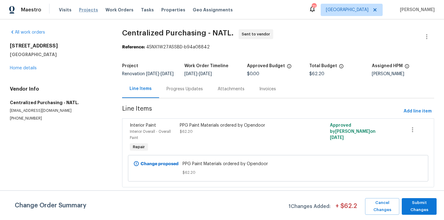
click at [83, 10] on span "Projects" at bounding box center [88, 10] width 19 height 6
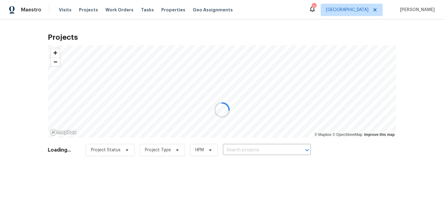
click at [260, 152] on div at bounding box center [222, 110] width 444 height 220
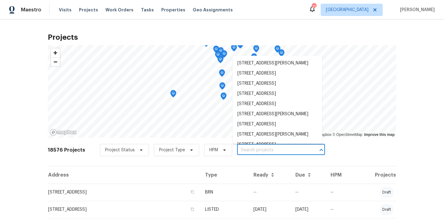
click at [260, 152] on input "text" at bounding box center [272, 151] width 71 height 10
paste input "4203 Grandover Dr, Raleigh, NC 27610"
type input "4203 Grandover Dr, Raleigh, NC 27610"
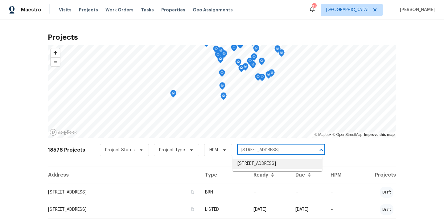
click at [257, 165] on li "4203 Grandover Dr, Raleigh, NC 27610" at bounding box center [278, 164] width 90 height 10
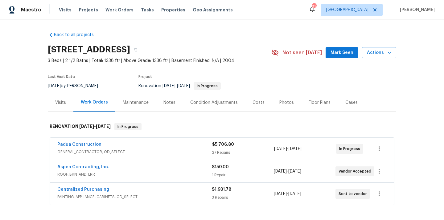
scroll to position [81, 0]
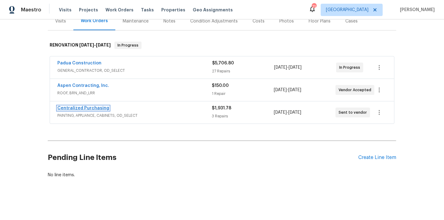
click at [91, 108] on link "Centralized Purchasing" at bounding box center [83, 108] width 52 height 4
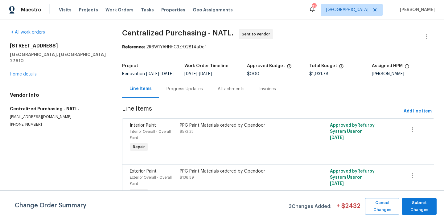
scroll to position [52, 0]
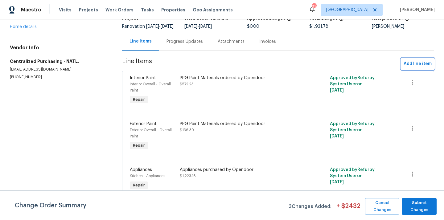
click at [420, 64] on span "Add line item" at bounding box center [418, 64] width 28 height 8
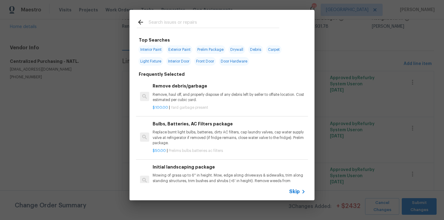
click at [242, 24] on input "text" at bounding box center [214, 23] width 131 height 9
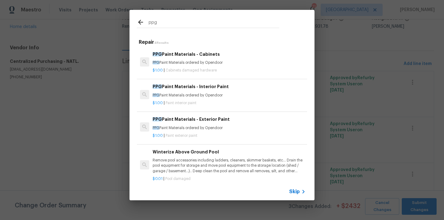
type input "ppg"
click at [194, 61] on p "PPG Paint Materials ordered by Opendoor" at bounding box center [229, 62] width 153 height 5
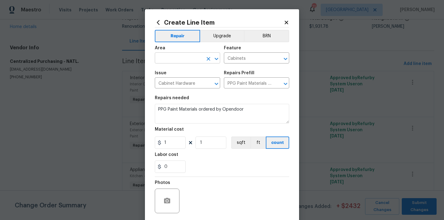
click at [192, 60] on input "text" at bounding box center [179, 59] width 48 height 10
click at [188, 74] on li "Kitchen" at bounding box center [187, 73] width 65 height 10
type input "Kitchen"
drag, startPoint x: 176, startPoint y: 145, endPoint x: 150, endPoint y: 145, distance: 26.5
click at [150, 145] on div "Create Line Item Repair Upgrade BRN Area Kitchen ​ Feature Cabinets ​ Issue Cab…" at bounding box center [222, 132] width 154 height 247
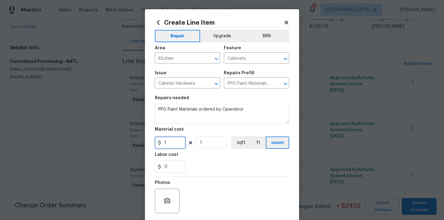
paste input "822.1"
type input "822.11"
click at [201, 167] on div "0" at bounding box center [222, 167] width 135 height 12
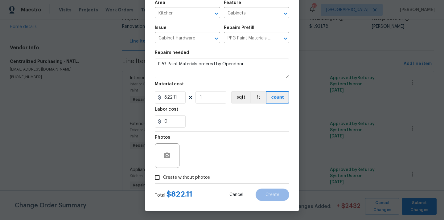
click at [195, 175] on span "Create without photos" at bounding box center [186, 178] width 47 height 6
click at [163, 175] on input "Create without photos" at bounding box center [158, 178] width 12 height 12
checkbox input "true"
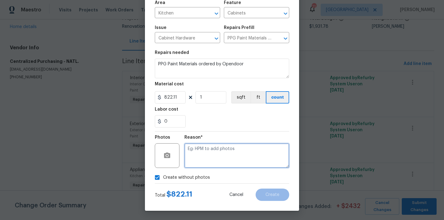
click at [204, 160] on textarea at bounding box center [237, 156] width 105 height 25
type textarea "N/A"
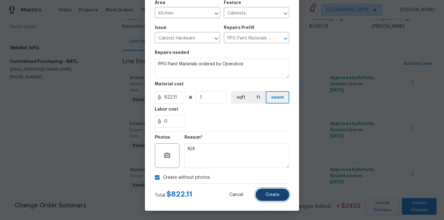
click at [274, 192] on button "Create" at bounding box center [273, 195] width 34 height 12
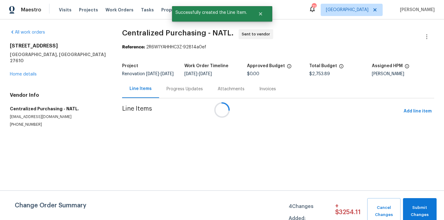
scroll to position [0, 0]
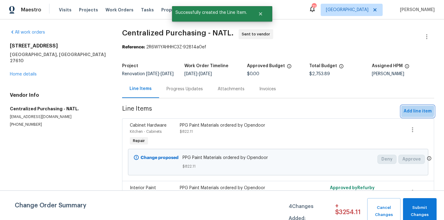
click at [410, 114] on span "Add line item" at bounding box center [418, 112] width 28 height 8
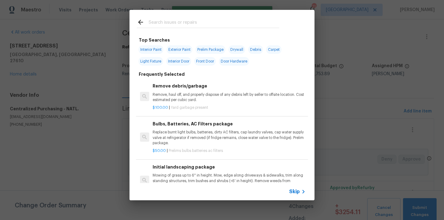
click at [258, 19] on input "text" at bounding box center [214, 23] width 131 height 9
click at [249, 23] on input "text" at bounding box center [214, 23] width 131 height 9
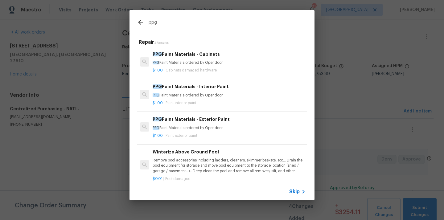
type input "ppg"
click at [210, 97] on p "PPG Paint Materials ordered by Opendoor" at bounding box center [229, 95] width 153 height 5
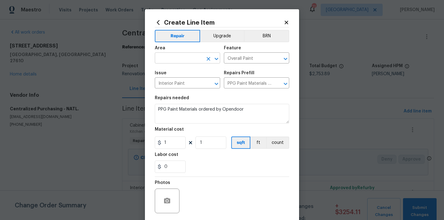
click at [193, 63] on input "text" at bounding box center [179, 59] width 48 height 10
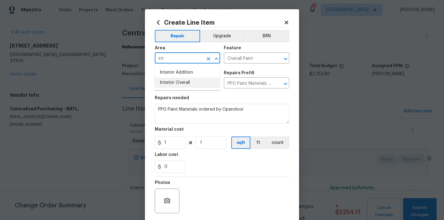
click at [191, 82] on li "Interior Overall" at bounding box center [187, 83] width 65 height 10
type input "Interior Overall"
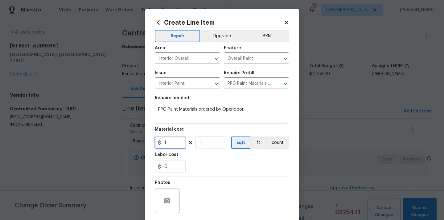
drag, startPoint x: 168, startPoint y: 142, endPoint x: 156, endPoint y: 142, distance: 12.7
click at [157, 142] on input "1" at bounding box center [170, 143] width 31 height 12
paste input "613.28"
type input "613.28"
click at [203, 161] on div "0" at bounding box center [222, 167] width 135 height 12
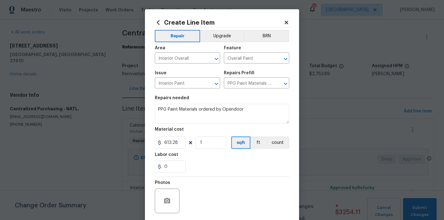
scroll to position [46, 0]
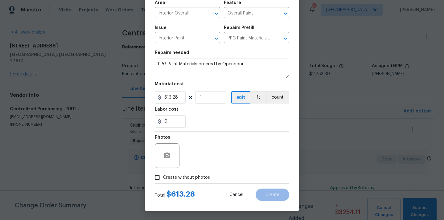
click at [194, 178] on span "Create without photos" at bounding box center [186, 178] width 47 height 6
click at [163, 178] on input "Create without photos" at bounding box center [158, 178] width 12 height 12
checkbox input "true"
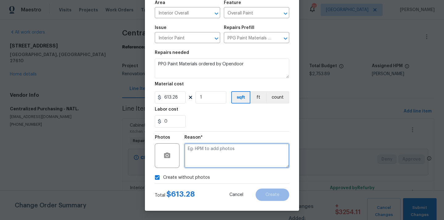
click at [202, 159] on textarea at bounding box center [237, 156] width 105 height 25
type textarea "N/A"
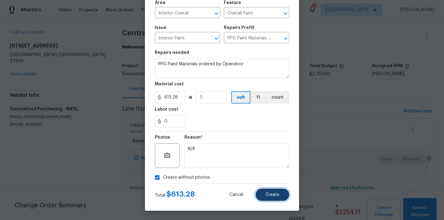
click at [273, 195] on span "Create" at bounding box center [273, 195] width 14 height 5
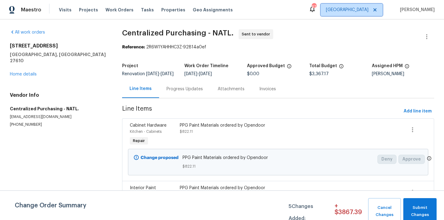
click at [369, 11] on span "Raleigh" at bounding box center [347, 10] width 43 height 6
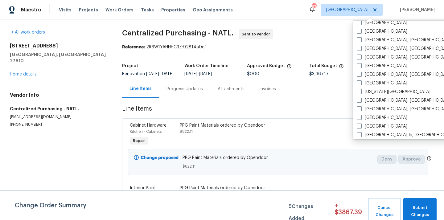
scroll to position [182, 0]
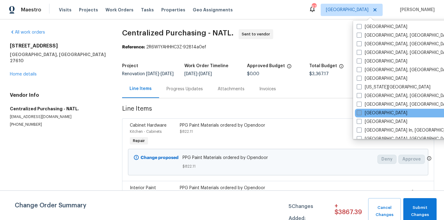
click at [377, 111] on label "[GEOGRAPHIC_DATA]" at bounding box center [382, 113] width 51 height 6
click at [361, 111] on input "[GEOGRAPHIC_DATA]" at bounding box center [359, 112] width 4 height 4
checkbox input "true"
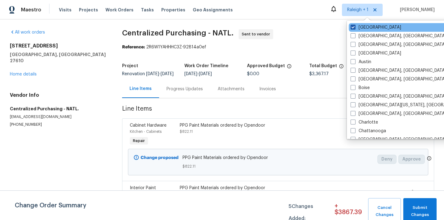
click at [363, 26] on label "Raleigh" at bounding box center [376, 27] width 51 height 6
click at [355, 26] on input "Raleigh" at bounding box center [353, 26] width 4 height 4
checkbox input "false"
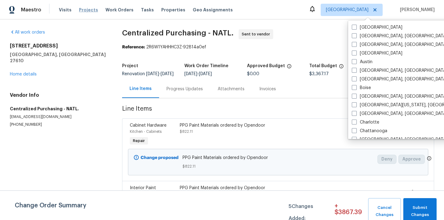
click at [80, 10] on span "Projects" at bounding box center [88, 10] width 19 height 6
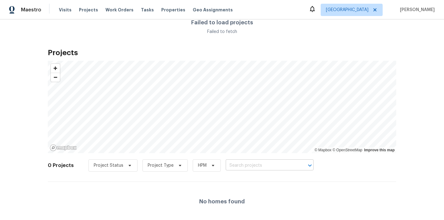
click at [253, 167] on input "text" at bounding box center [261, 166] width 71 height 10
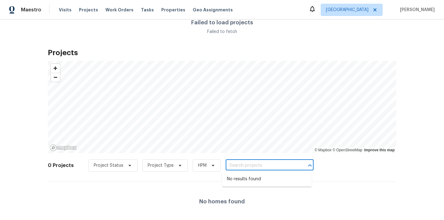
paste input "[STREET_ADDRESS]"
type input "[STREET_ADDRESS]"
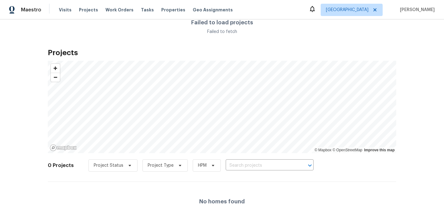
scroll to position [0, 0]
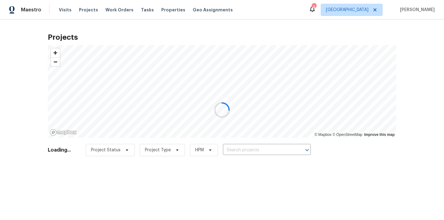
click at [236, 144] on div at bounding box center [222, 110] width 444 height 220
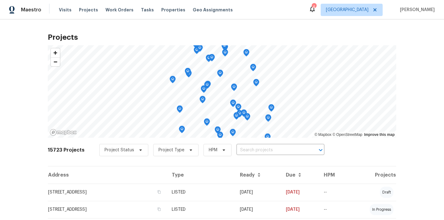
click at [237, 147] on input "text" at bounding box center [272, 151] width 71 height 10
paste input "[STREET_ADDRESS]"
type input "[STREET_ADDRESS]"
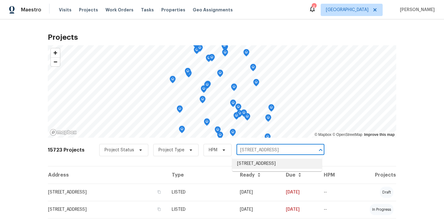
click at [247, 167] on li "[STREET_ADDRESS]" at bounding box center [277, 164] width 90 height 10
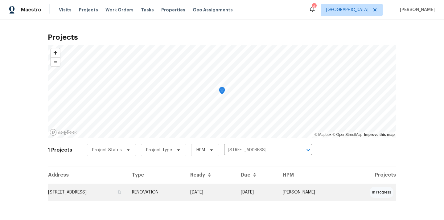
click at [185, 191] on td "RENOVATION" at bounding box center [156, 192] width 58 height 17
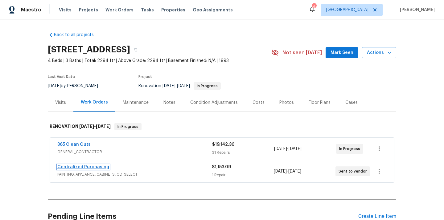
click at [98, 168] on link "Centralized Purchasing" at bounding box center [83, 167] width 52 height 4
